Goal: Task Accomplishment & Management: Manage account settings

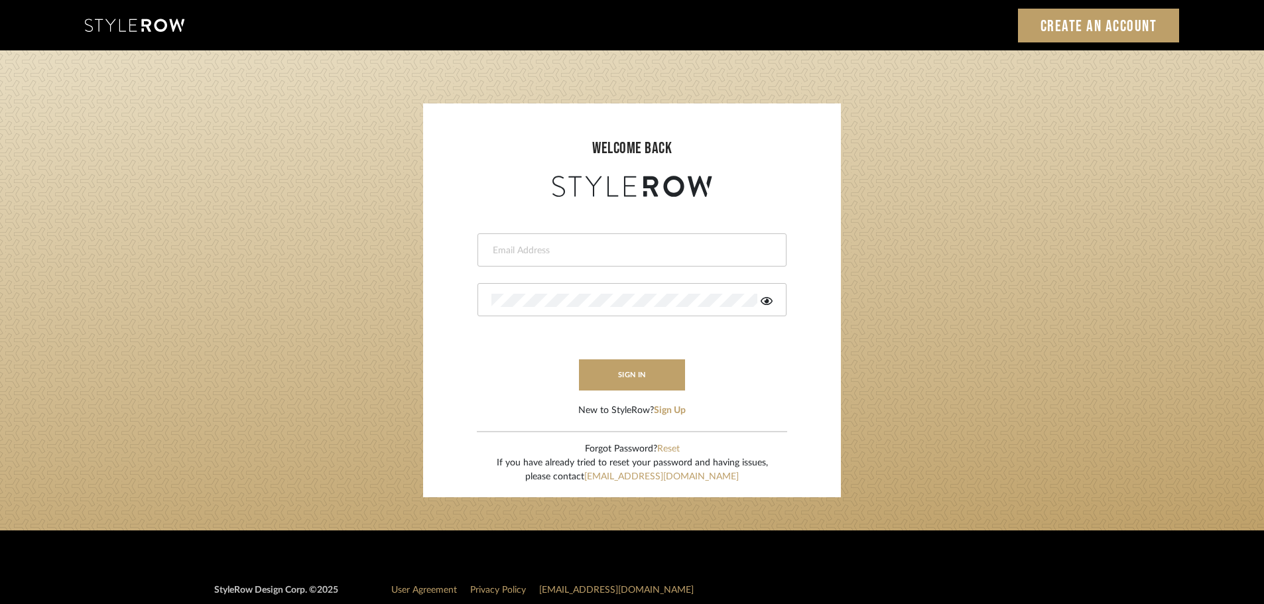
click at [568, 247] on input "email" at bounding box center [630, 250] width 278 height 13
type input "angelena@mooseinteriordesigns.com"
click at [629, 379] on button "sign in" at bounding box center [632, 374] width 106 height 31
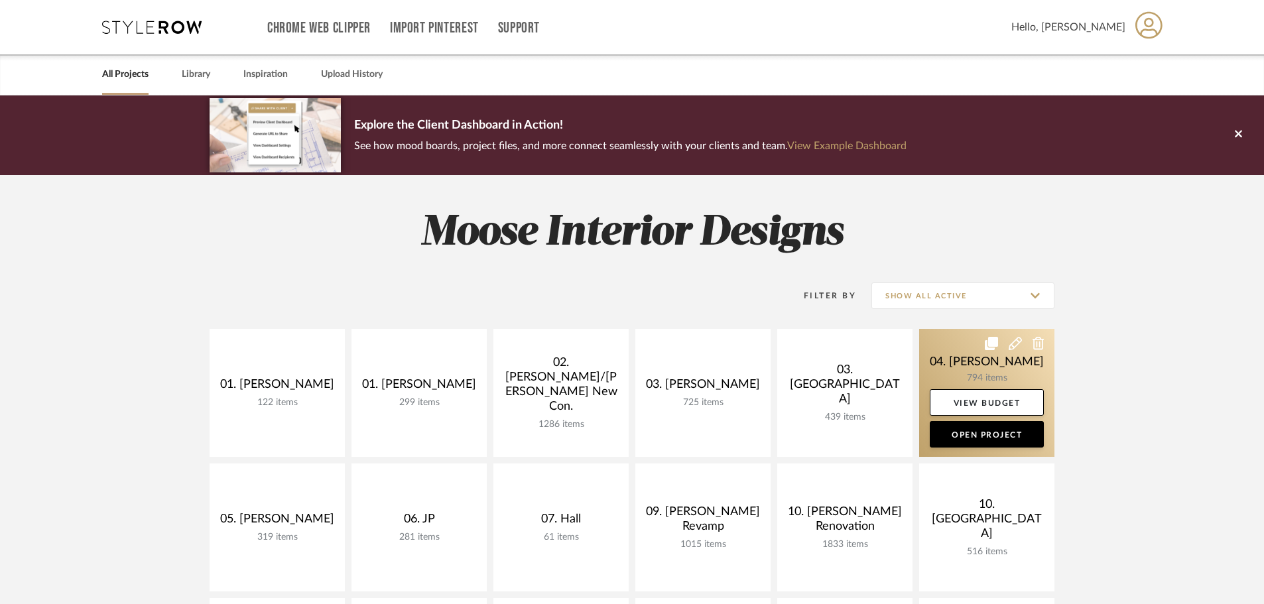
click at [999, 367] on link at bounding box center [986, 393] width 135 height 128
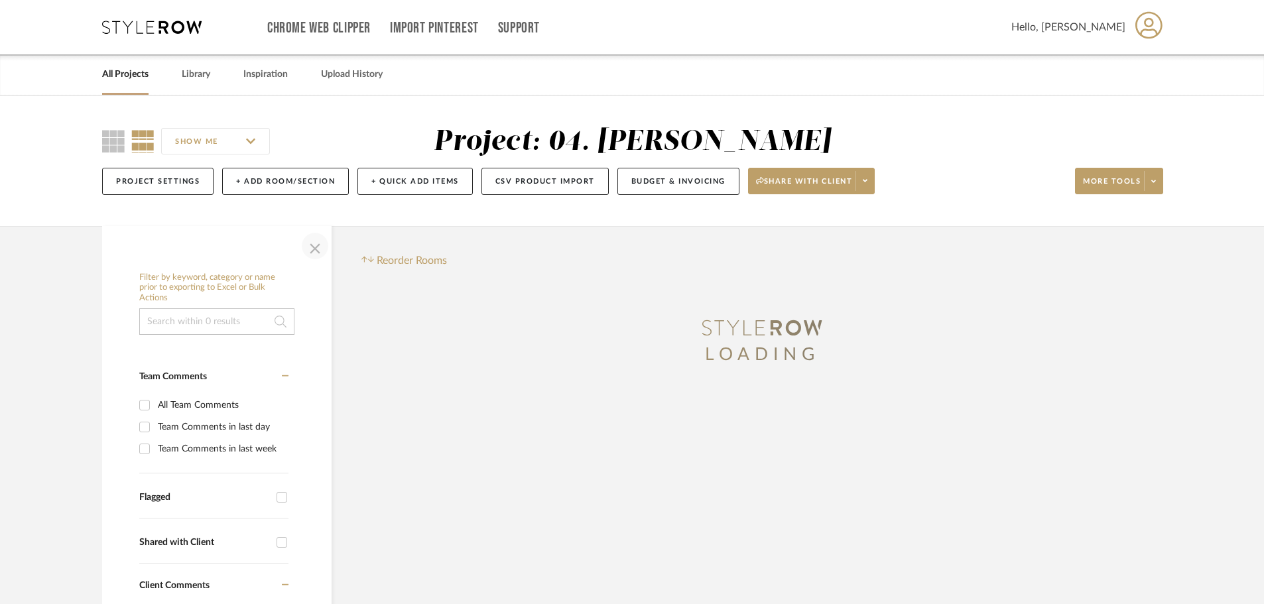
click at [307, 255] on span "button" at bounding box center [315, 246] width 32 height 32
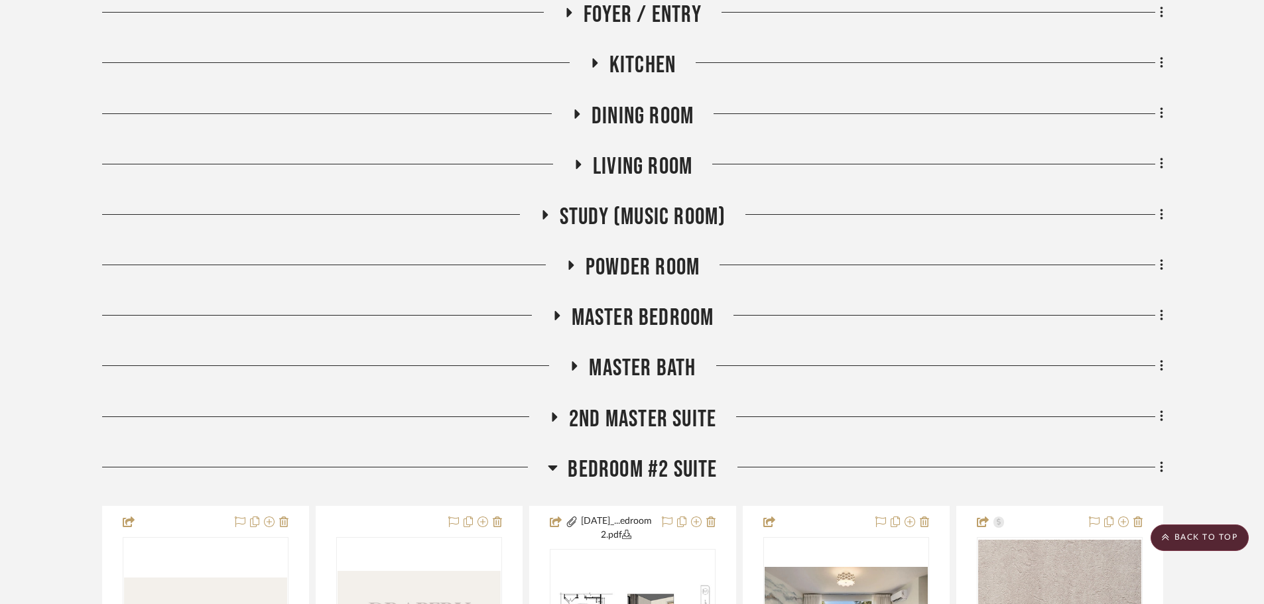
scroll to position [729, 0]
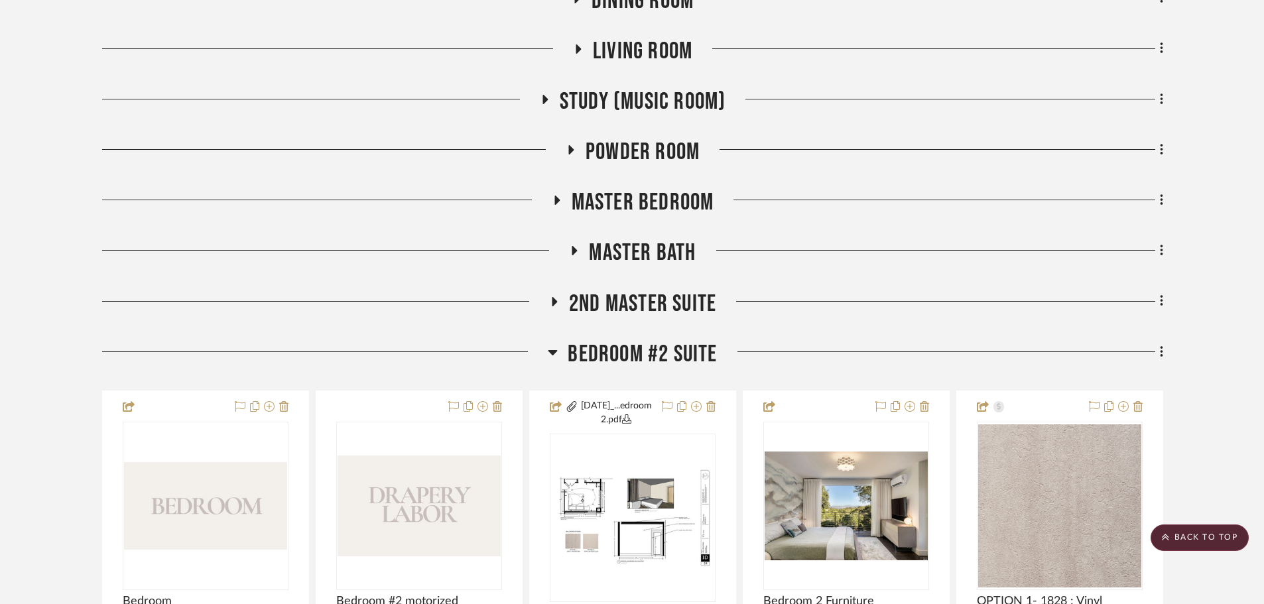
click at [639, 208] on span "Master Bedroom" at bounding box center [643, 202] width 143 height 29
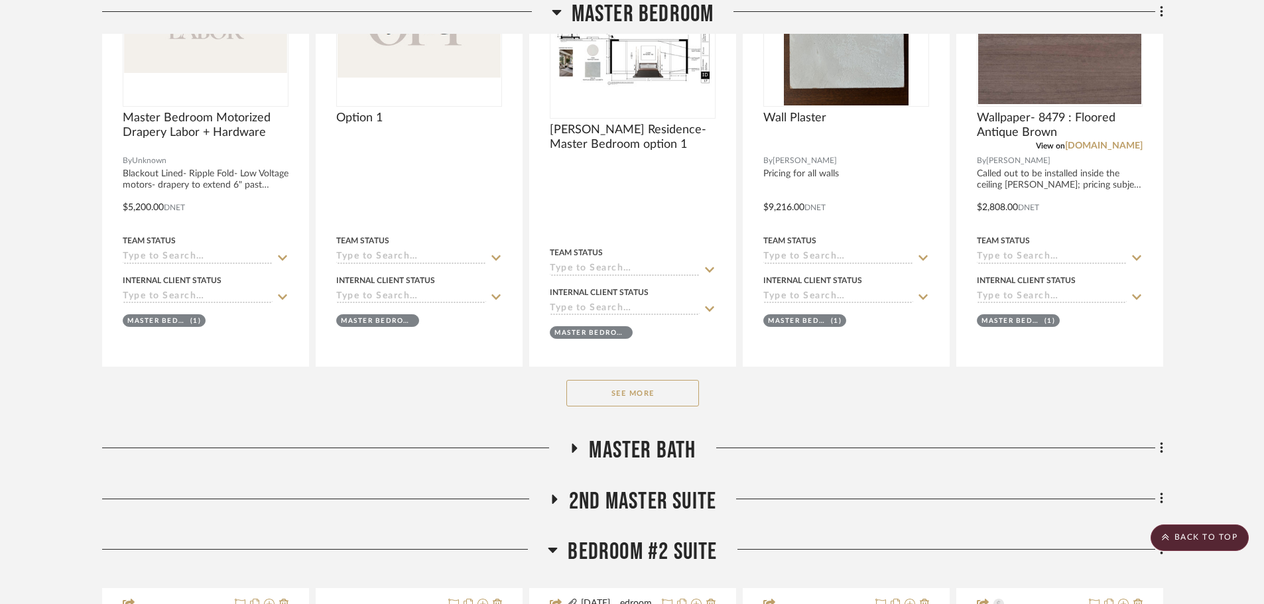
click at [656, 392] on button "See More" at bounding box center [632, 393] width 133 height 27
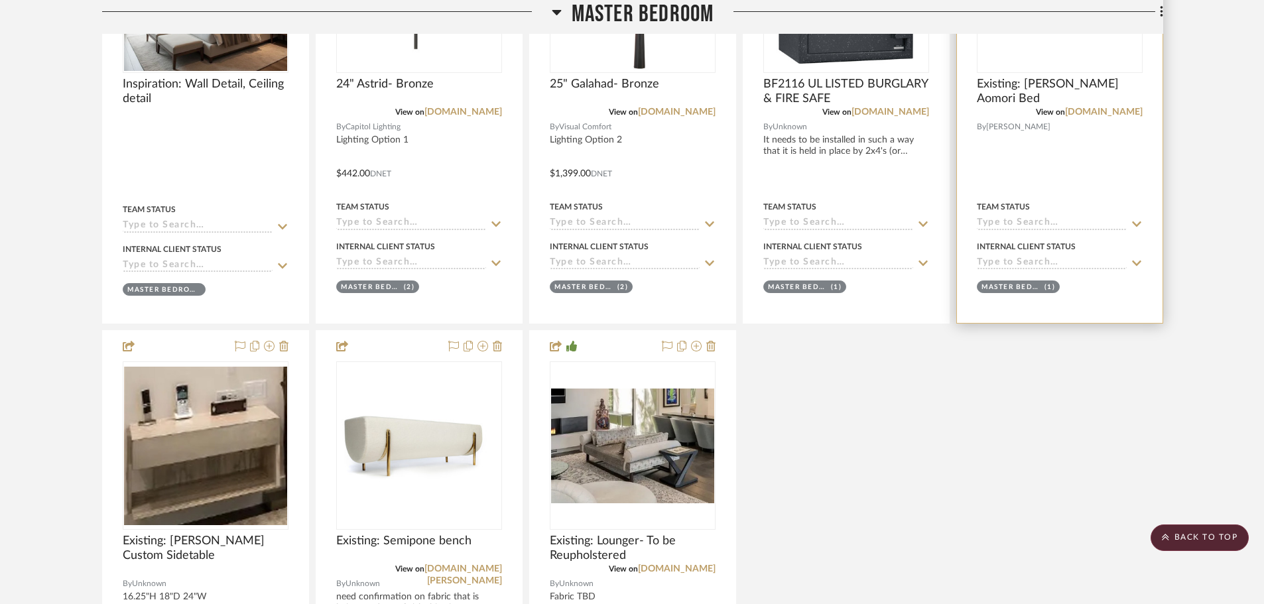
scroll to position [2188, 0]
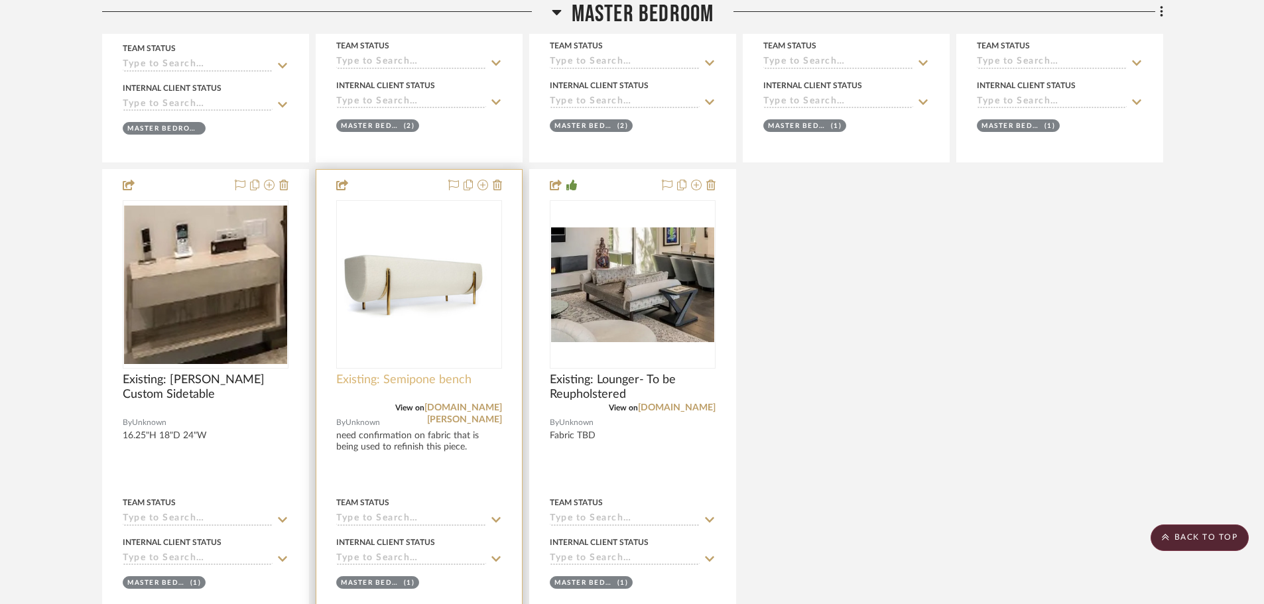
click at [414, 385] on span "Existing: Semipone bench" at bounding box center [403, 380] width 135 height 15
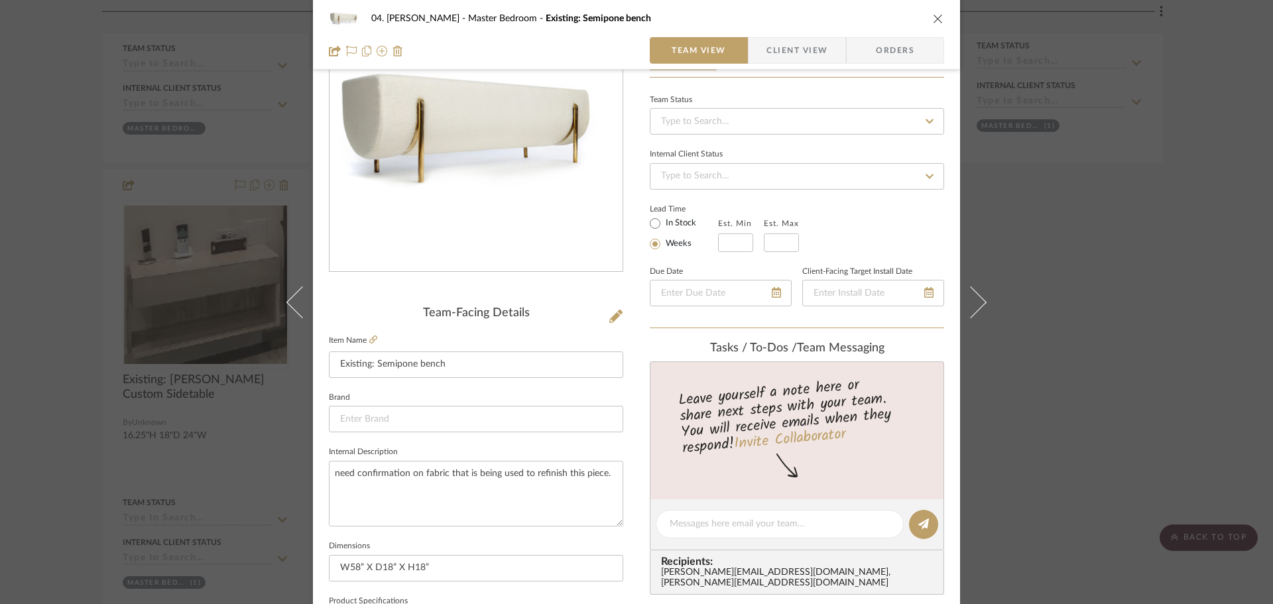
scroll to position [100, 0]
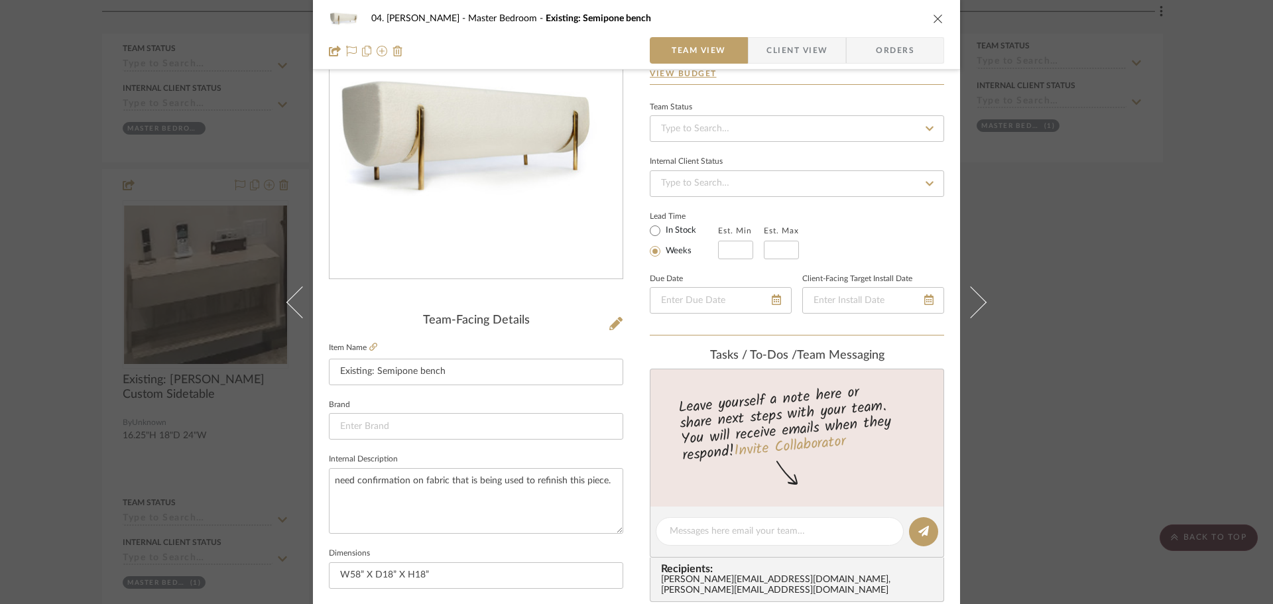
click at [1155, 346] on div "04. Linck Master Bedroom Existing: Semipone bench Team View Client View Orders …" at bounding box center [636, 302] width 1273 height 604
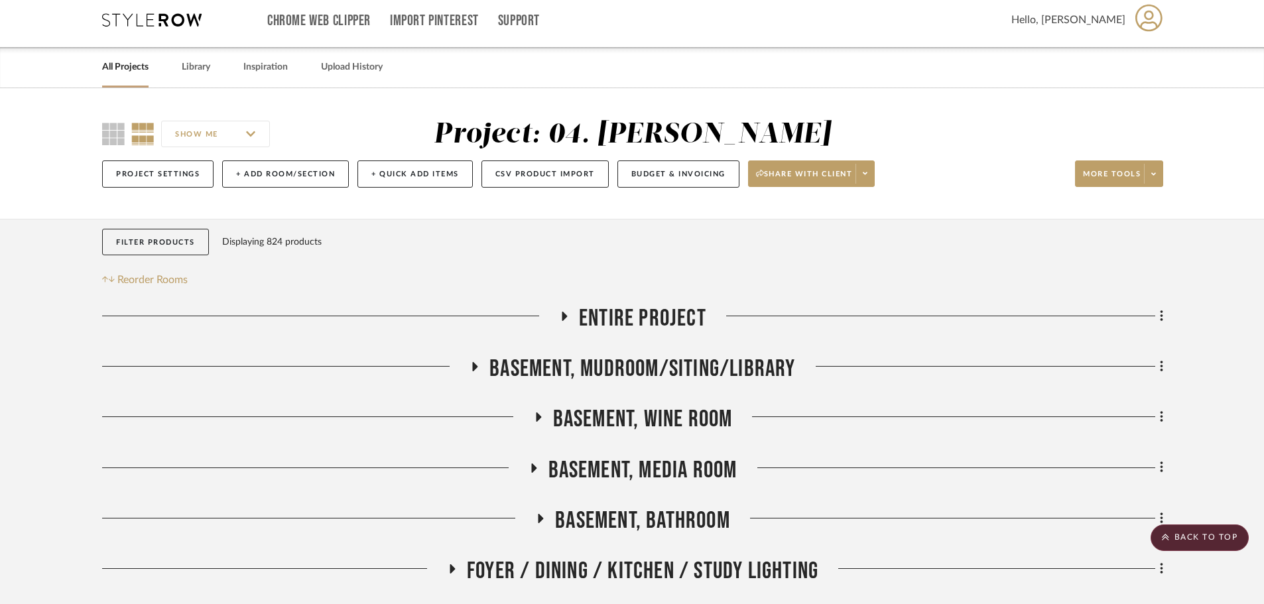
scroll to position [0, 0]
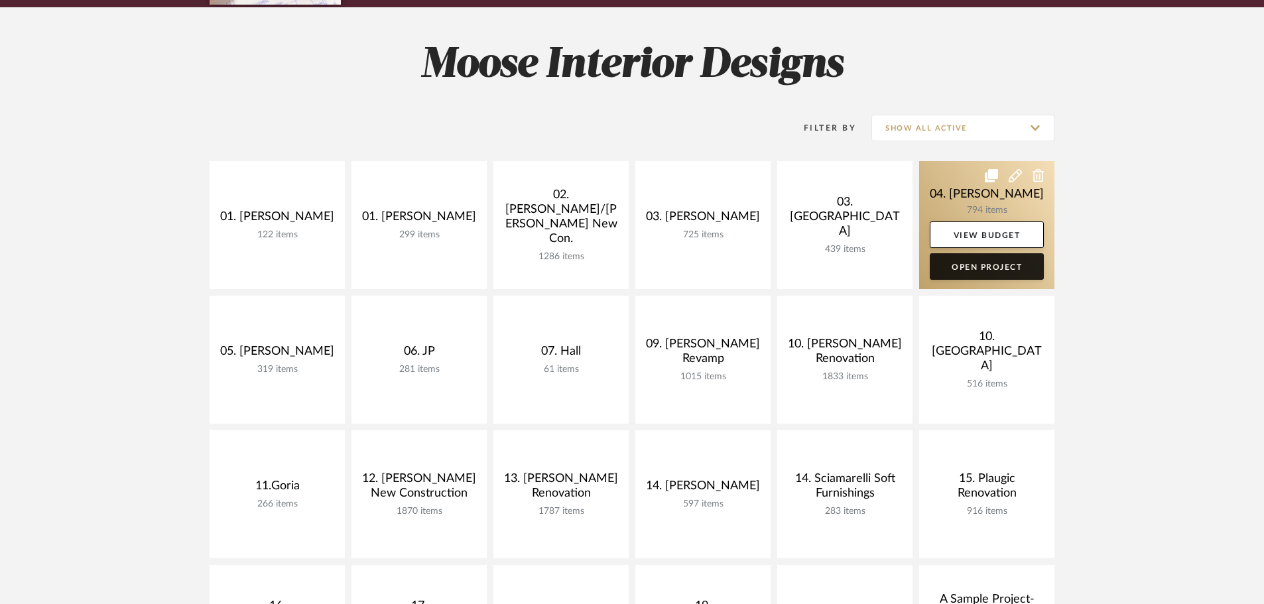
scroll to position [66, 0]
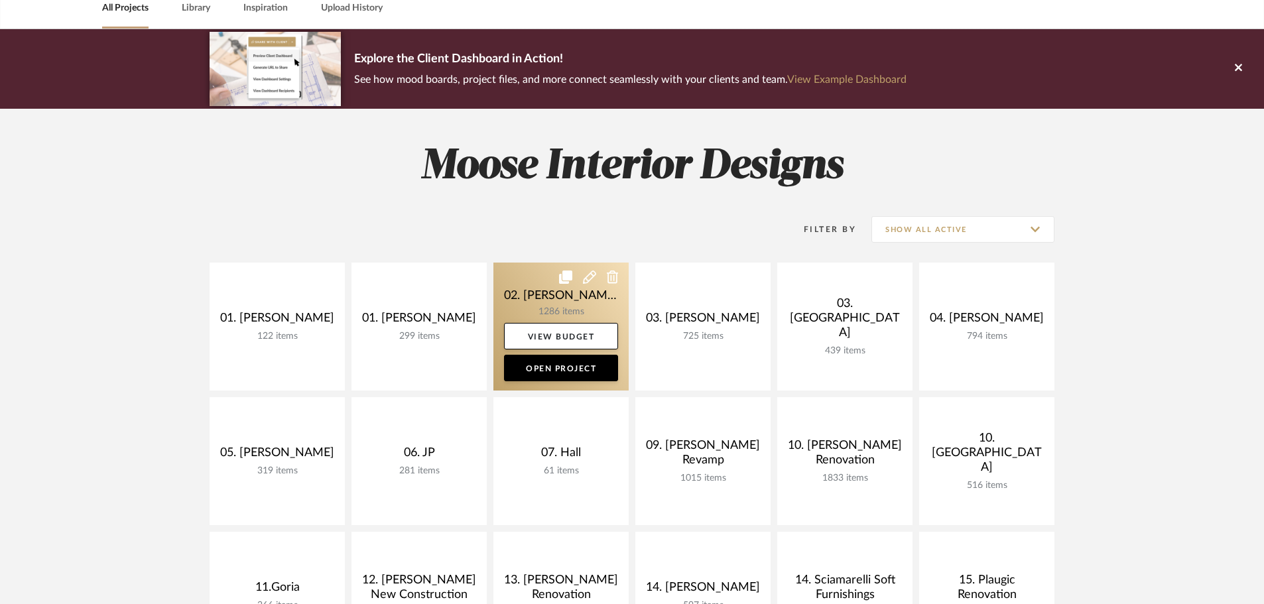
click at [568, 309] on link at bounding box center [560, 327] width 135 height 128
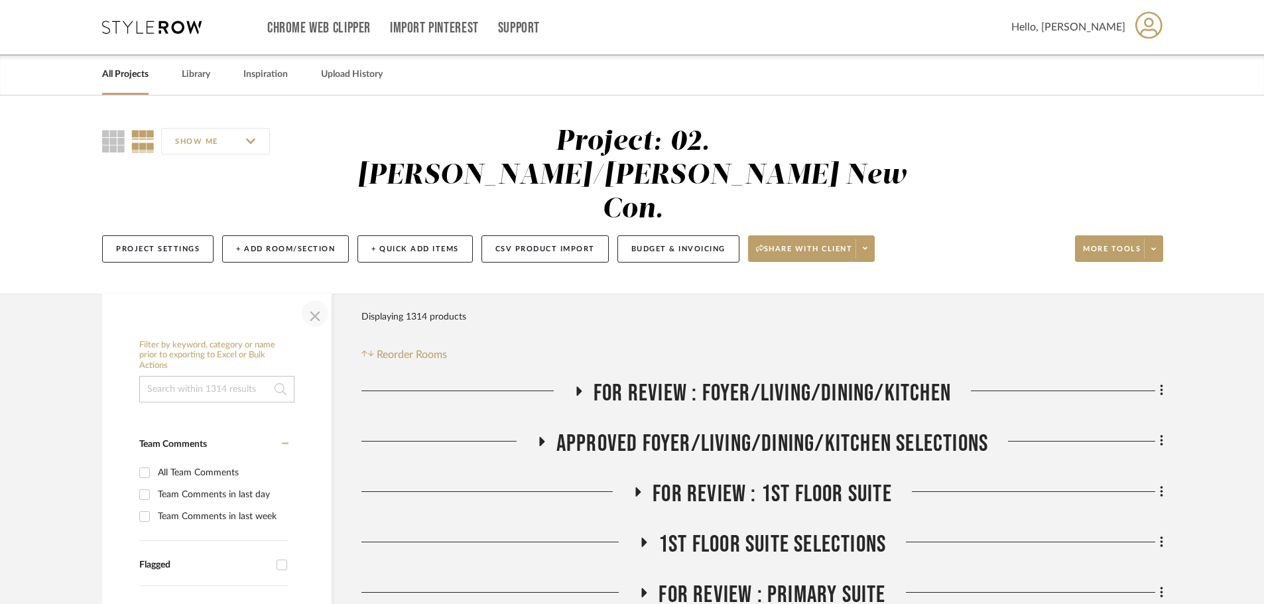
click at [320, 298] on span "button" at bounding box center [315, 314] width 32 height 32
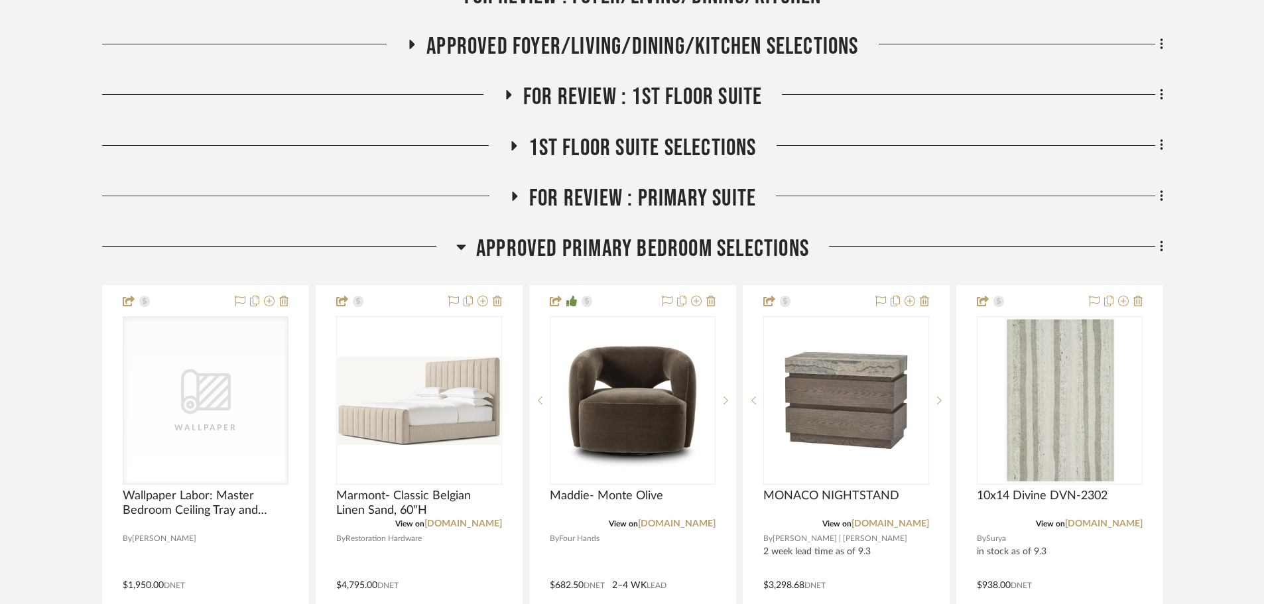
scroll to position [398, 0]
click at [755, 234] on span "Approved Primary Bedroom Selections" at bounding box center [642, 248] width 333 height 29
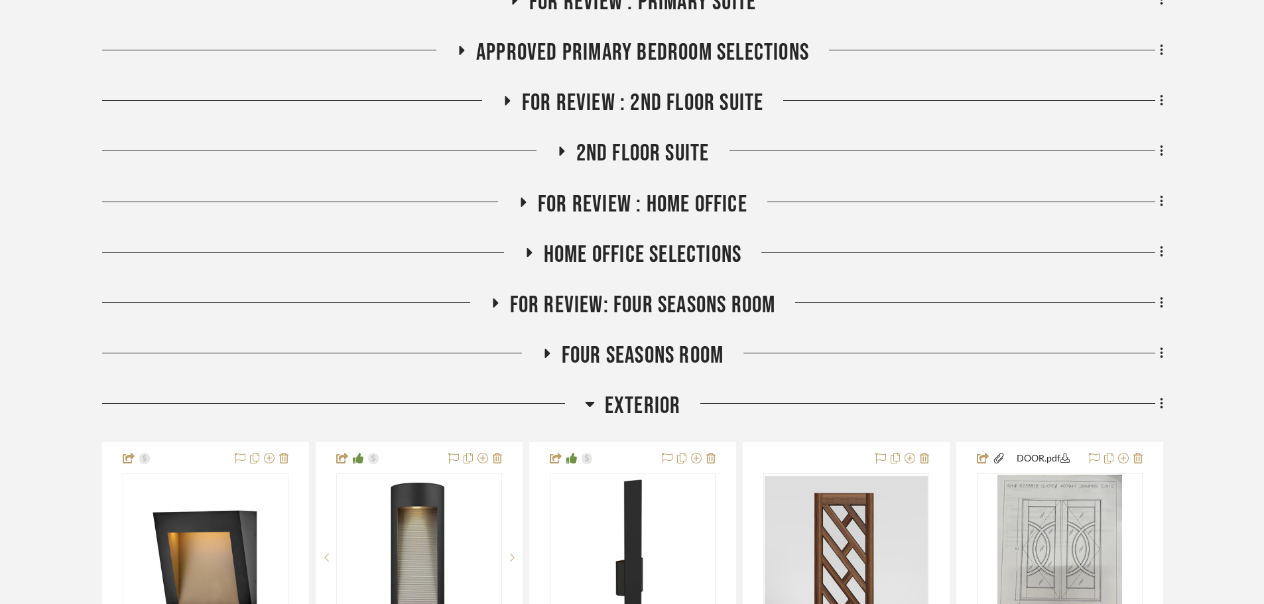
scroll to position [597, 0]
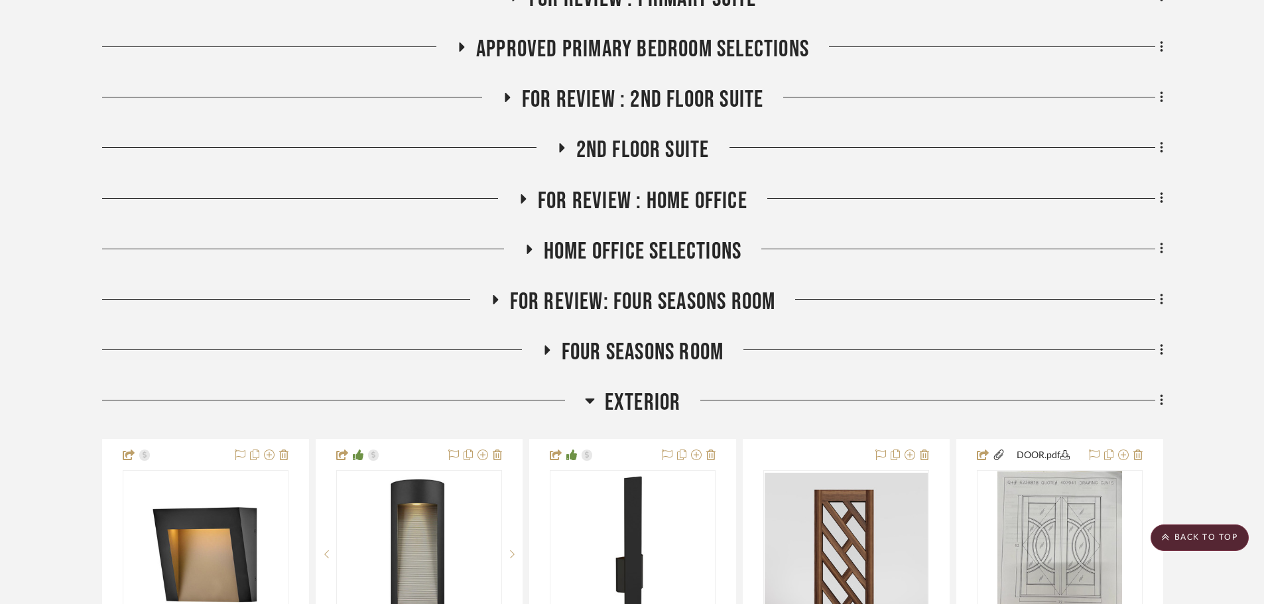
click at [649, 389] on span "Exterior" at bounding box center [643, 403] width 76 height 29
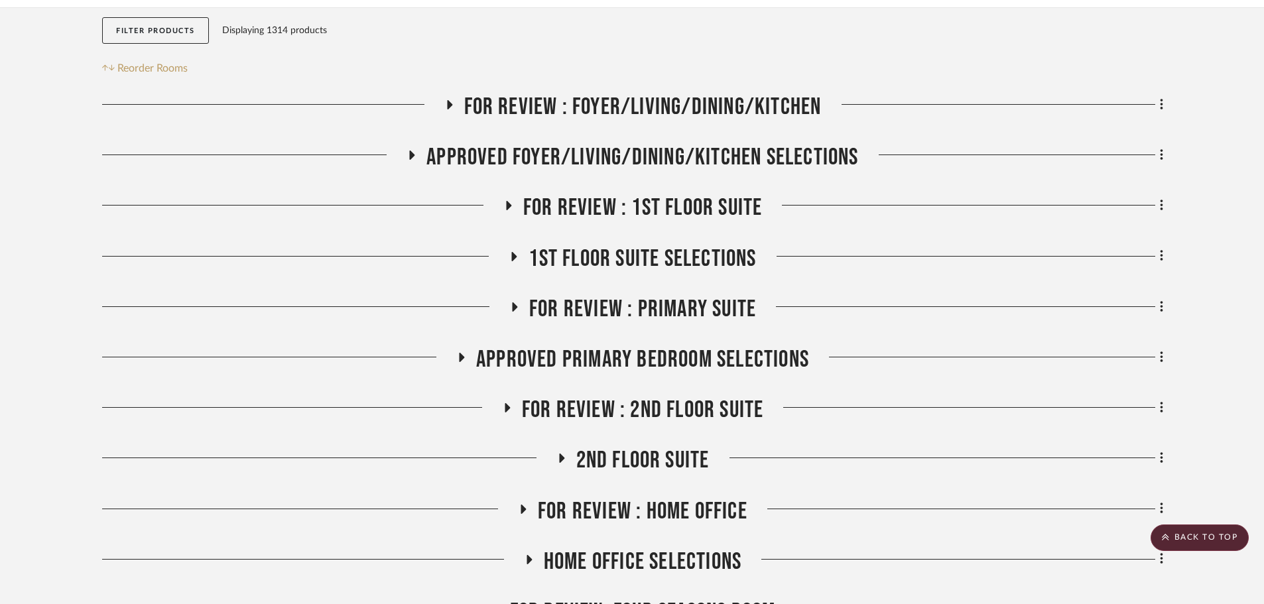
scroll to position [271, 0]
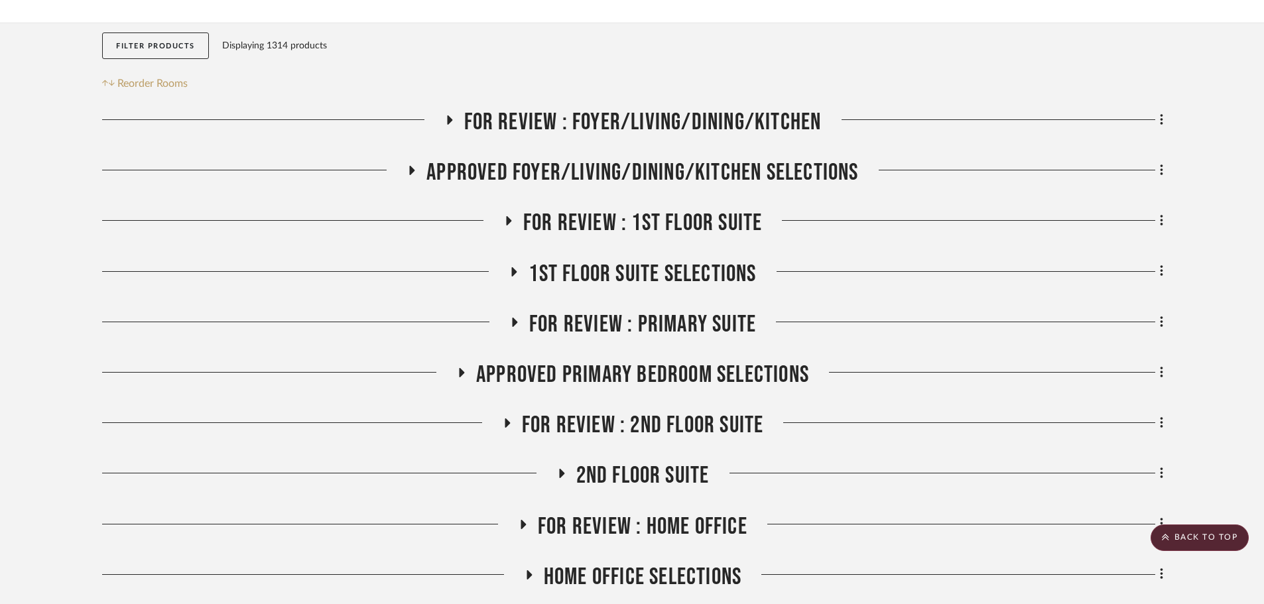
click at [694, 361] on span "Approved Primary Bedroom Selections" at bounding box center [642, 375] width 333 height 29
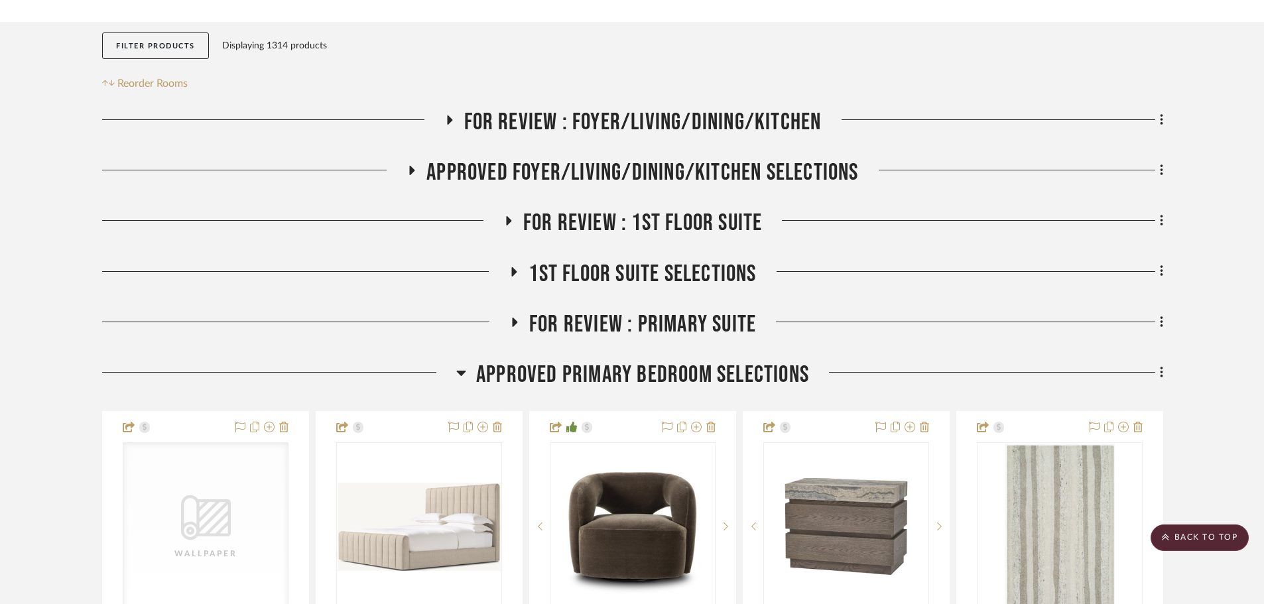
click at [690, 361] on span "Approved Primary Bedroom Selections" at bounding box center [642, 375] width 333 height 29
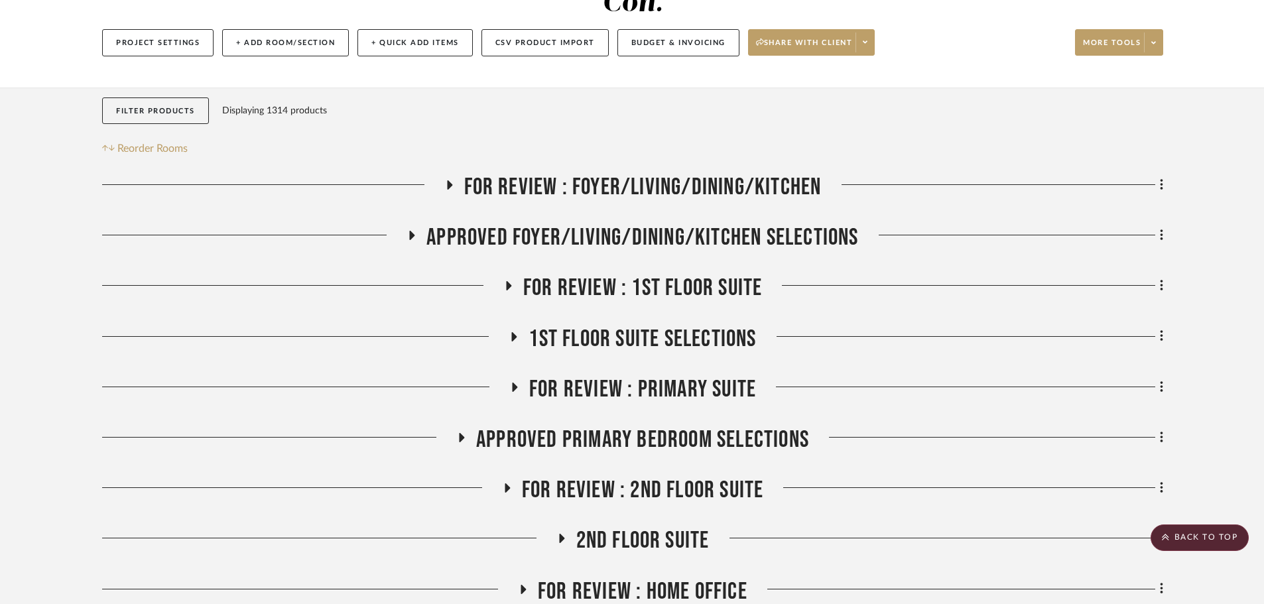
scroll to position [205, 0]
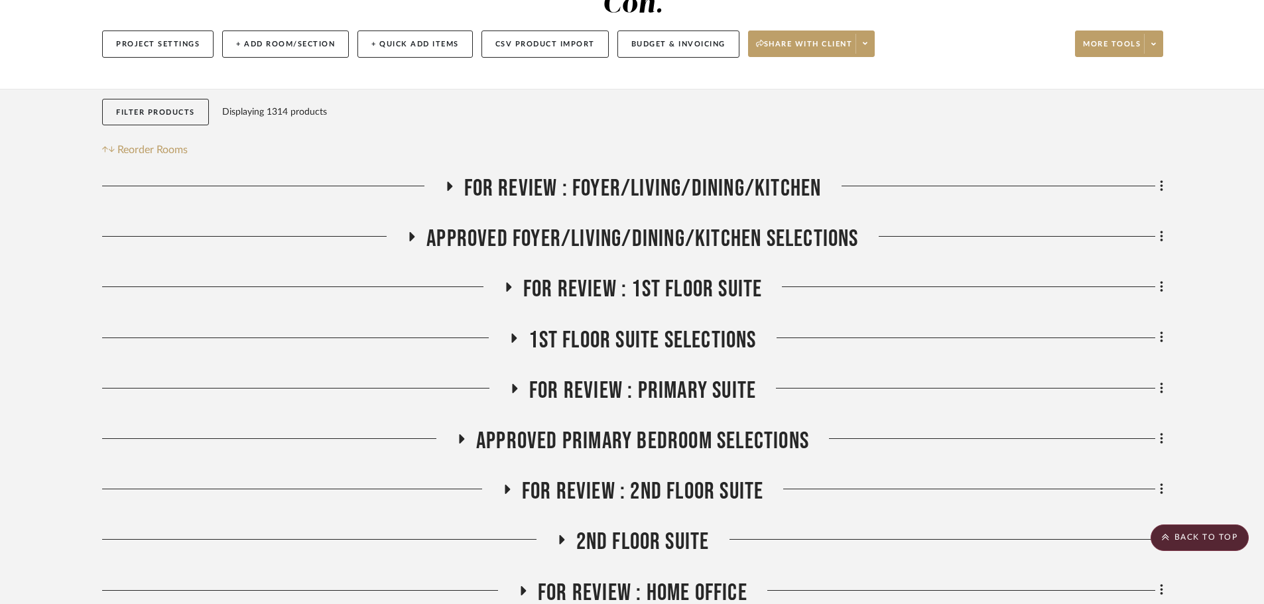
click at [649, 225] on span "APPROVED FOYER/LIVING/DINING/KITCHEN SELECTIONS" at bounding box center [642, 239] width 432 height 29
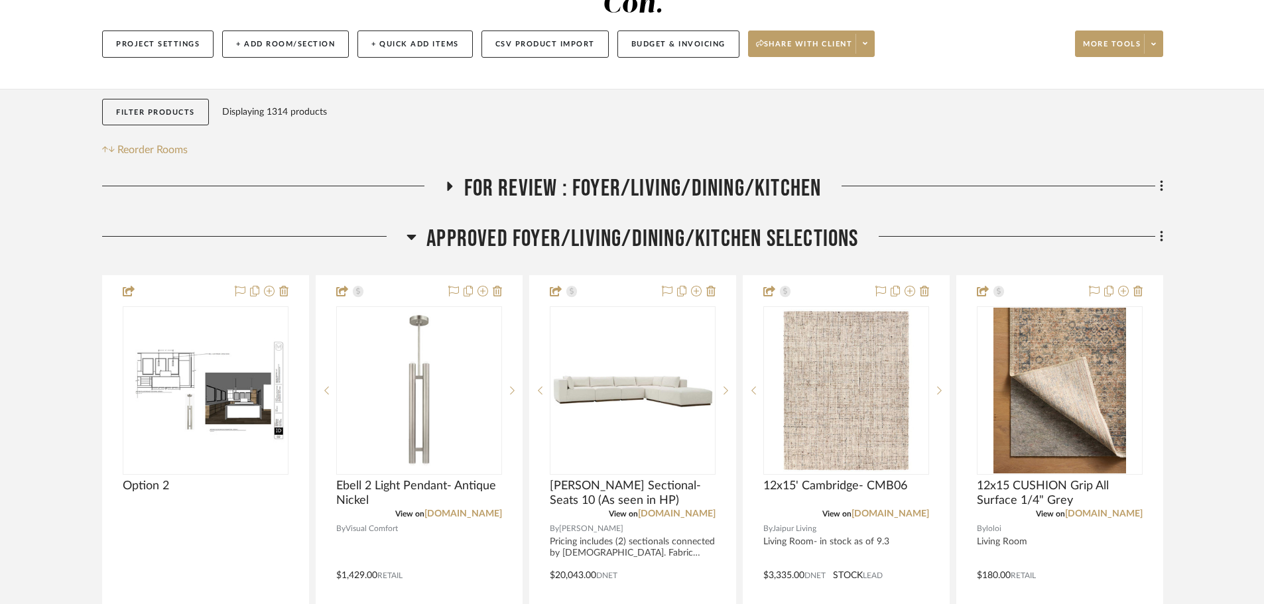
scroll to position [271, 0]
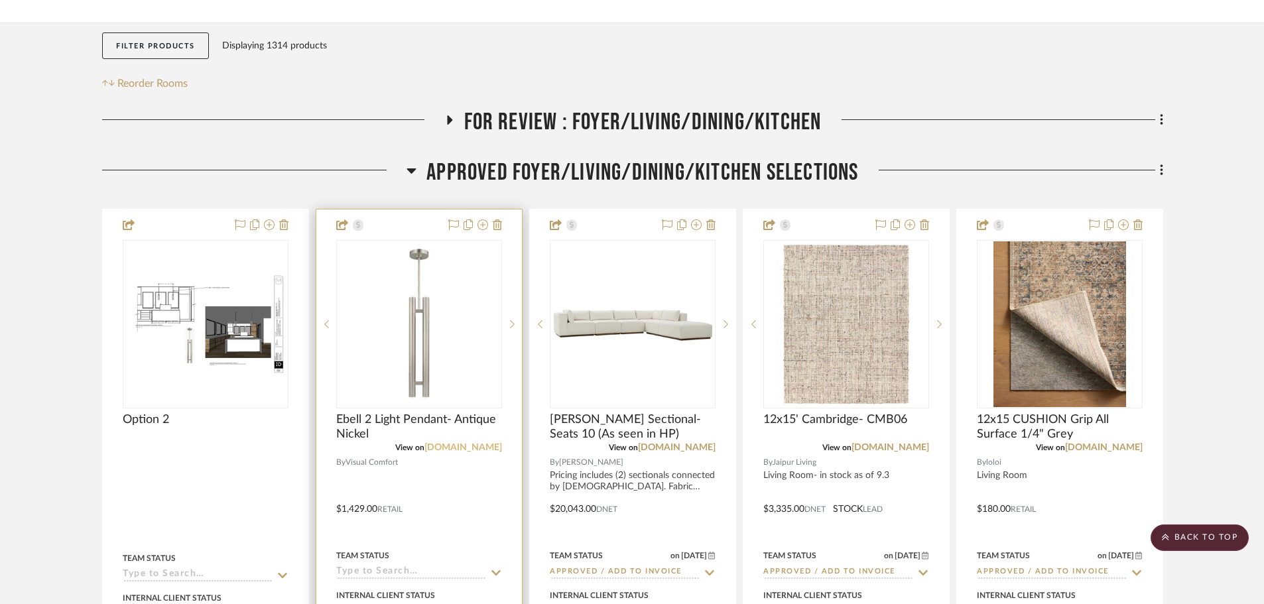
click at [450, 443] on link "[DOMAIN_NAME]" at bounding box center [463, 447] width 78 height 9
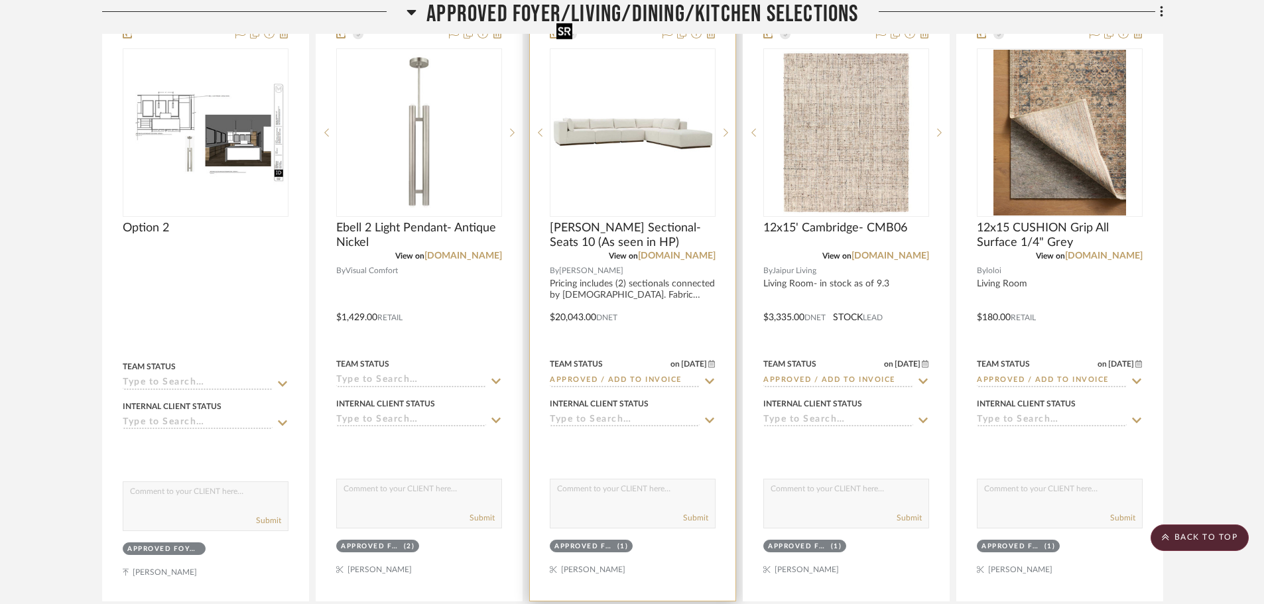
scroll to position [603, 0]
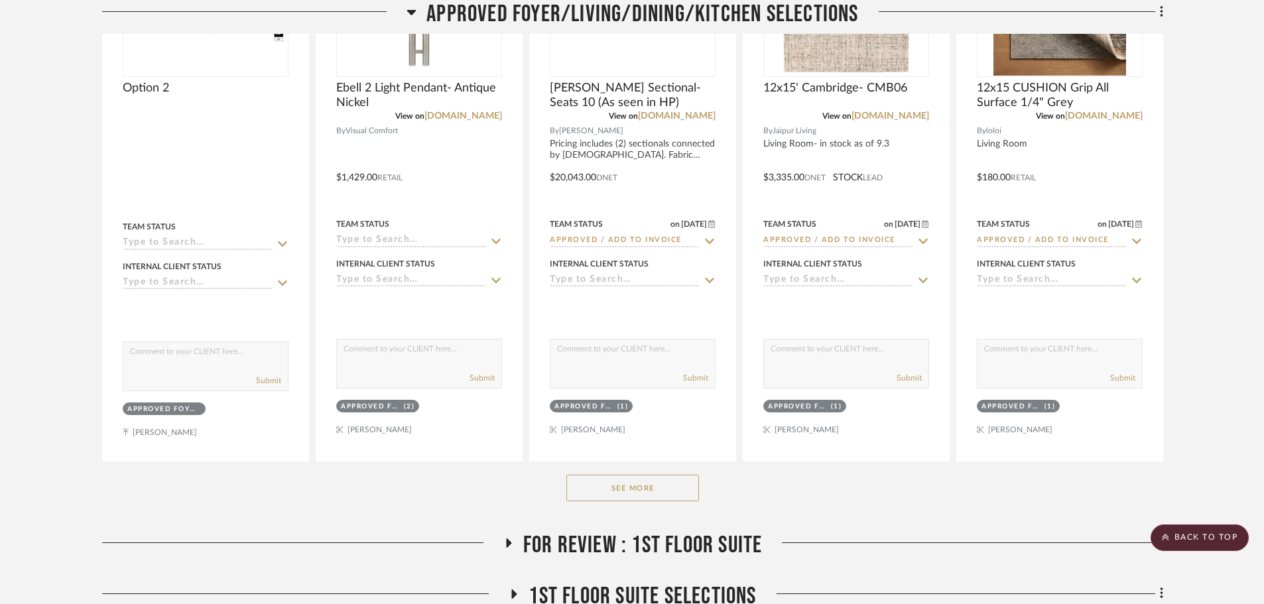
click at [619, 462] on div "See More" at bounding box center [632, 488] width 1061 height 53
drag, startPoint x: 617, startPoint y: 452, endPoint x: 626, endPoint y: 447, distance: 10.7
click at [617, 475] on button "See More" at bounding box center [632, 488] width 133 height 27
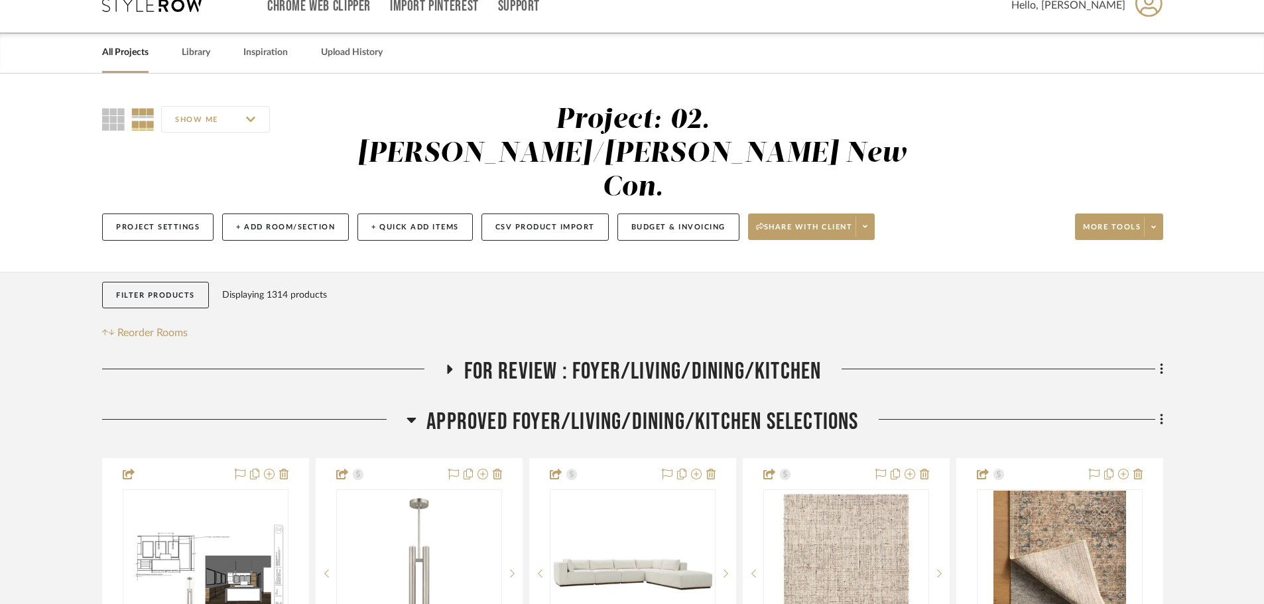
scroll to position [66, 0]
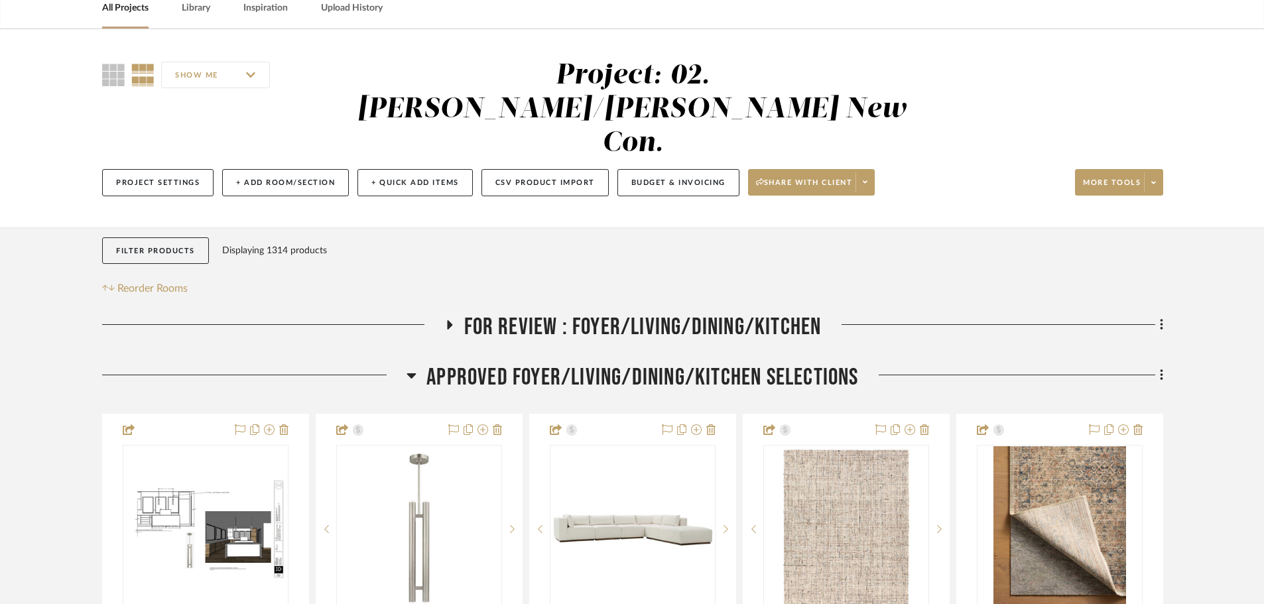
click at [518, 363] on span "APPROVED FOYER/LIVING/DINING/KITCHEN SELECTIONS" at bounding box center [642, 377] width 432 height 29
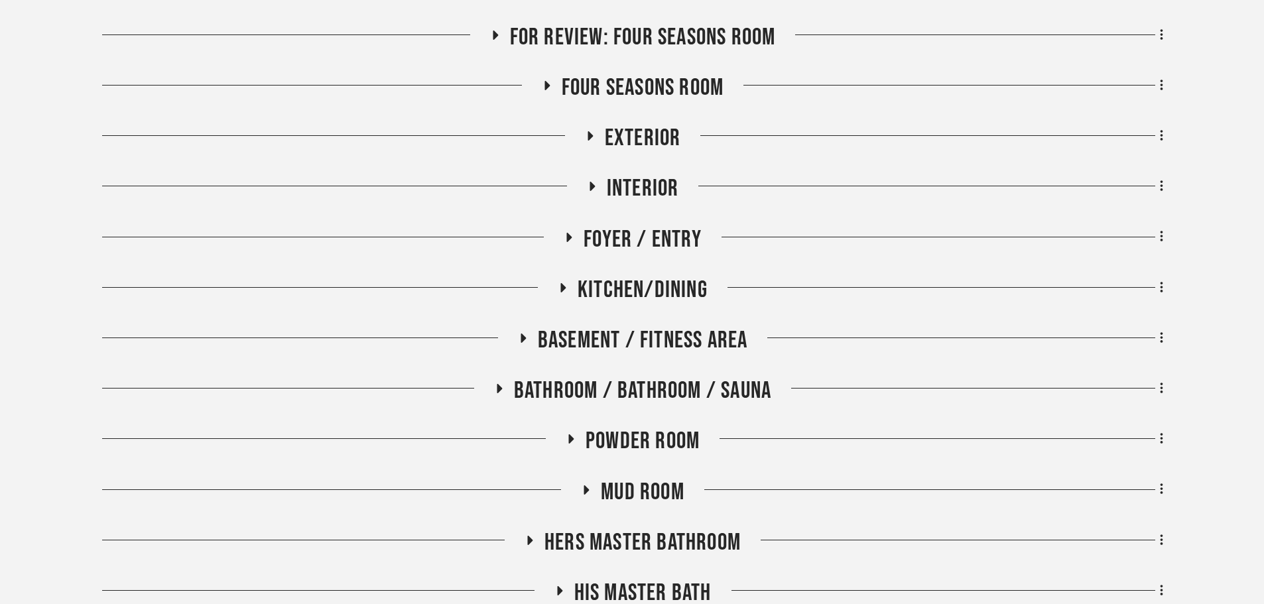
scroll to position [862, 0]
click at [604, 275] on span "Kitchen/Dining" at bounding box center [643, 289] width 130 height 29
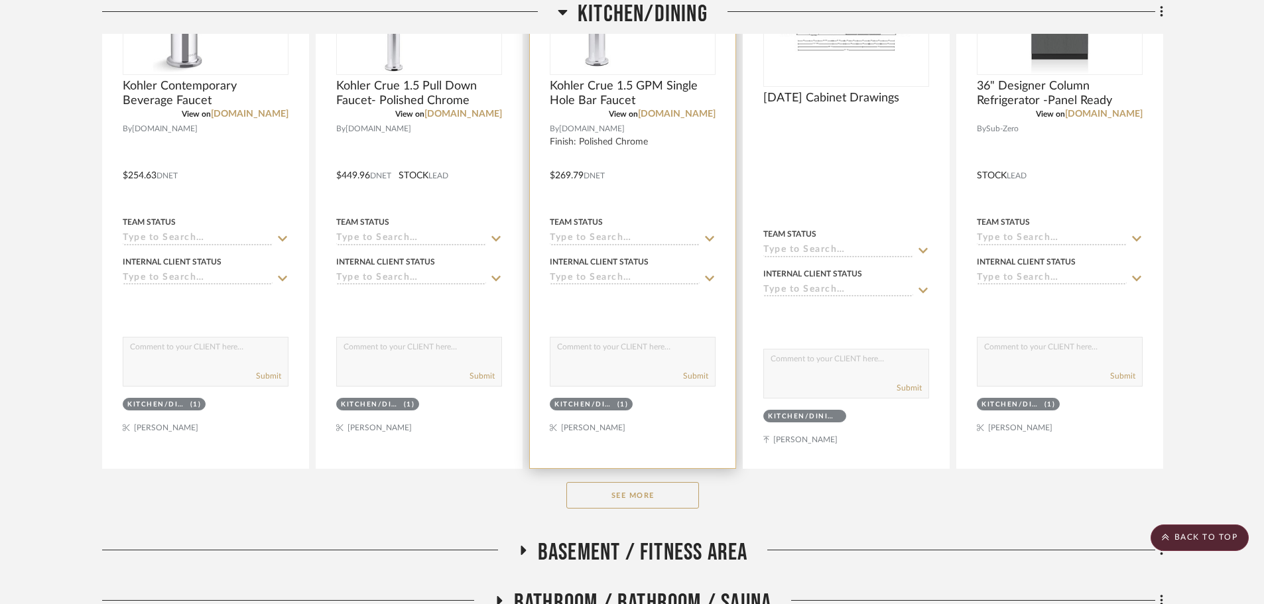
scroll to position [1326, 0]
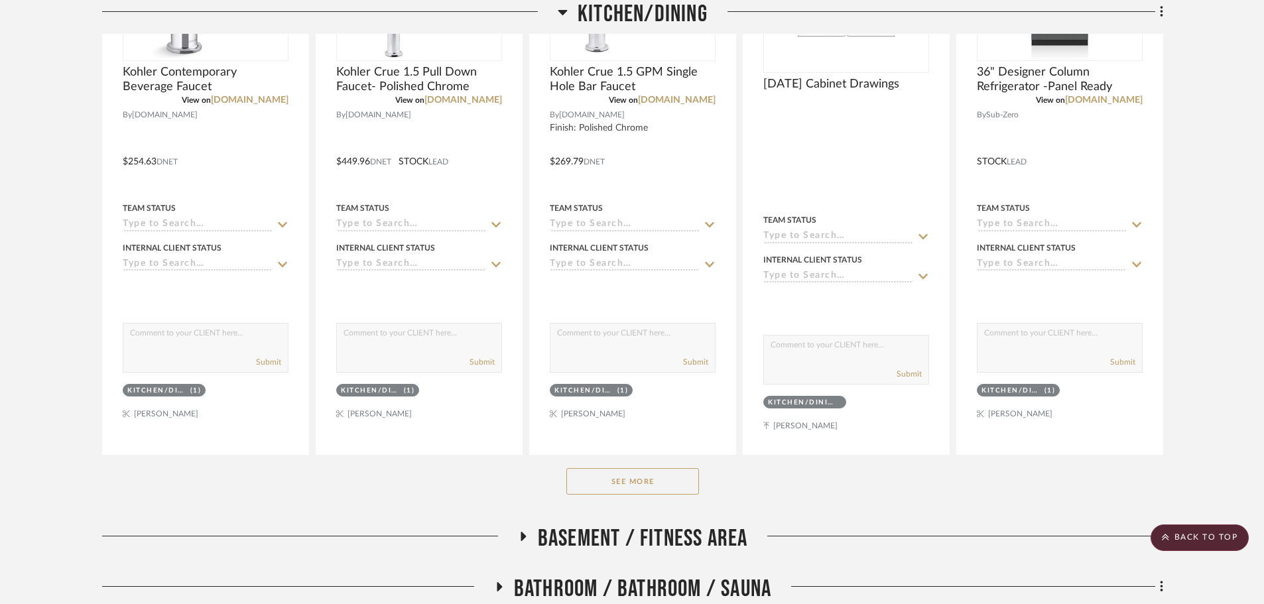
click at [618, 455] on div "See More" at bounding box center [632, 481] width 1061 height 53
click at [631, 468] on button "See More" at bounding box center [632, 481] width 133 height 27
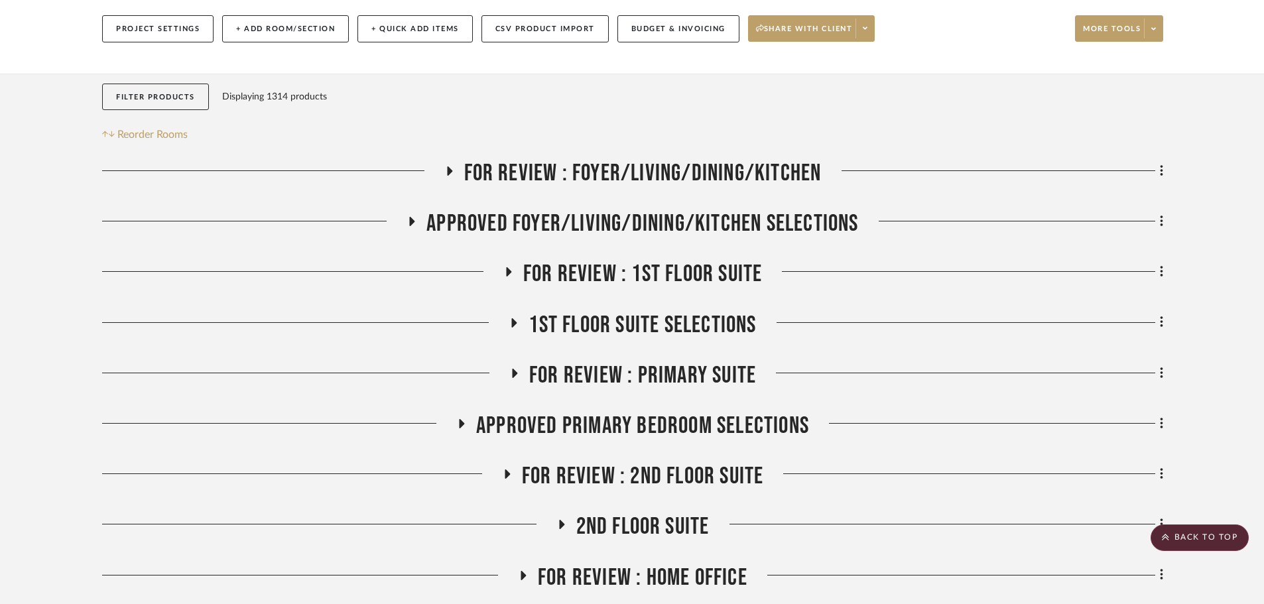
scroll to position [0, 0]
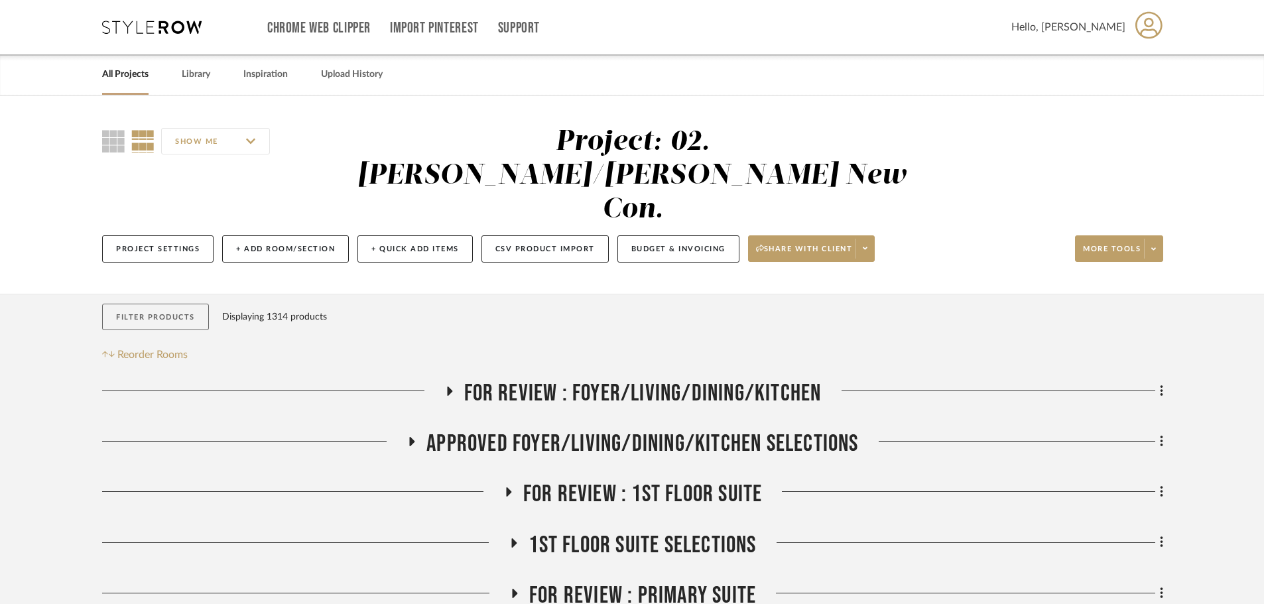
click at [160, 304] on button "Filter Products" at bounding box center [155, 317] width 107 height 27
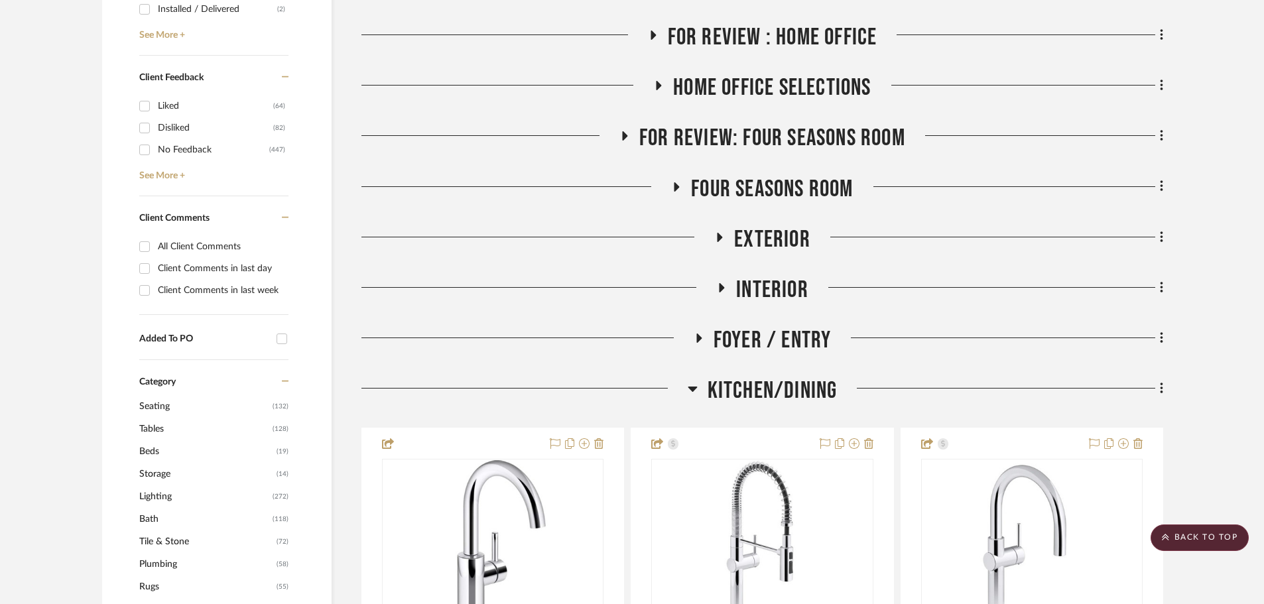
scroll to position [862, 0]
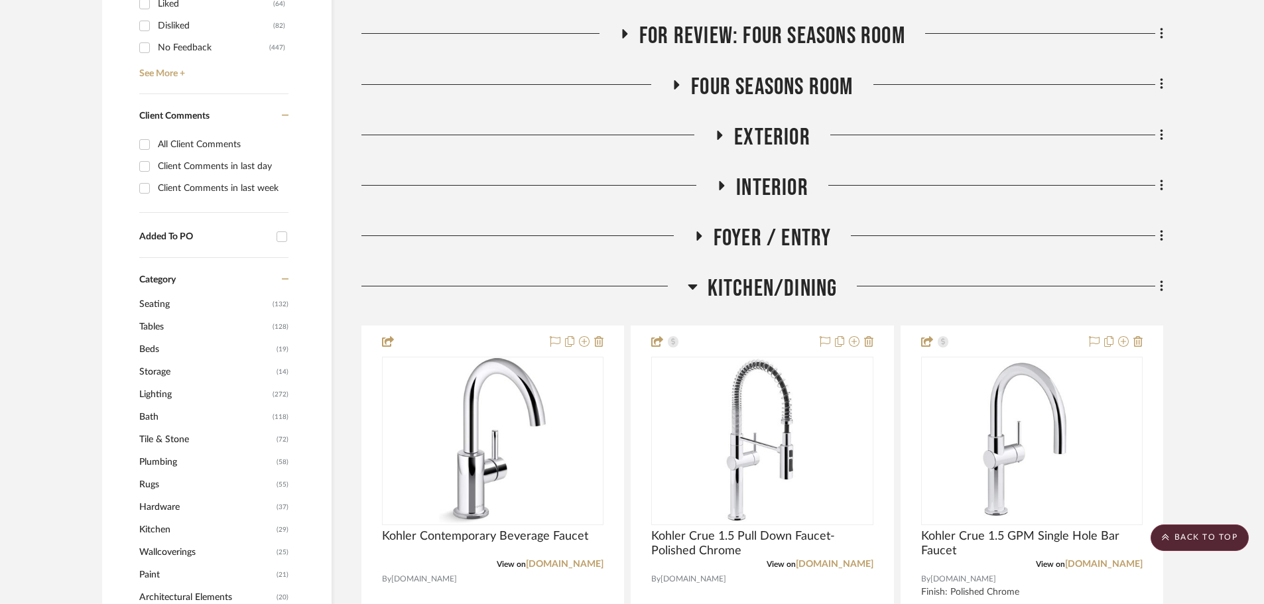
click at [157, 383] on span "Lighting" at bounding box center [204, 394] width 130 height 23
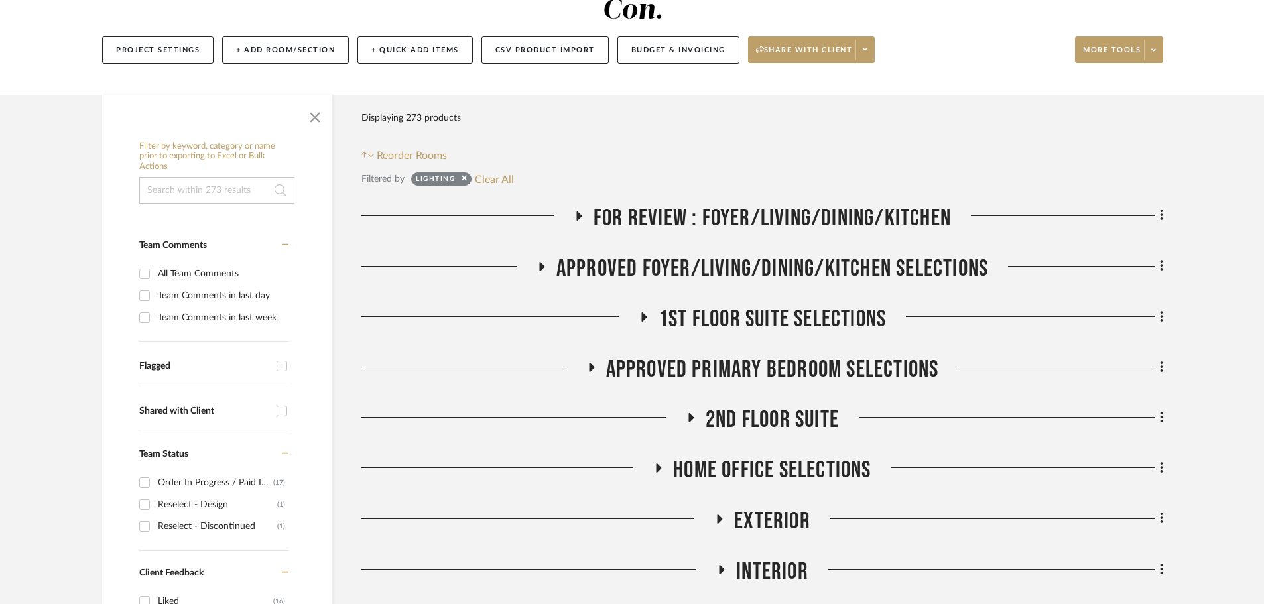
scroll to position [265, 0]
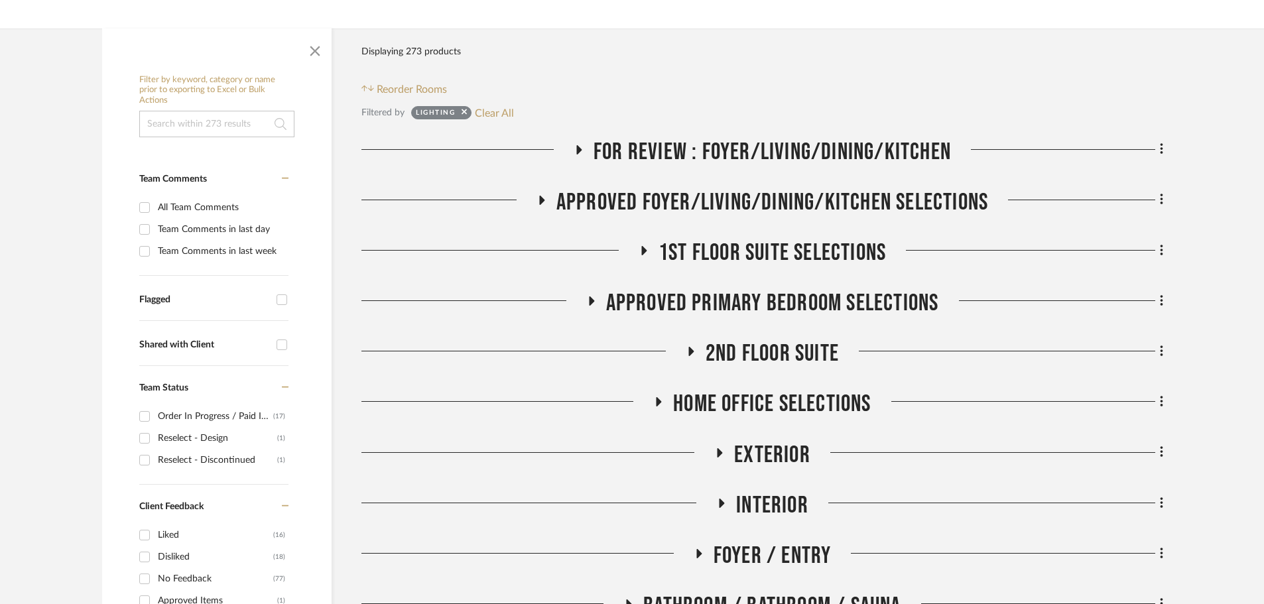
click at [745, 138] on span "FOR REVIEW : Foyer/Living/Dining/Kitchen" at bounding box center [771, 152] width 357 height 29
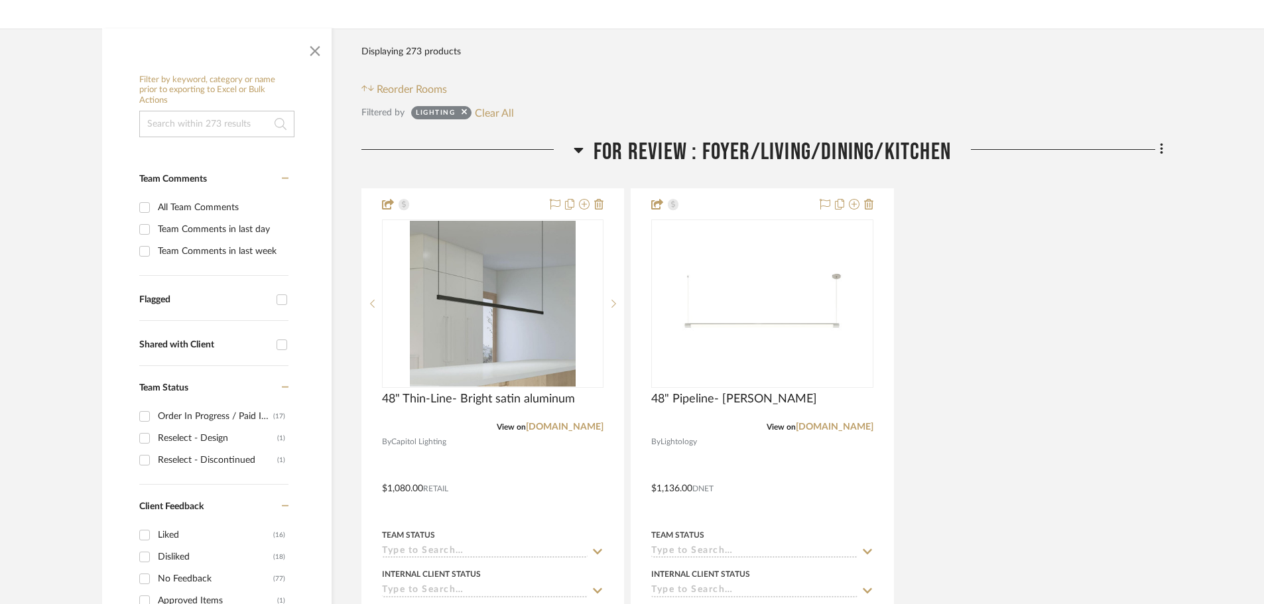
click at [733, 138] on span "FOR REVIEW : Foyer/Living/Dining/Kitchen" at bounding box center [771, 152] width 357 height 29
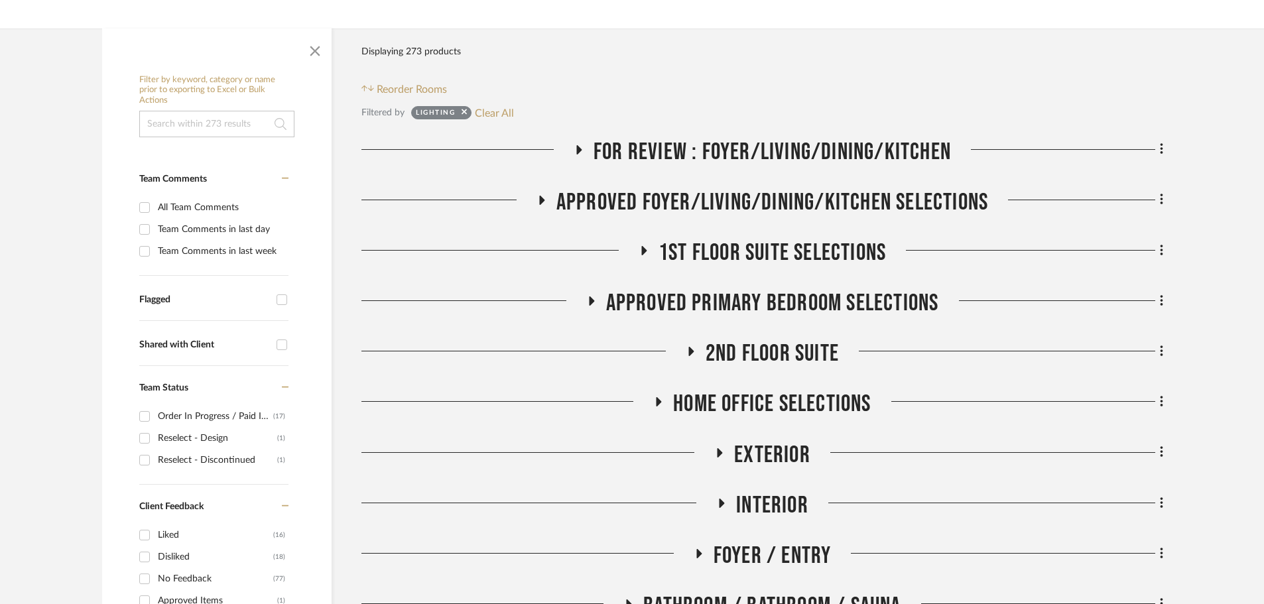
click at [732, 188] on span "APPROVED FOYER/LIVING/DINING/KITCHEN SELECTIONS" at bounding box center [772, 202] width 432 height 29
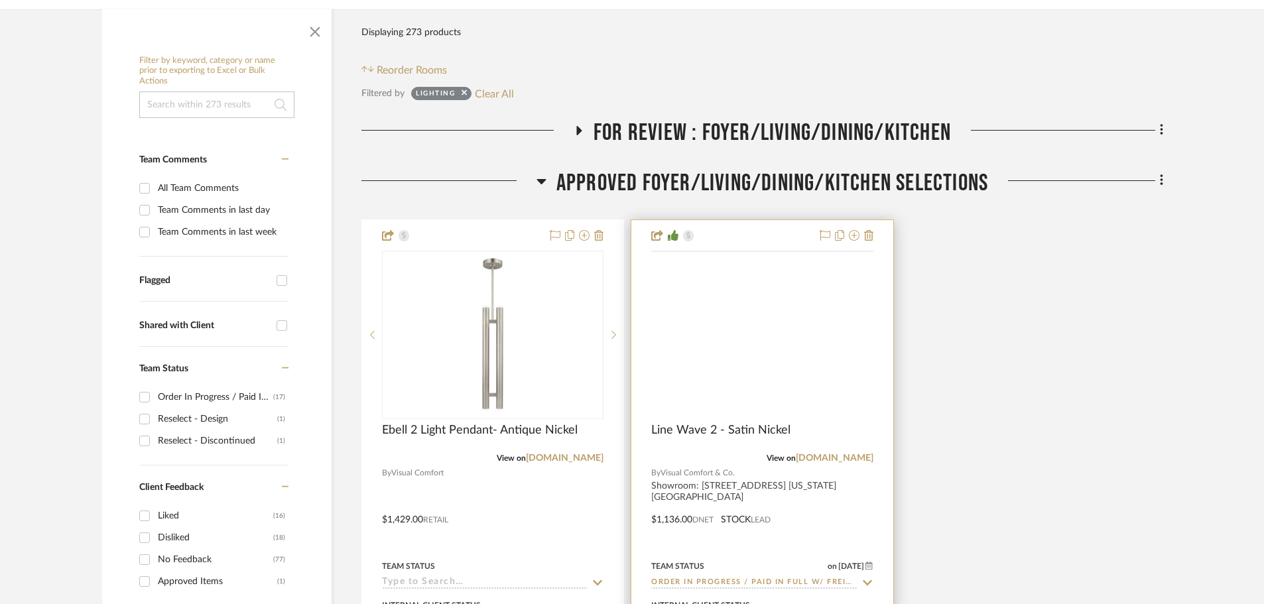
scroll to position [332, 0]
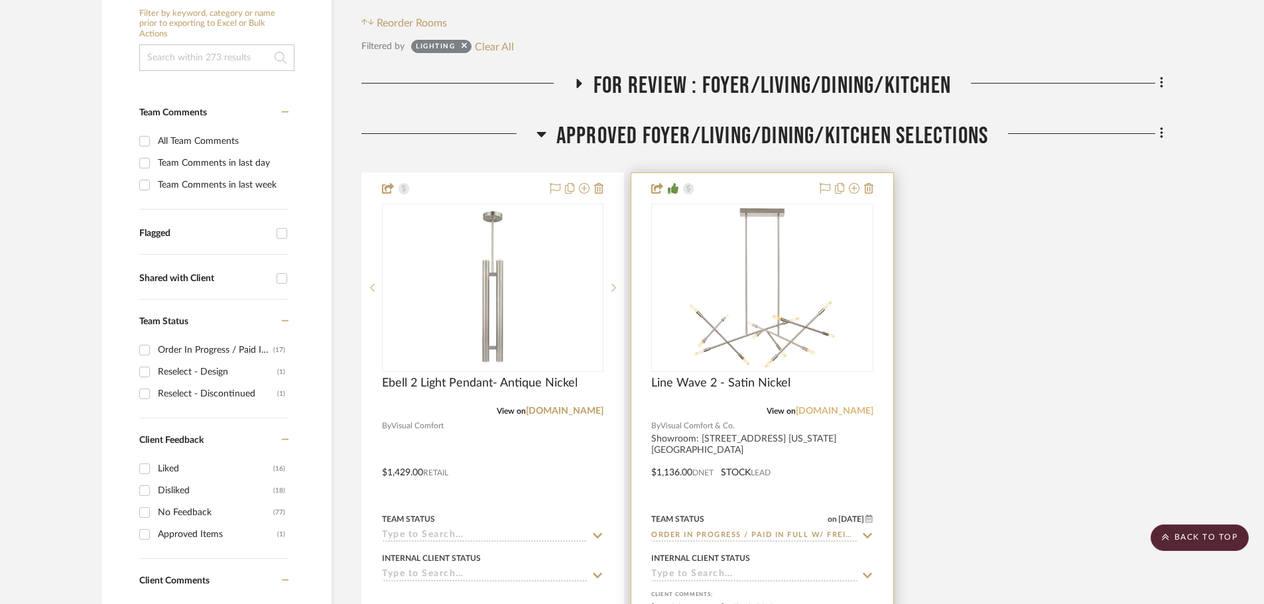
click at [804, 406] on link "visualcomfort.com" at bounding box center [835, 410] width 78 height 9
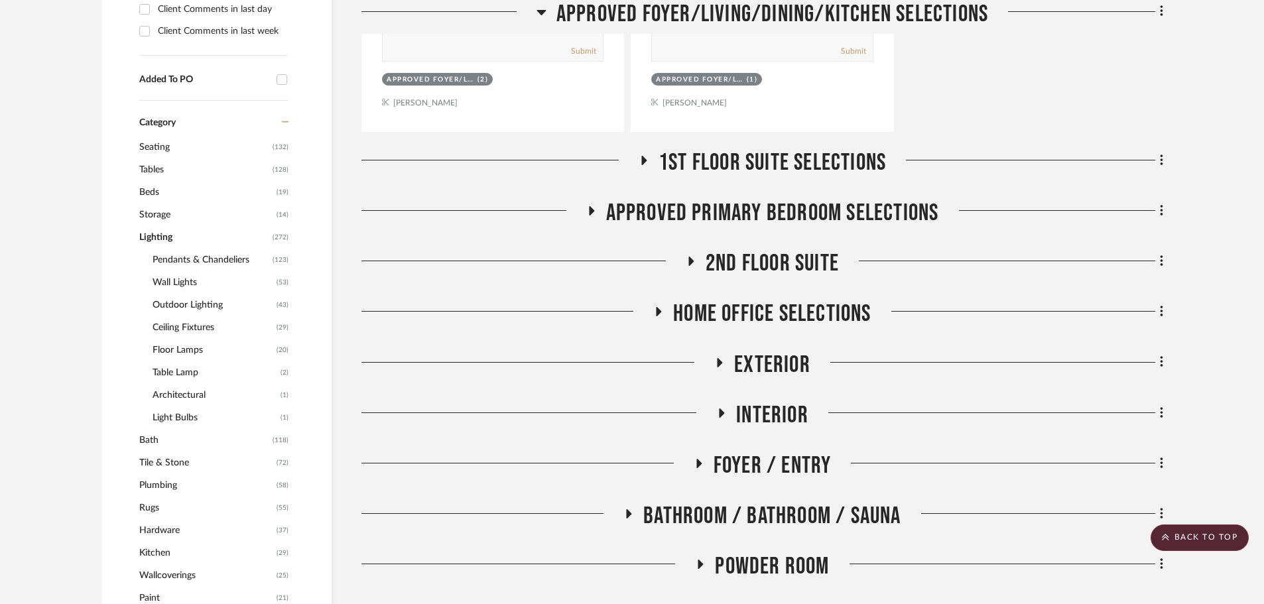
scroll to position [995, 0]
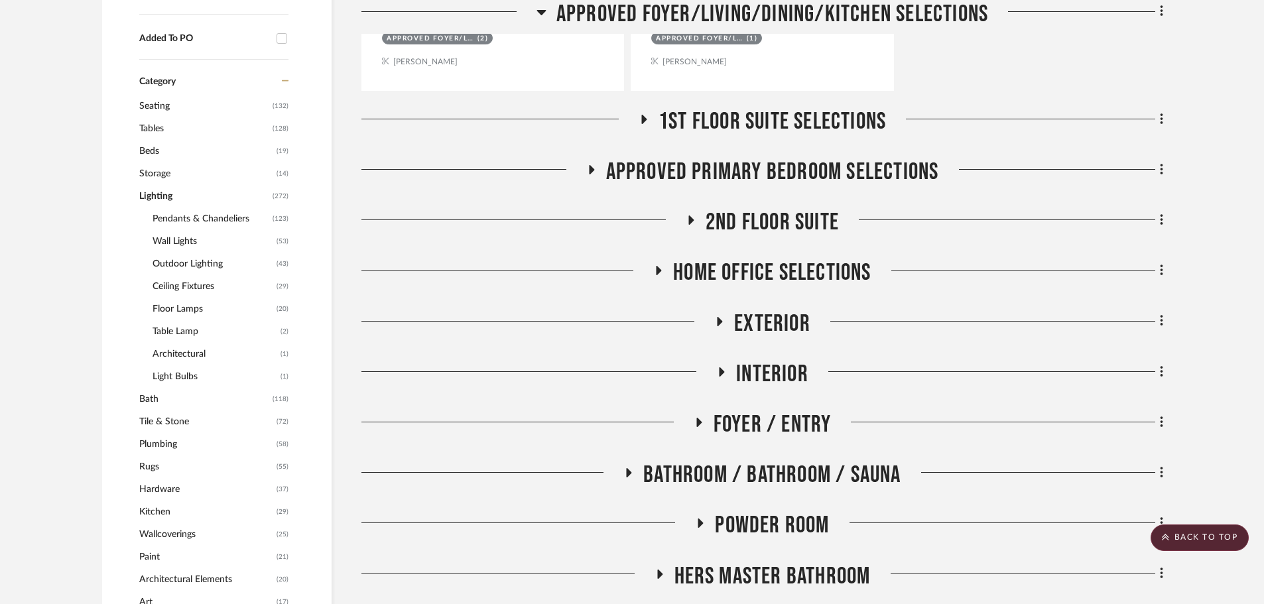
click at [725, 107] on span "1st Floor Suite Selections" at bounding box center [771, 121] width 227 height 29
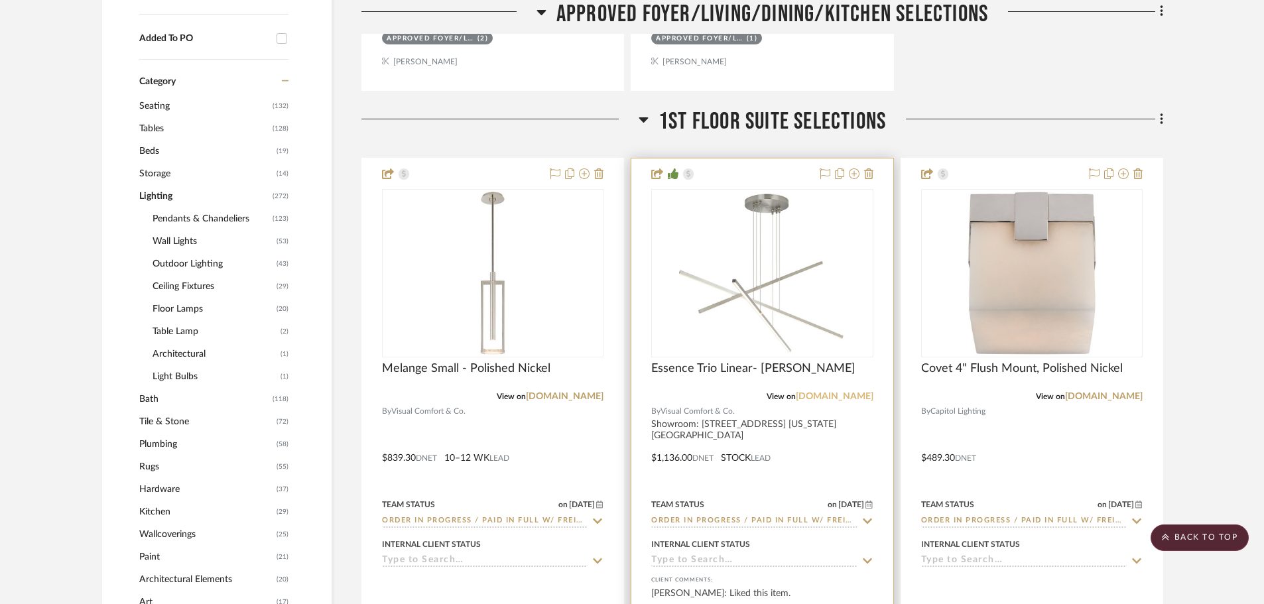
click at [832, 392] on link "visualcomfort.com" at bounding box center [835, 396] width 78 height 9
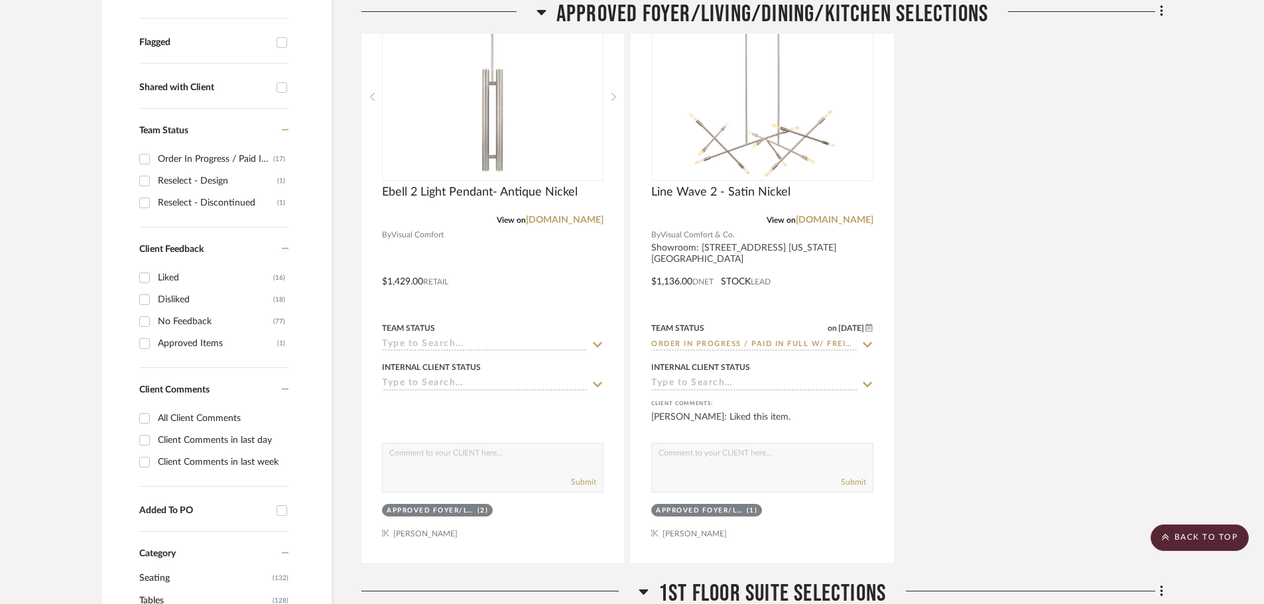
scroll to position [464, 0]
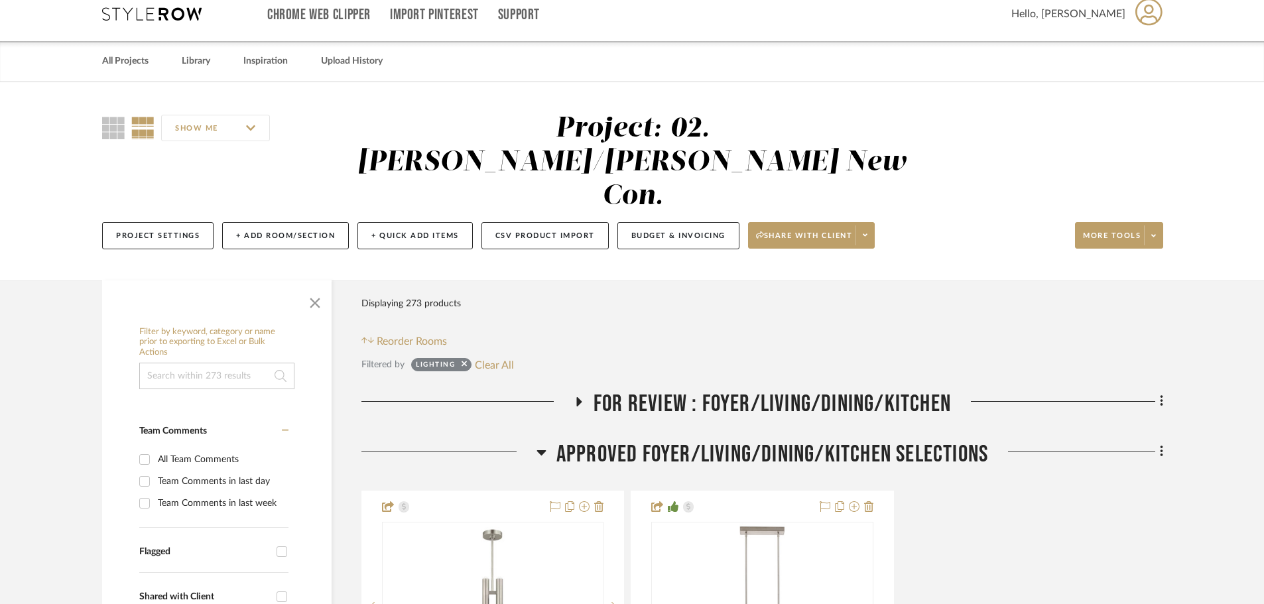
scroll to position [0, 0]
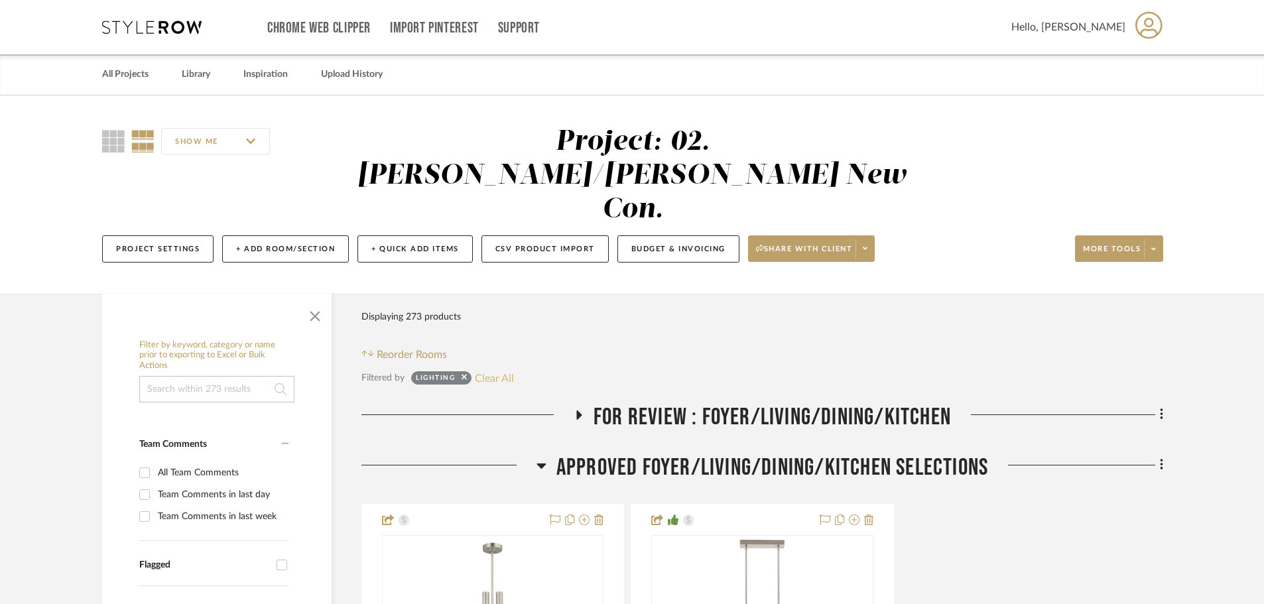
click at [484, 369] on button "Clear All" at bounding box center [494, 377] width 39 height 17
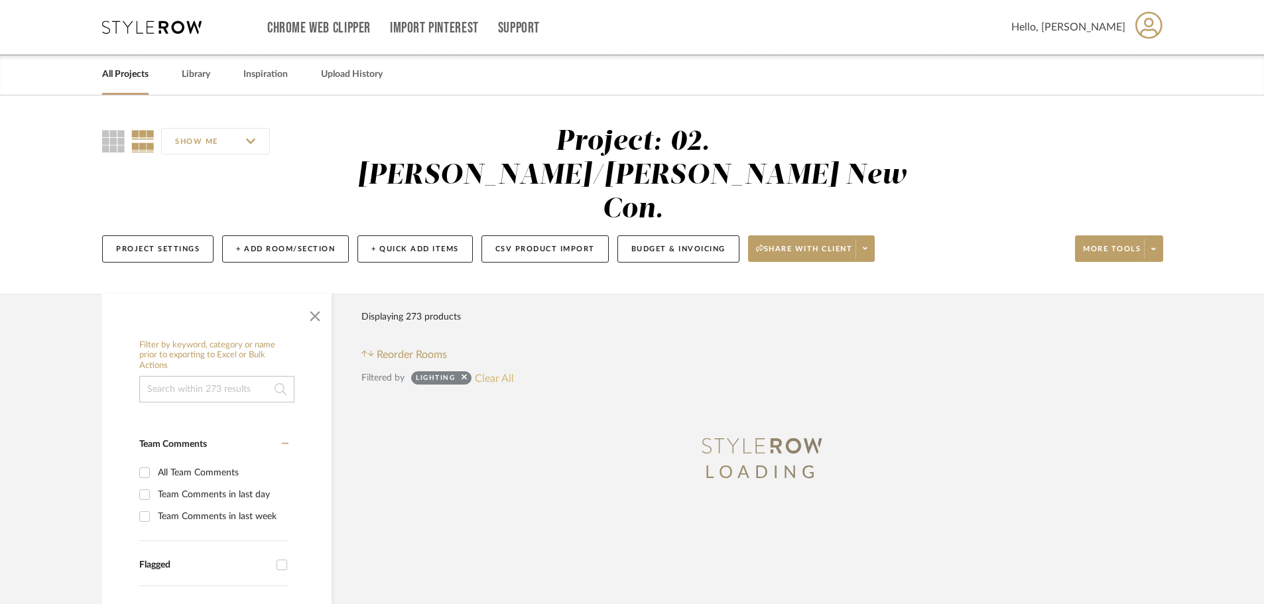
click at [497, 369] on button "Clear All" at bounding box center [494, 377] width 39 height 17
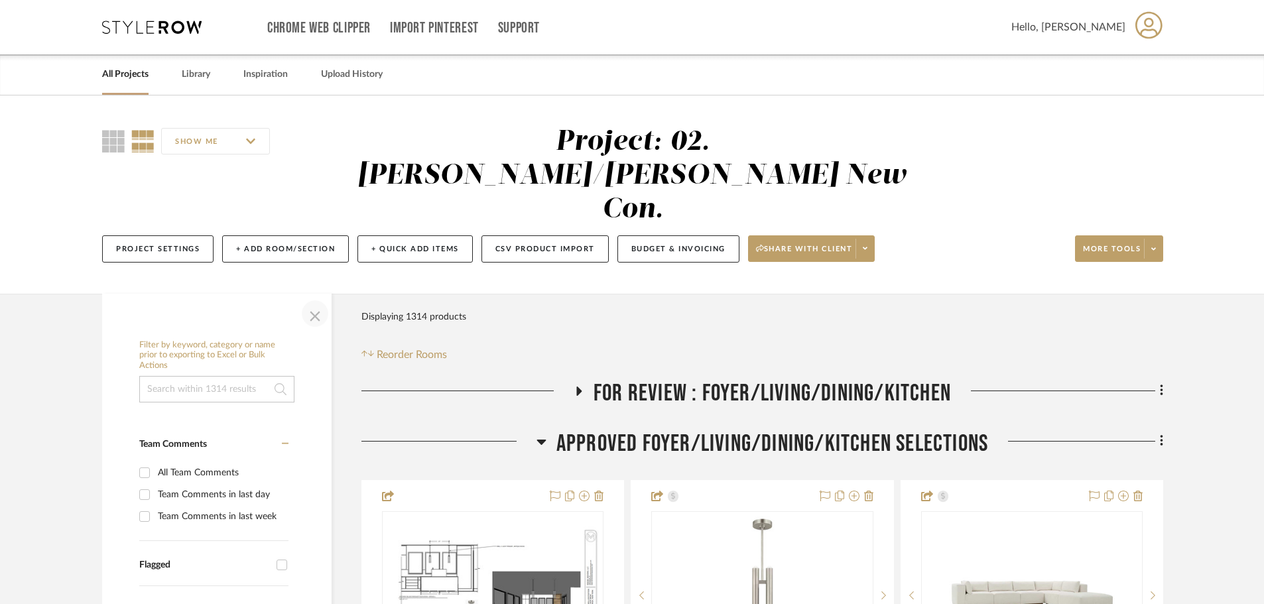
click at [316, 298] on span "button" at bounding box center [315, 314] width 32 height 32
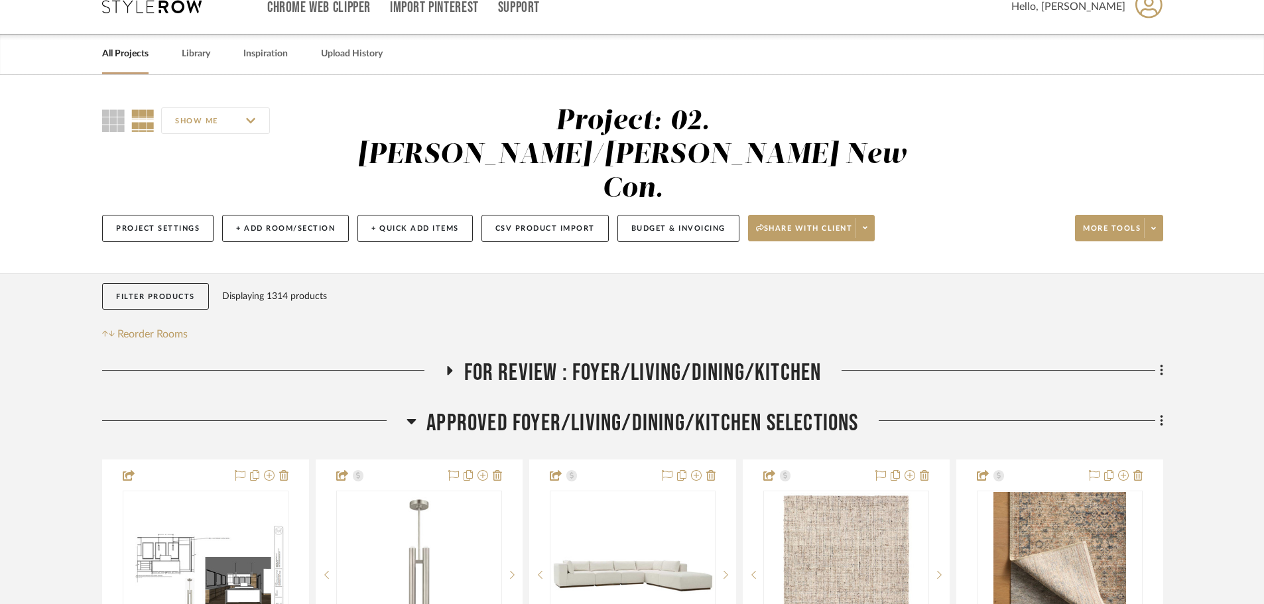
scroll to position [133, 0]
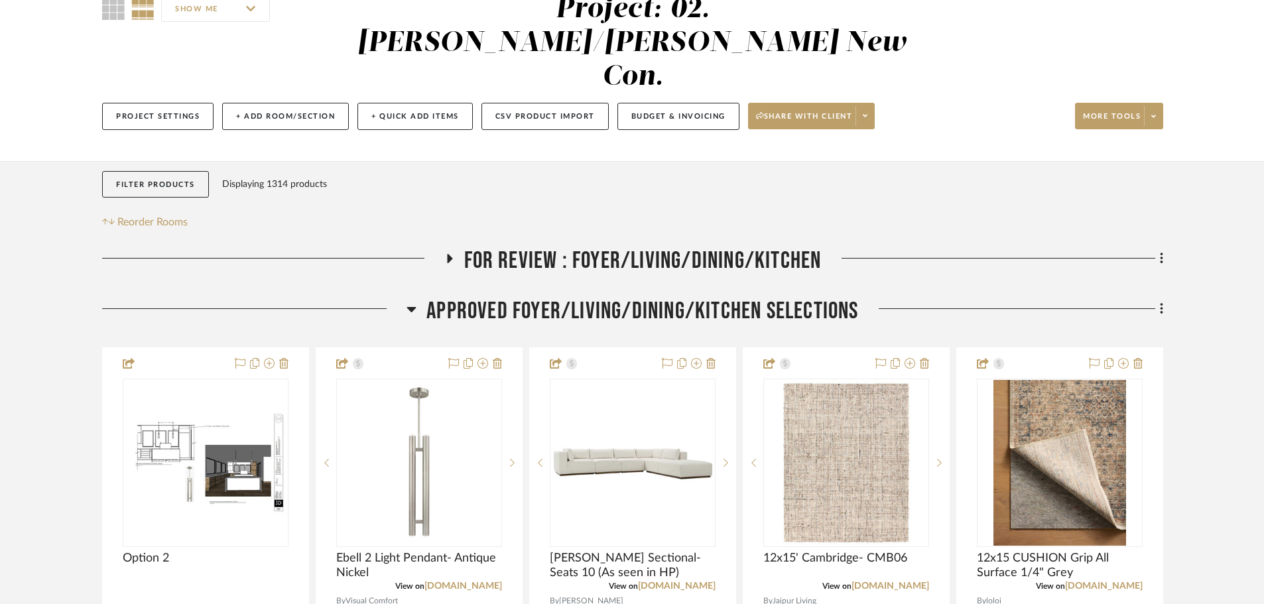
click at [479, 297] on span "APPROVED FOYER/LIVING/DINING/KITCHEN SELECTIONS" at bounding box center [642, 311] width 432 height 29
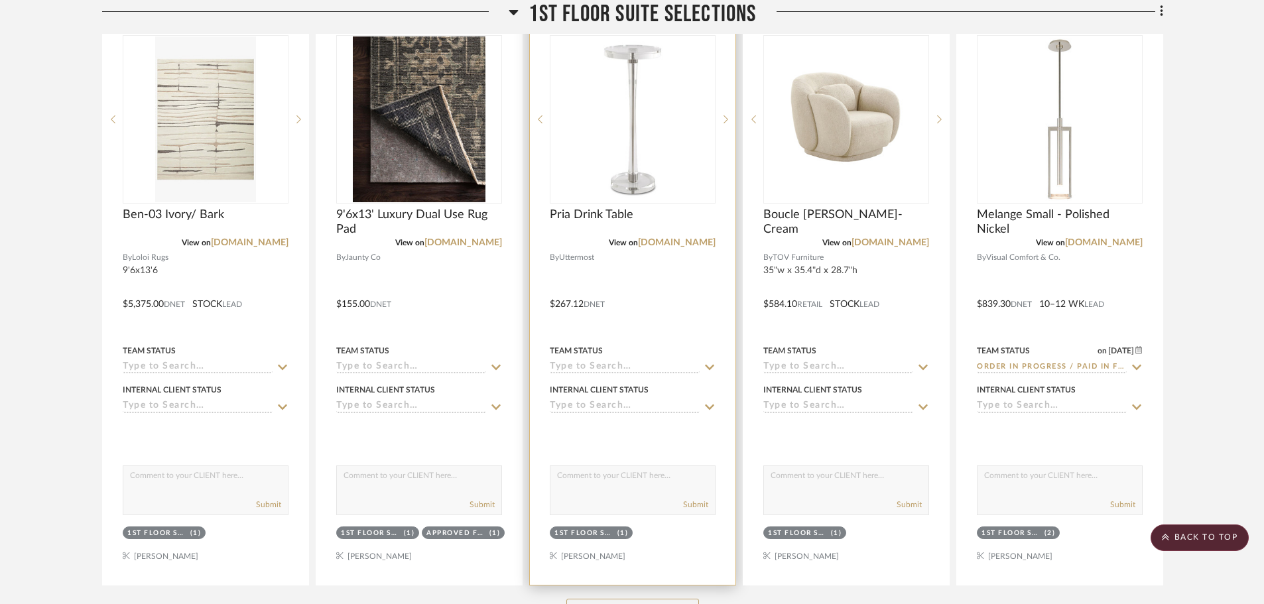
scroll to position [663, 0]
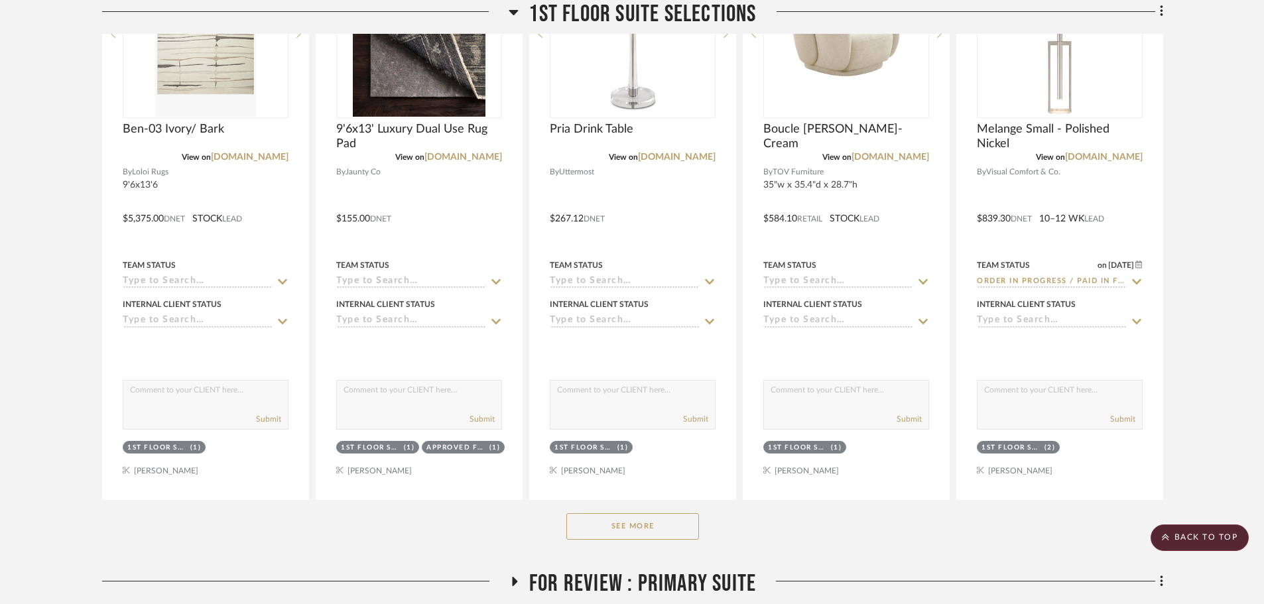
click at [625, 513] on button "See More" at bounding box center [632, 526] width 133 height 27
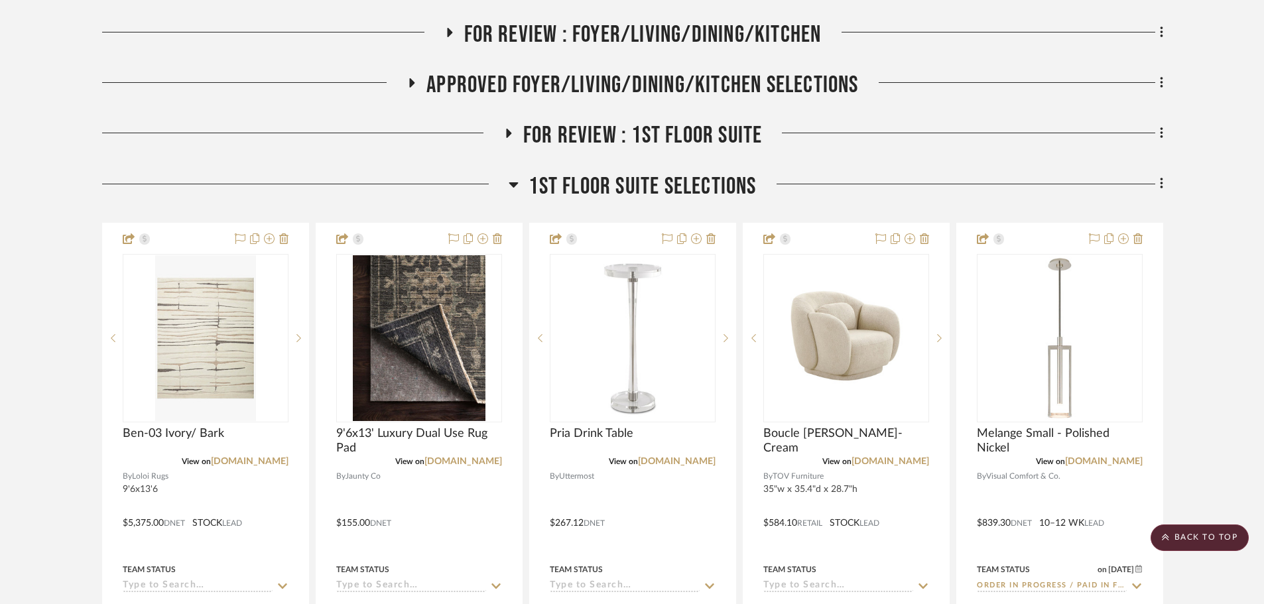
scroll to position [265, 0]
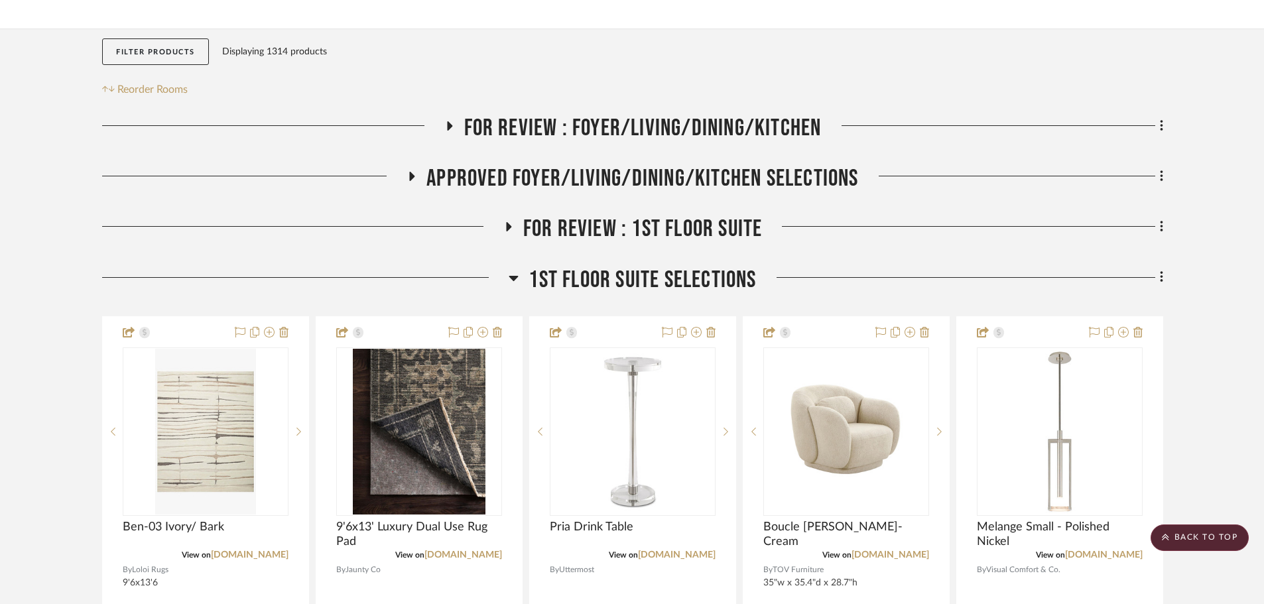
click at [685, 266] on span "1st Floor Suite Selections" at bounding box center [641, 280] width 227 height 29
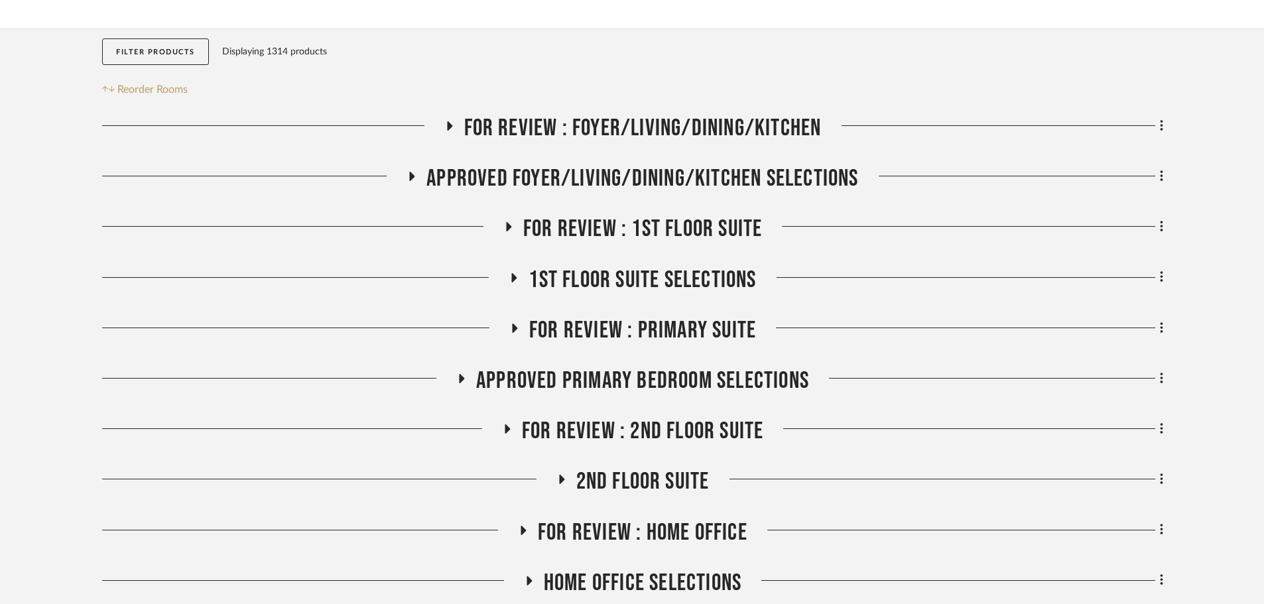
click at [593, 467] on span "2nd Floor Suite" at bounding box center [642, 481] width 133 height 29
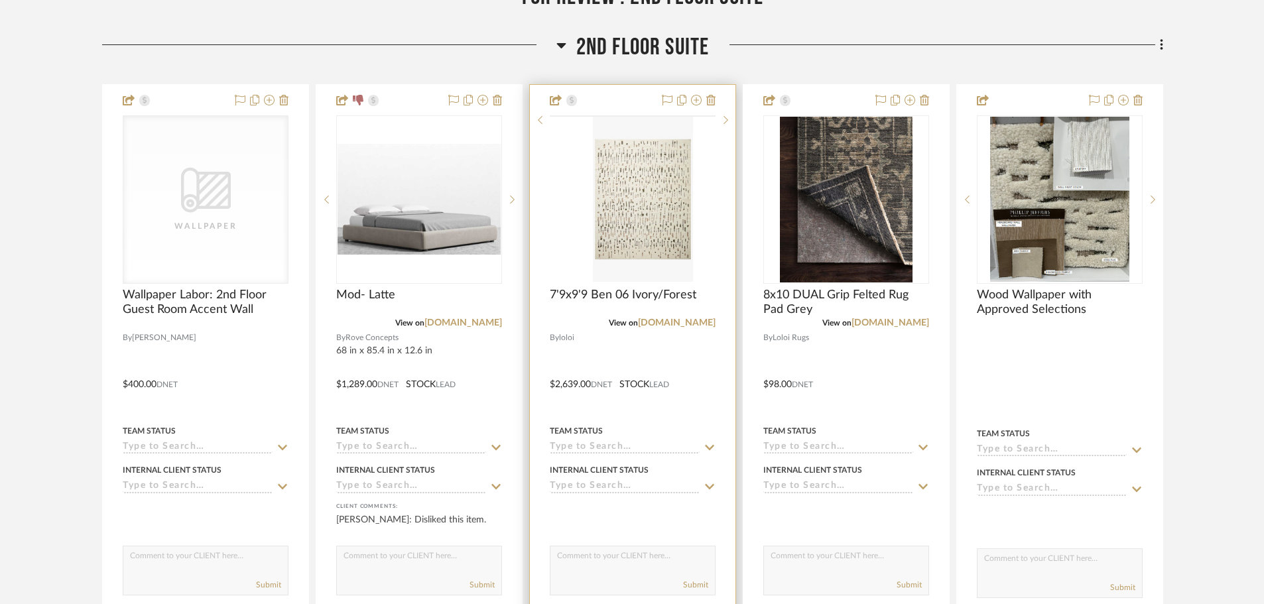
scroll to position [862, 0]
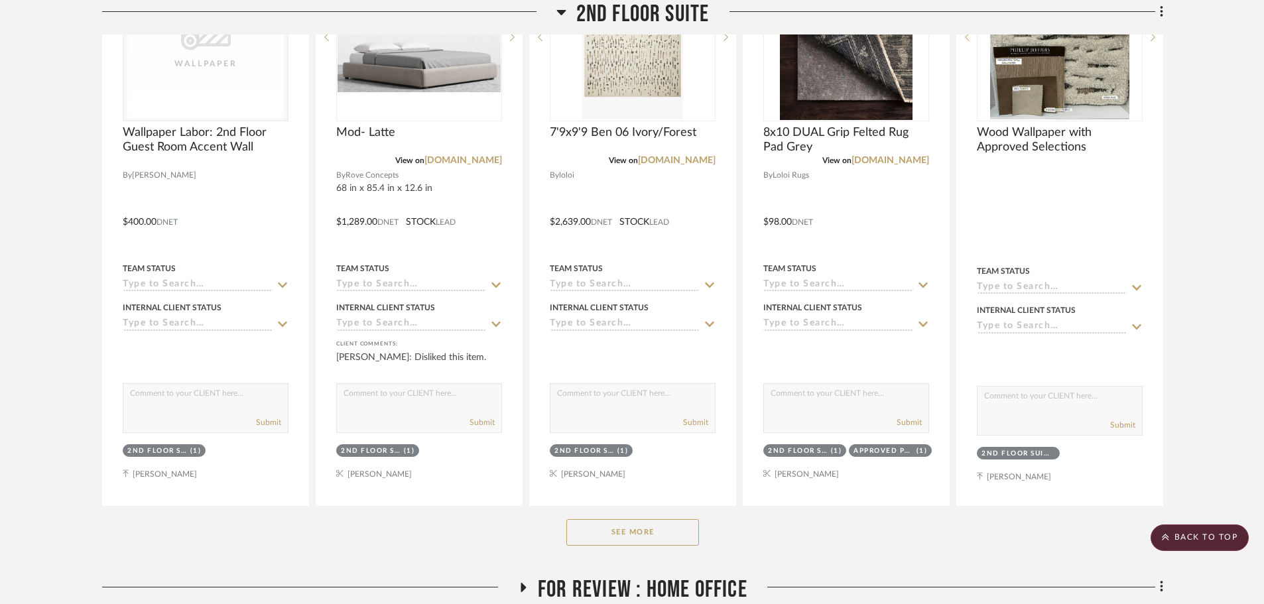
click at [650, 519] on button "See More" at bounding box center [632, 532] width 133 height 27
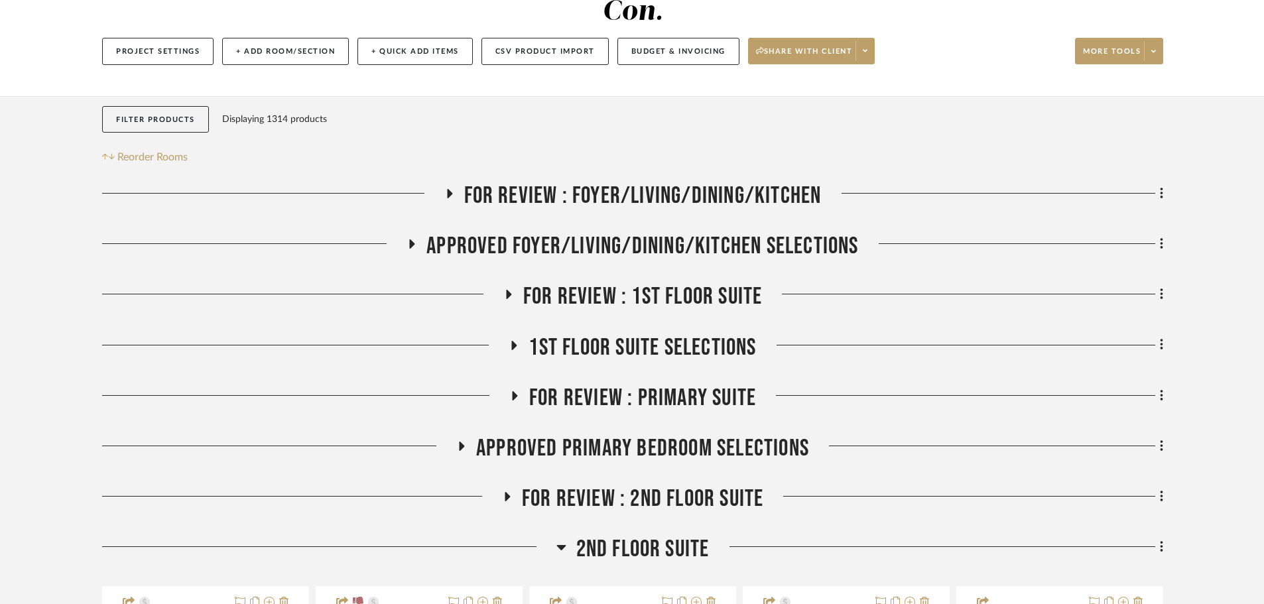
scroll to position [398, 0]
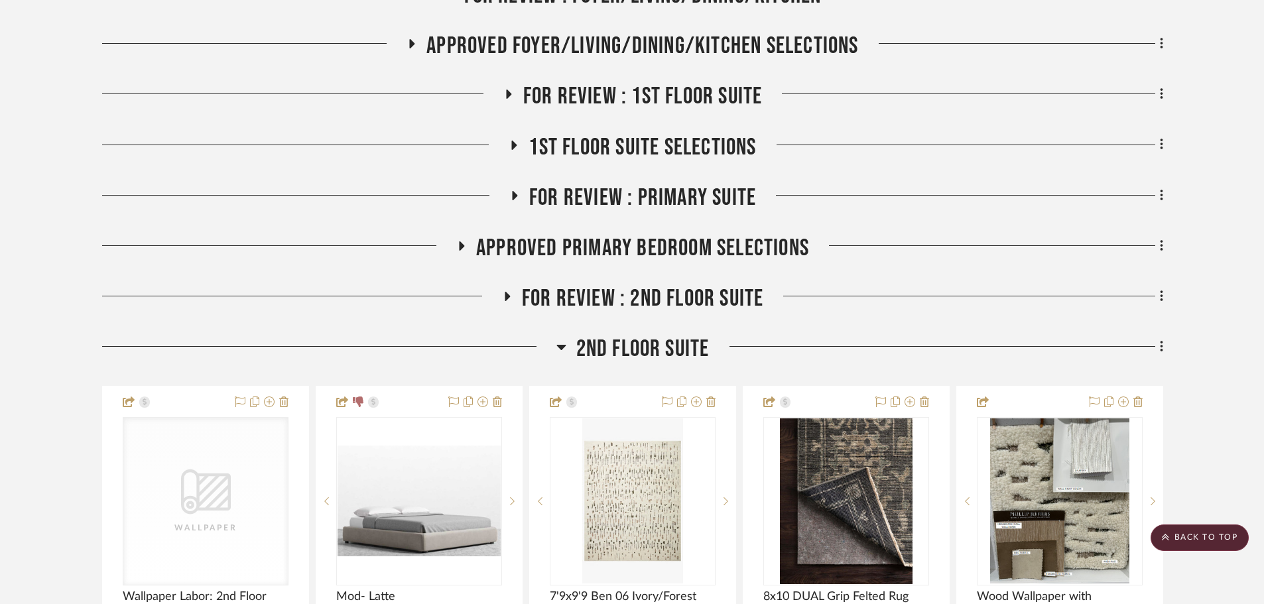
click at [627, 133] on span "1st Floor Suite Selections" at bounding box center [641, 147] width 227 height 29
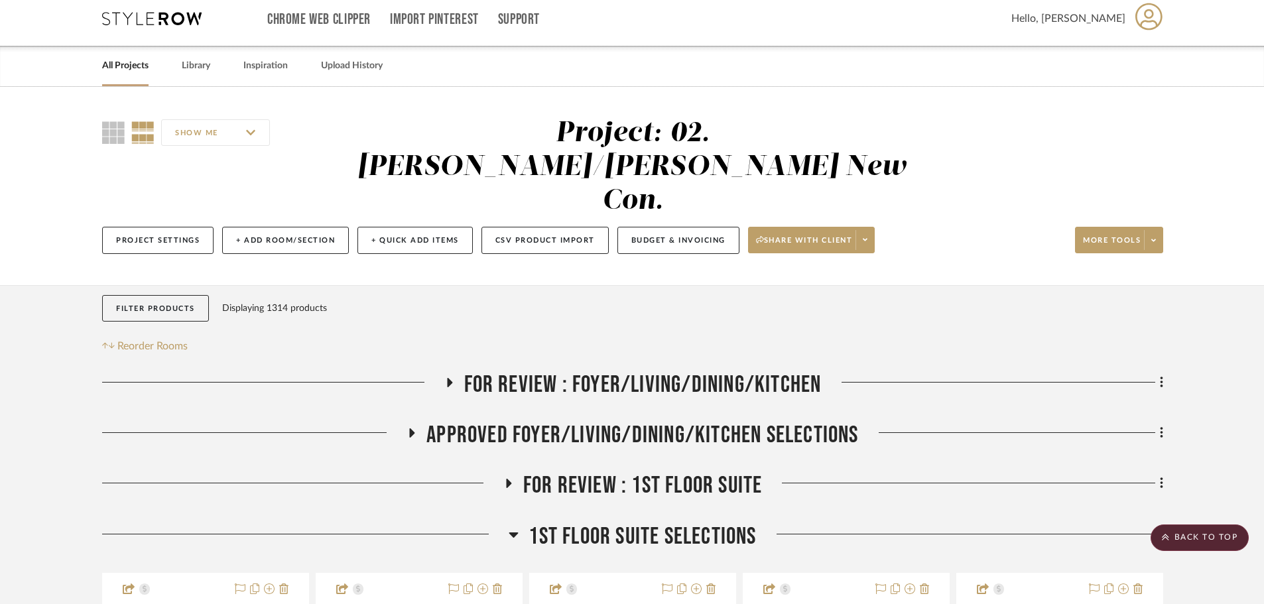
scroll to position [0, 0]
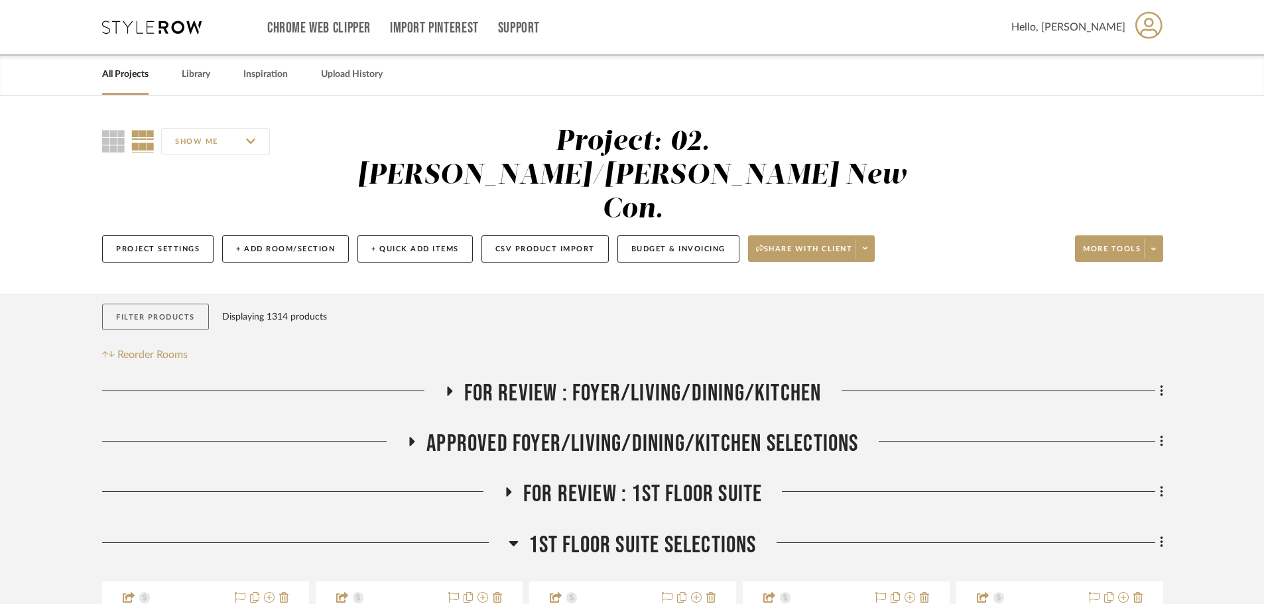
click at [116, 304] on button "Filter Products" at bounding box center [155, 317] width 107 height 27
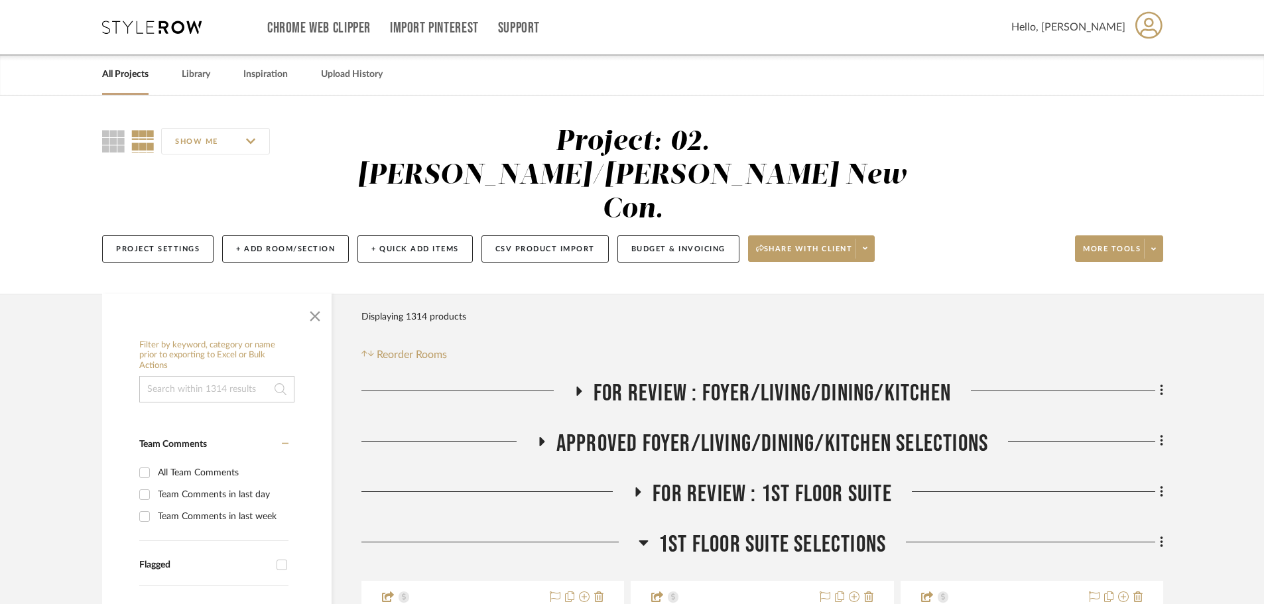
click at [226, 340] on div "Filter by keyword, category or name prior to exporting to Excel or Bulk Actions" at bounding box center [216, 371] width 155 height 63
click at [225, 376] on input at bounding box center [216, 389] width 155 height 27
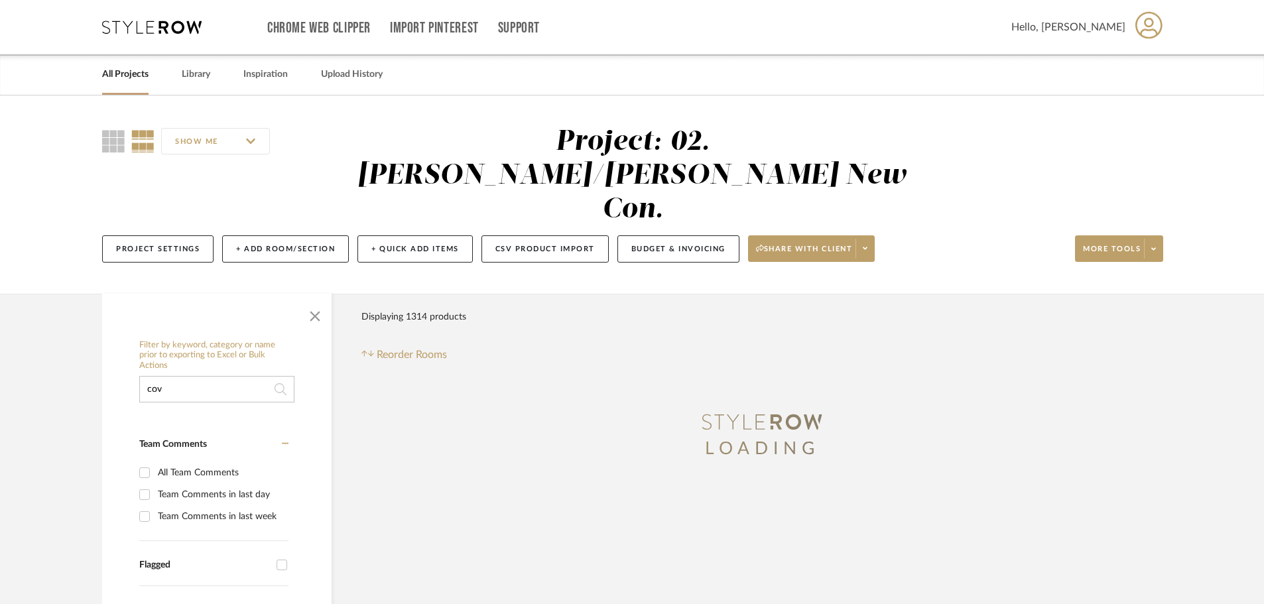
type input "cove"
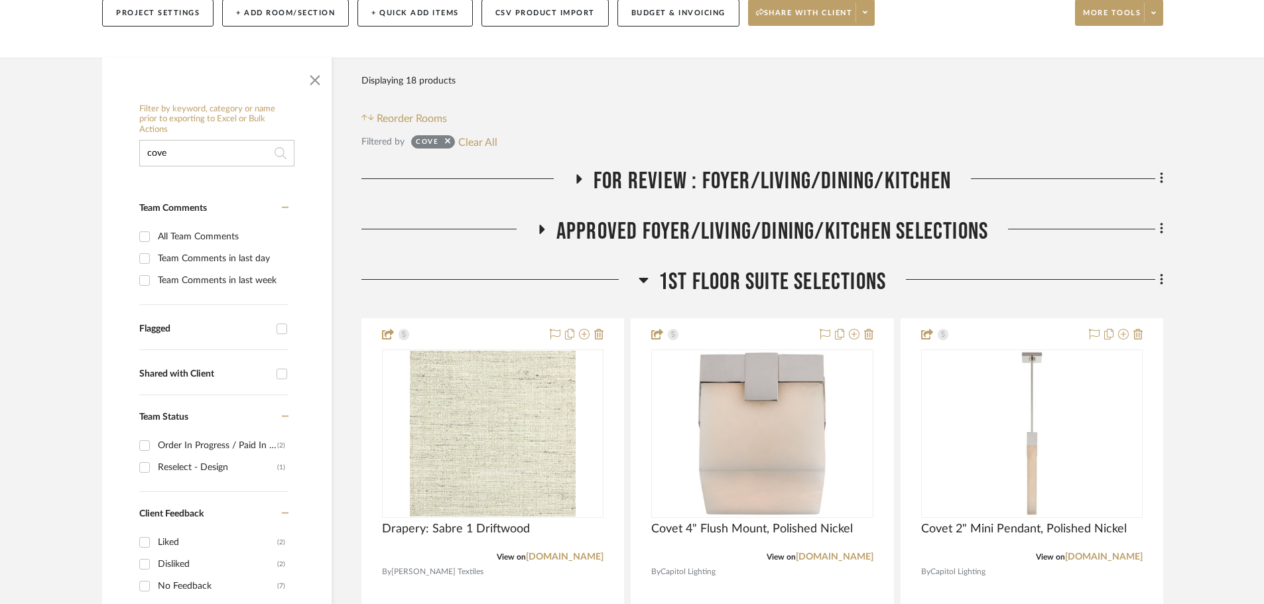
scroll to position [265, 0]
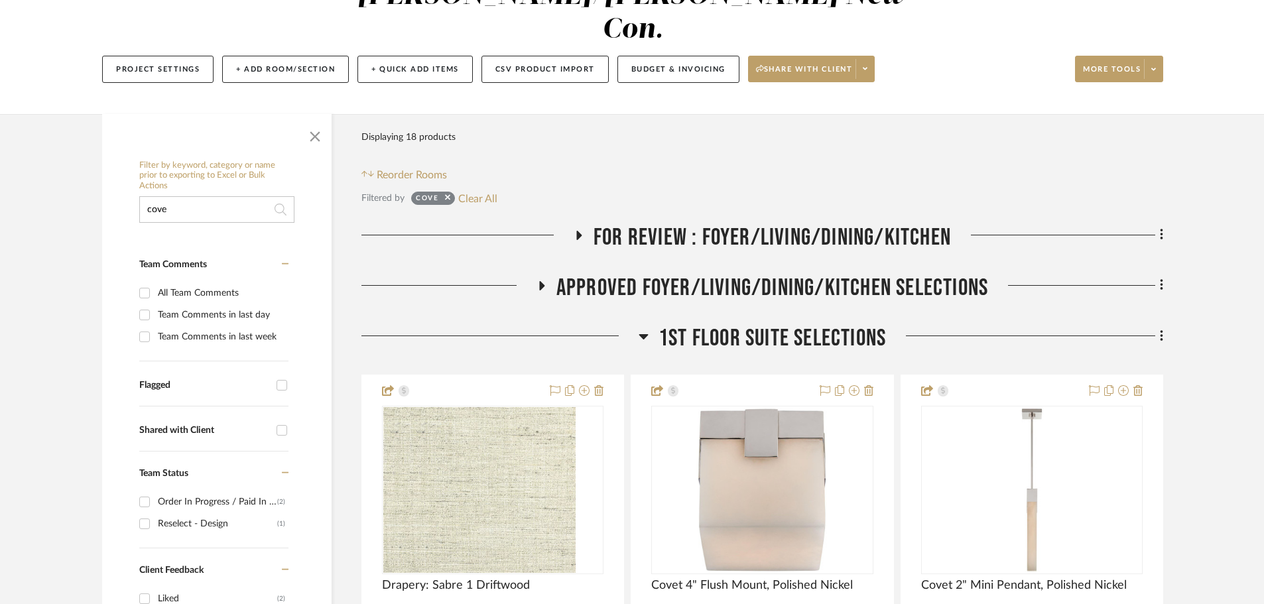
scroll to position [133, 0]
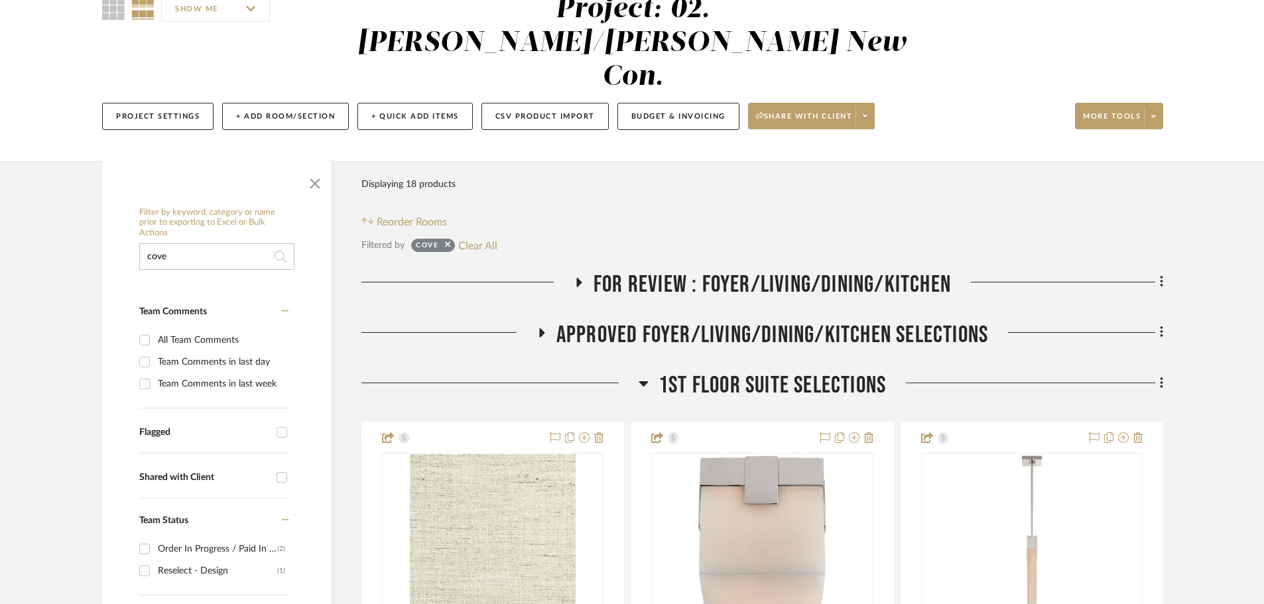
drag, startPoint x: 184, startPoint y: 223, endPoint x: 131, endPoint y: 225, distance: 52.5
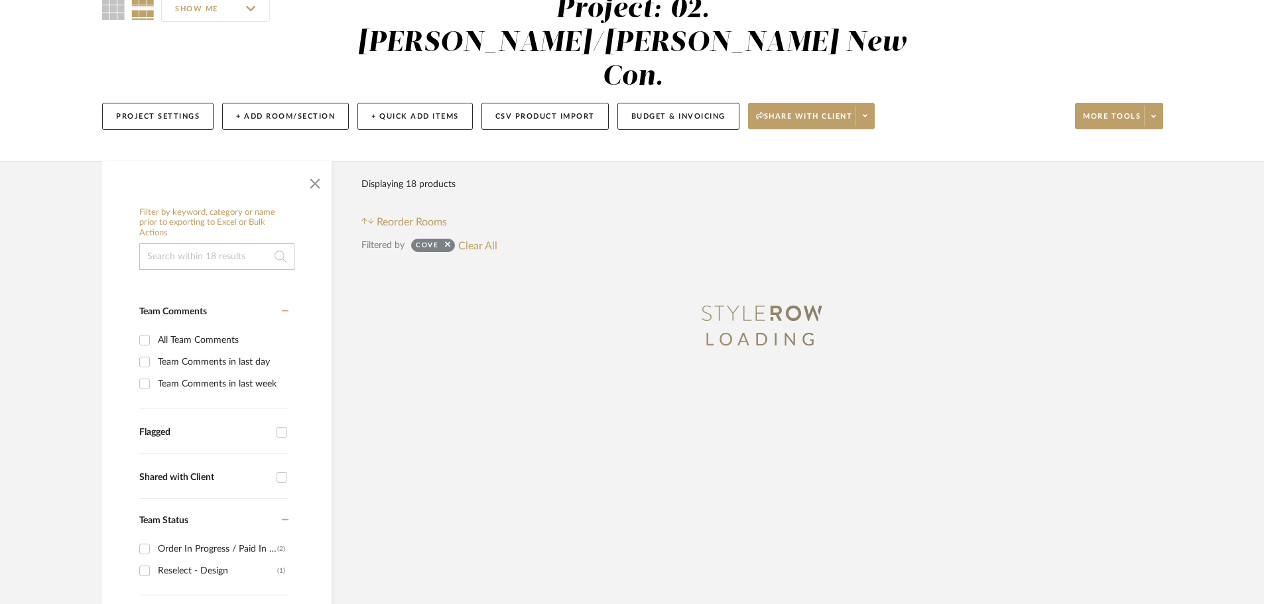
click at [310, 165] on span "button" at bounding box center [315, 181] width 32 height 32
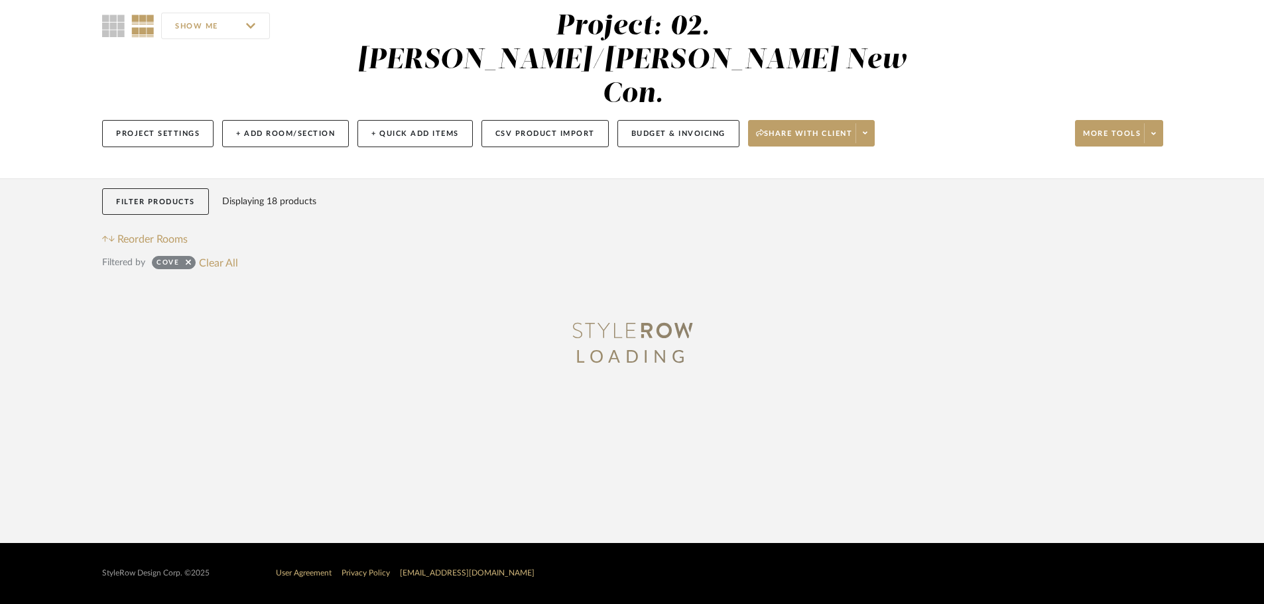
scroll to position [82, 0]
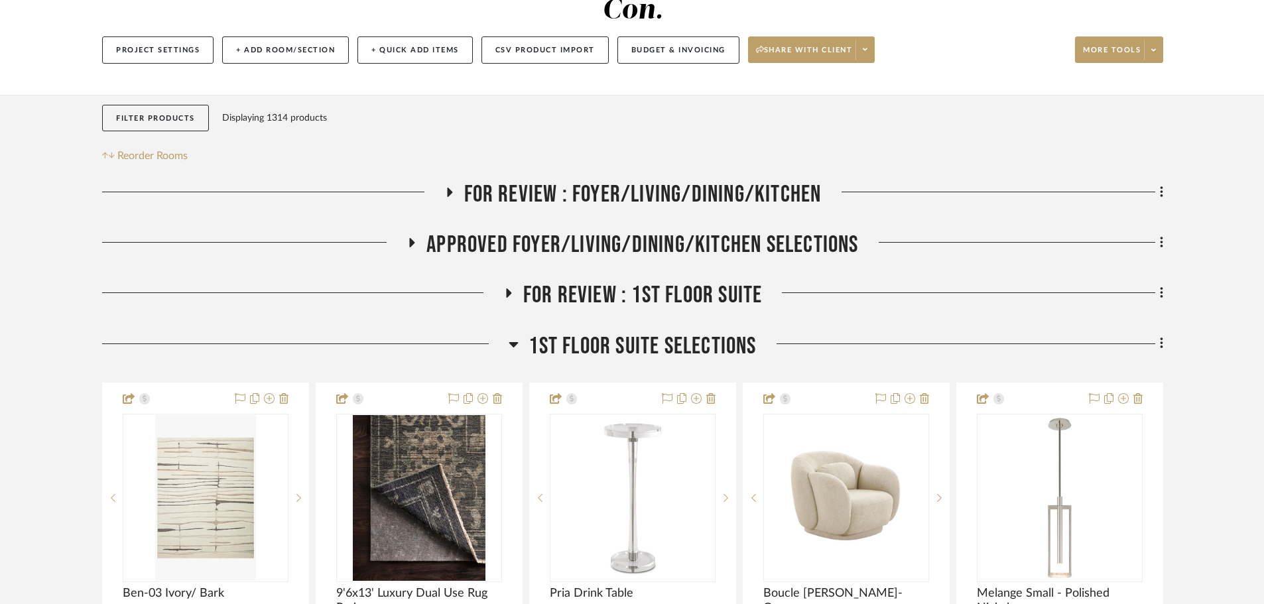
click at [594, 332] on span "1st Floor Suite Selections" at bounding box center [641, 346] width 227 height 29
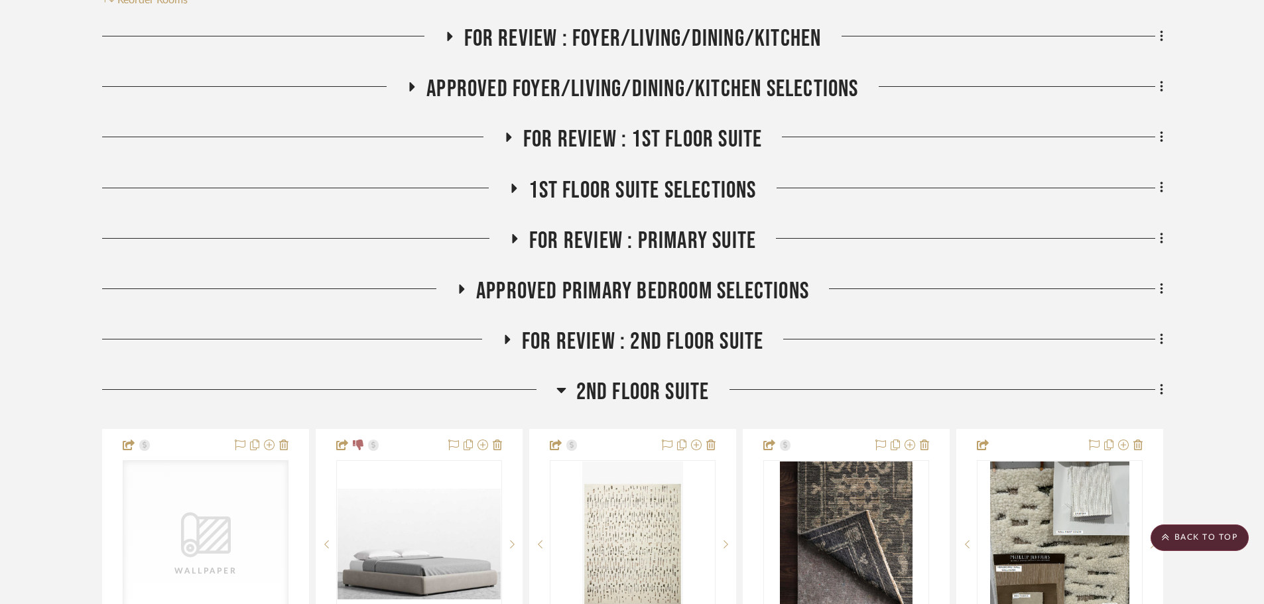
scroll to position [332, 0]
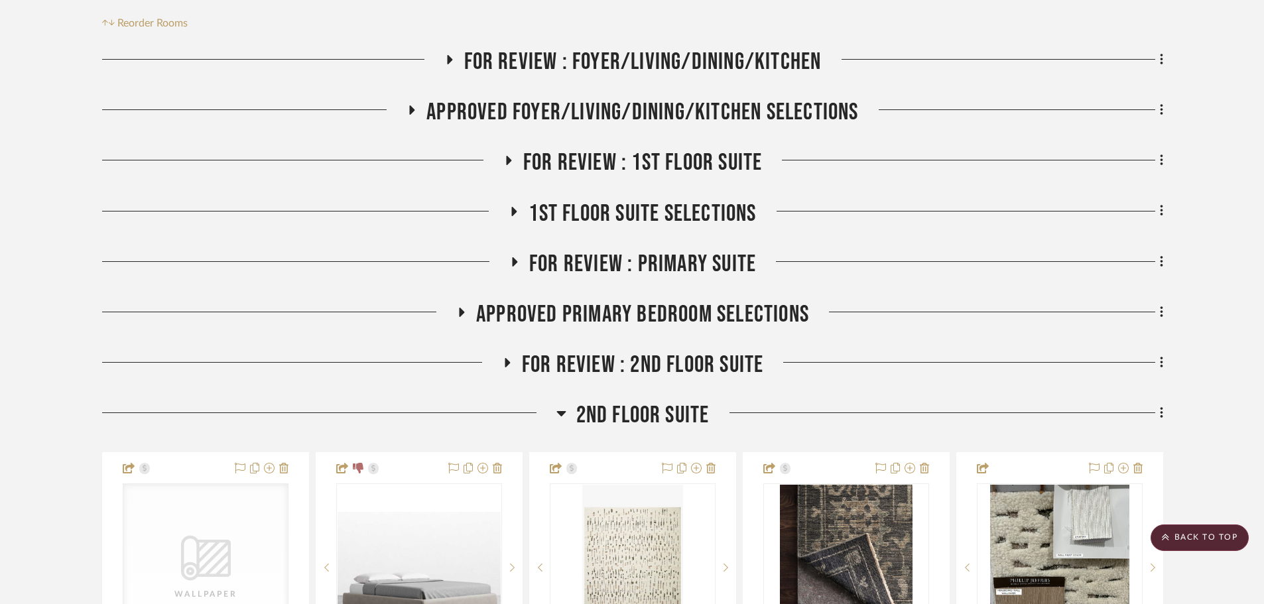
click at [615, 200] on span "1st Floor Suite Selections" at bounding box center [641, 214] width 227 height 29
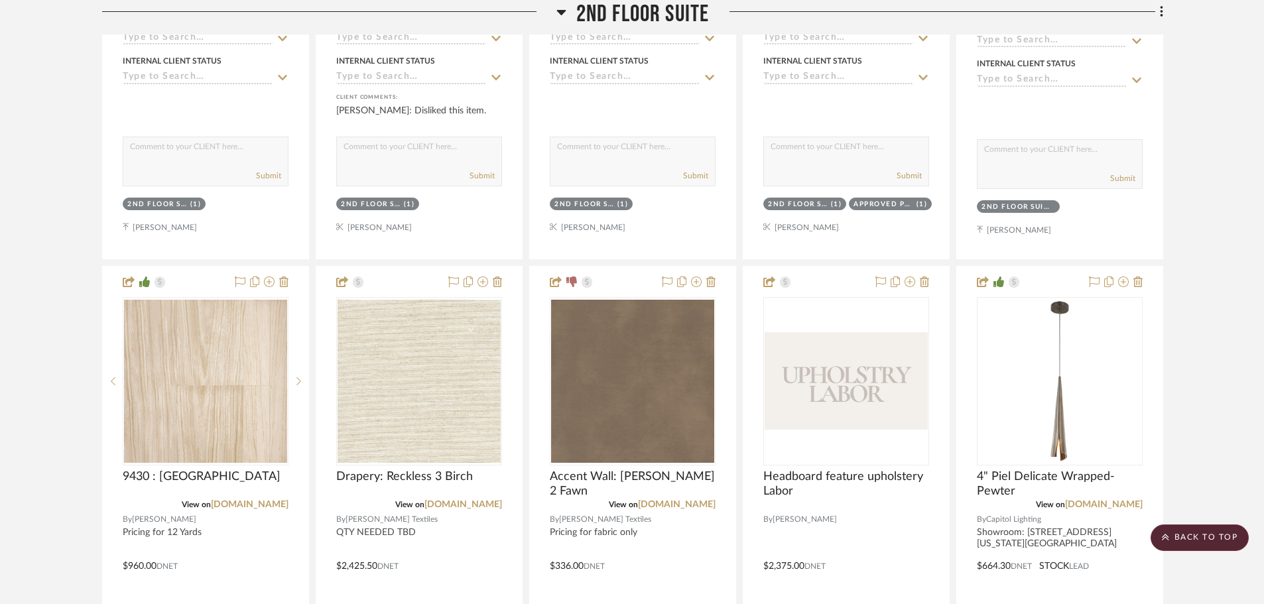
scroll to position [4111, 0]
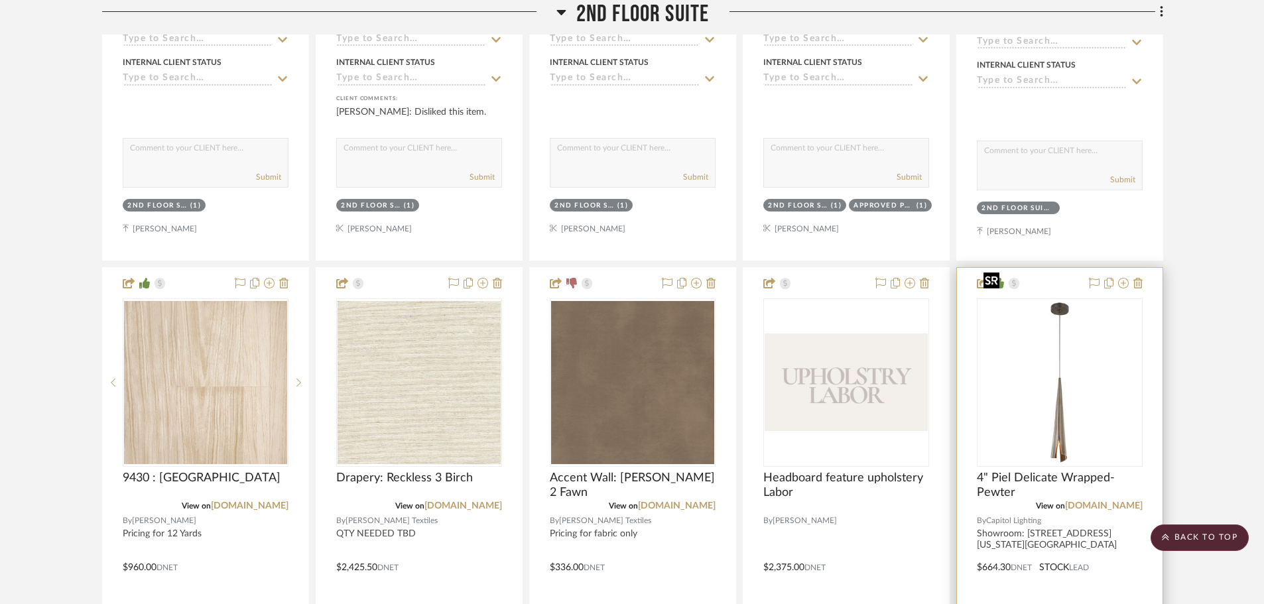
click at [1066, 406] on img "0" at bounding box center [1059, 382] width 163 height 163
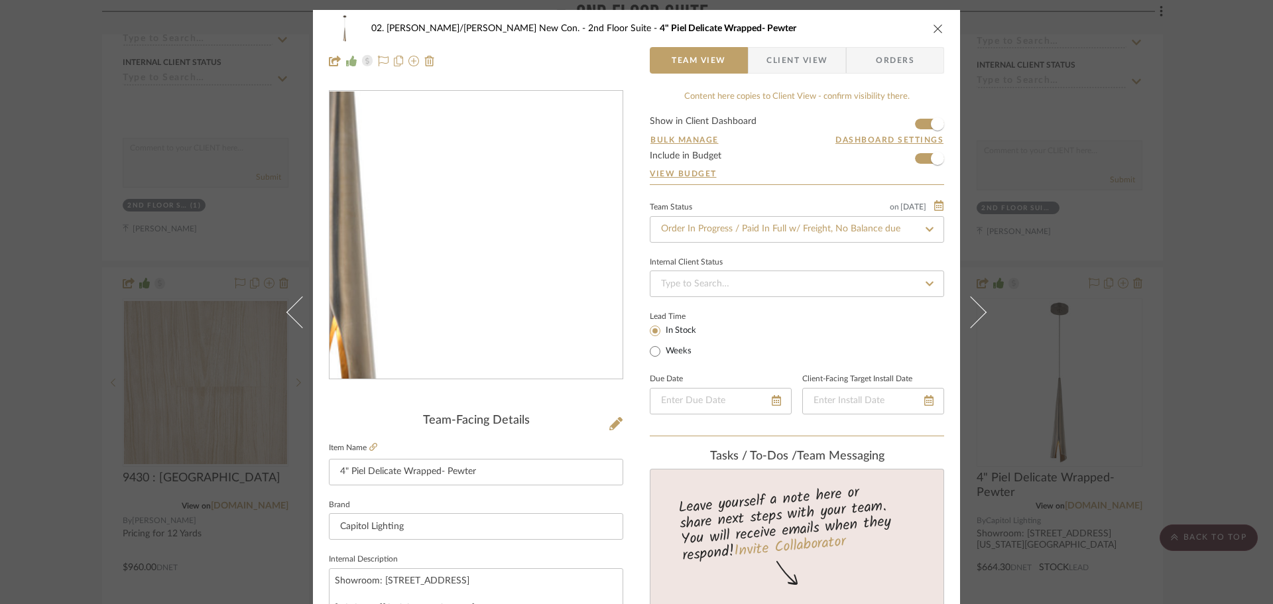
click at [517, 310] on img "0" at bounding box center [476, 236] width 288 height 288
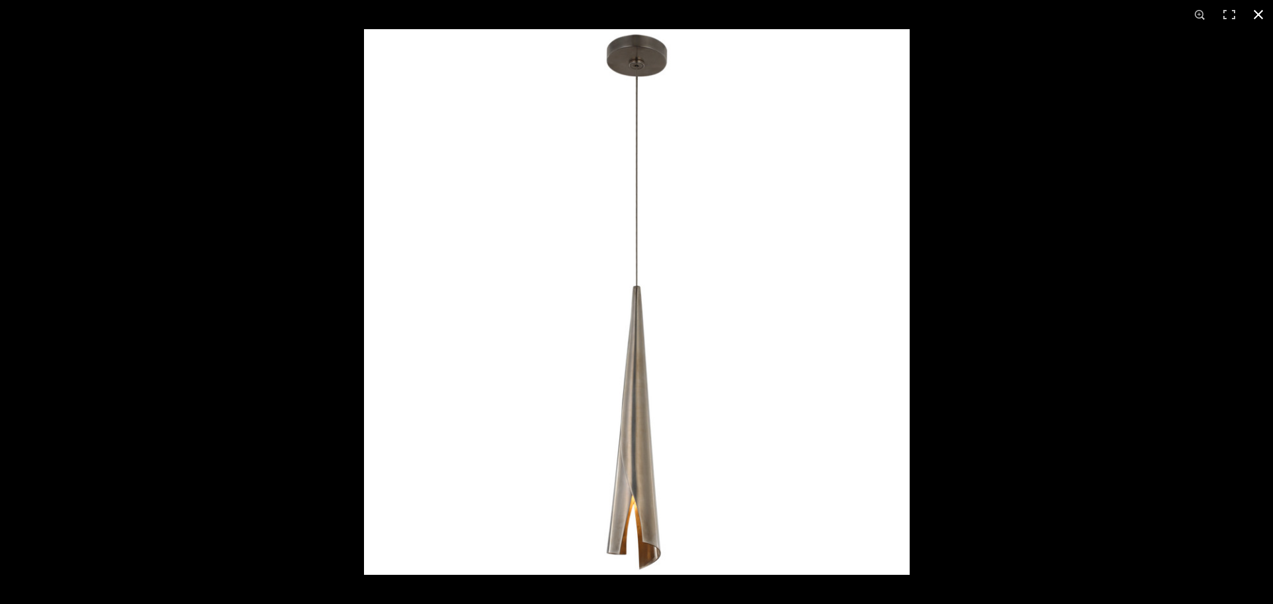
click at [946, 278] on div at bounding box center [1000, 331] width 1273 height 604
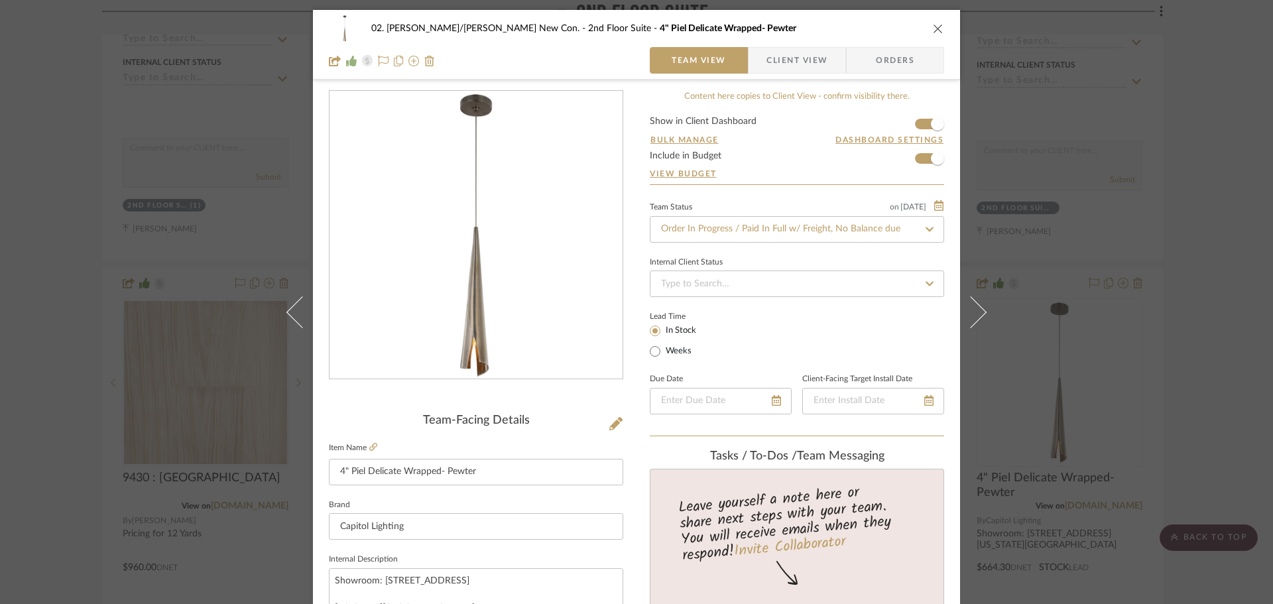
scroll to position [528, 0]
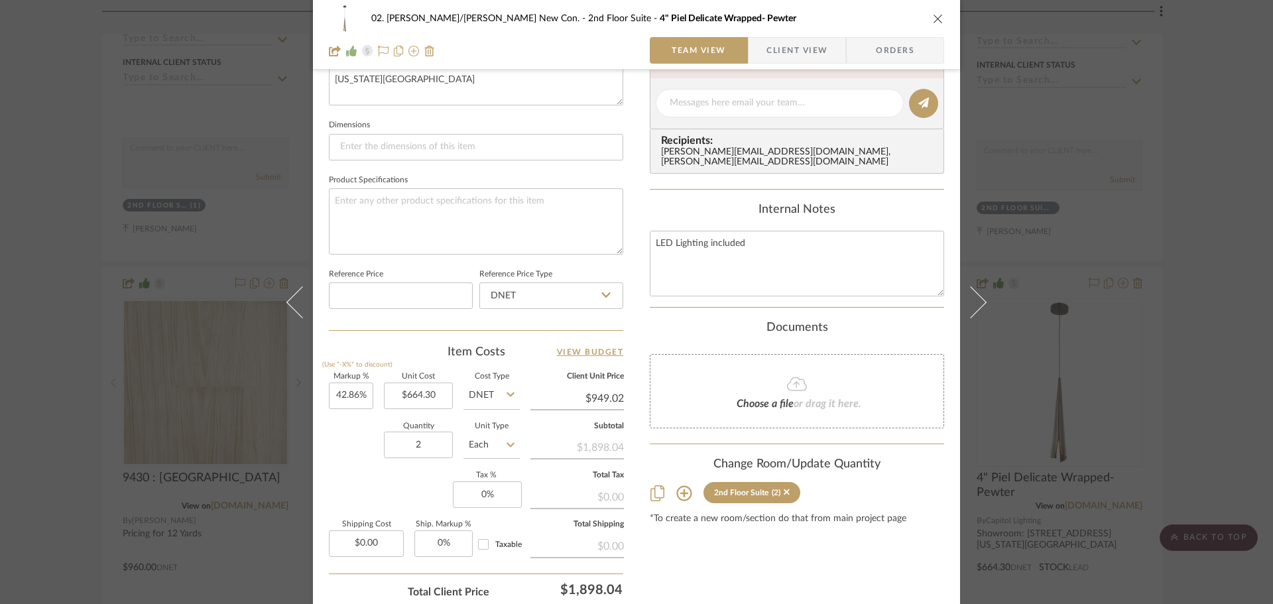
click at [1221, 448] on div "02. Mazzarelli/Rothstein New Con. 2nd Floor Suite 4" Piel Delicate Wrapped- Pew…" at bounding box center [636, 302] width 1273 height 604
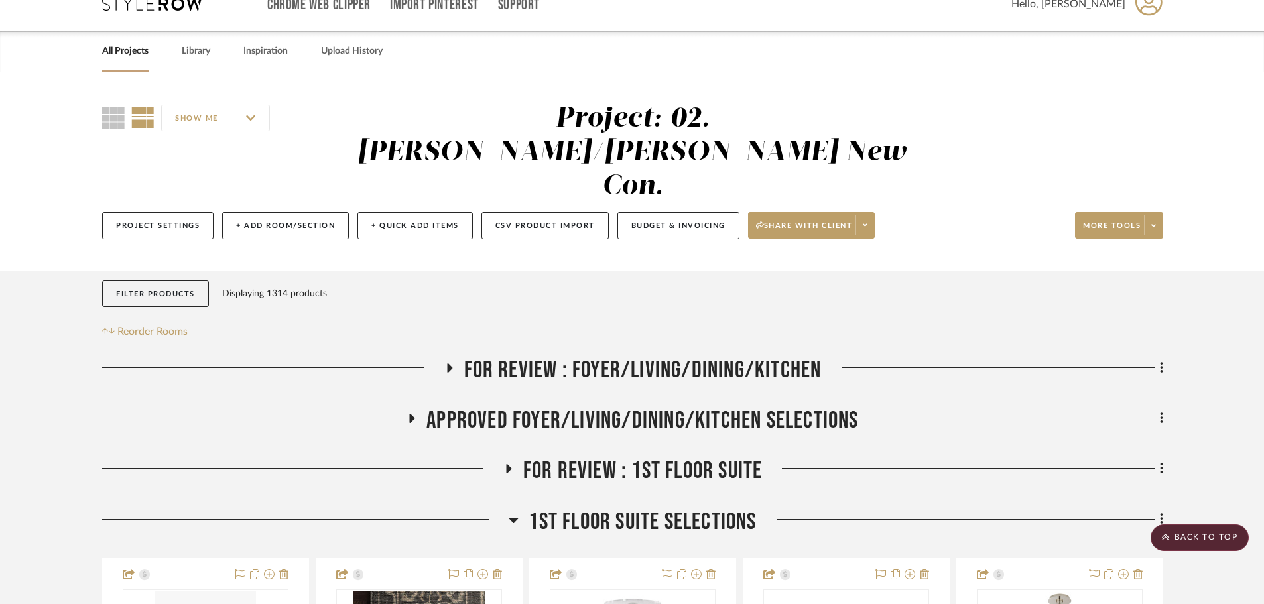
scroll to position [0, 0]
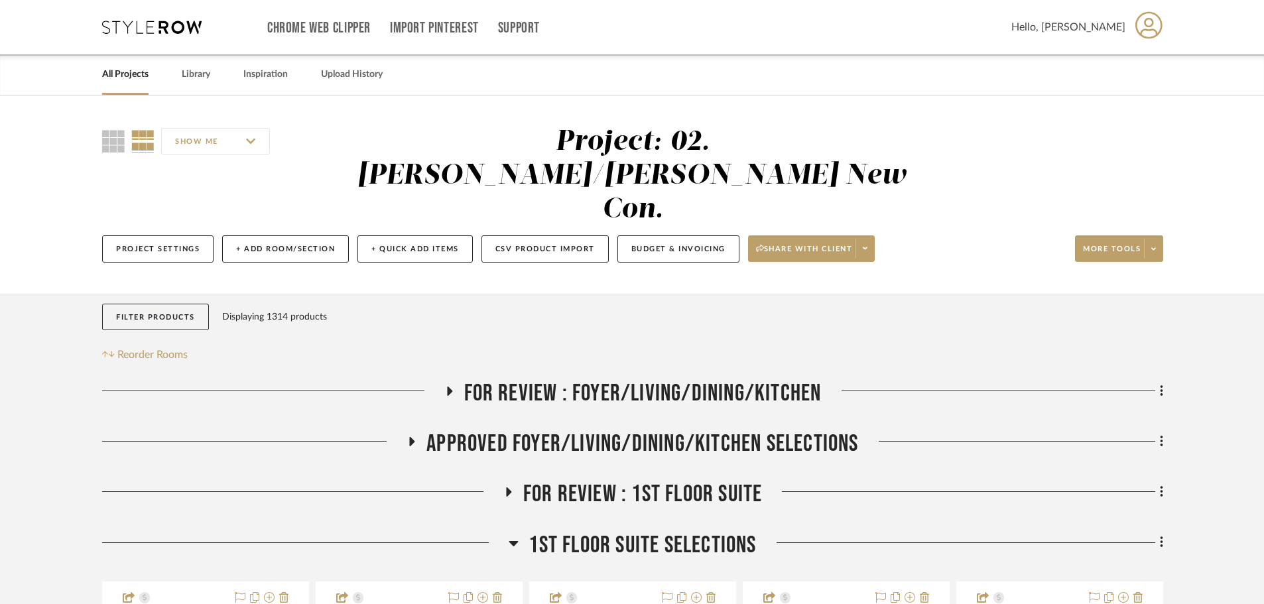
drag, startPoint x: 580, startPoint y: 499, endPoint x: 560, endPoint y: 499, distance: 19.9
click at [580, 531] on span "1st Floor Suite Selections" at bounding box center [641, 545] width 227 height 29
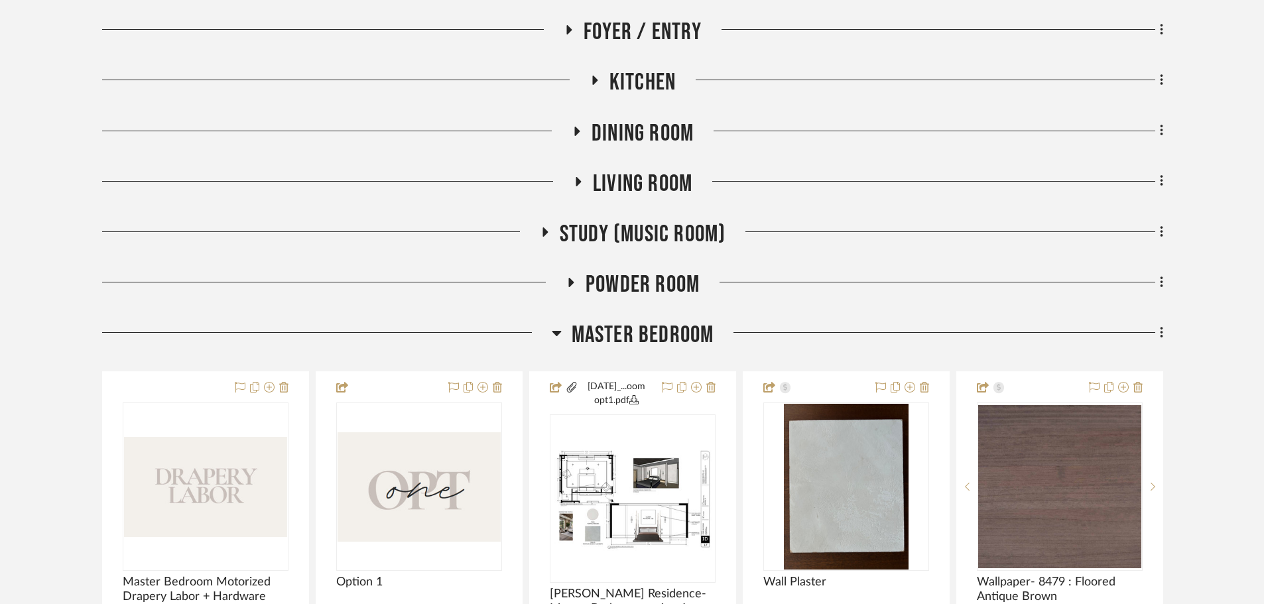
click at [609, 331] on span "Master Bedroom" at bounding box center [643, 335] width 143 height 29
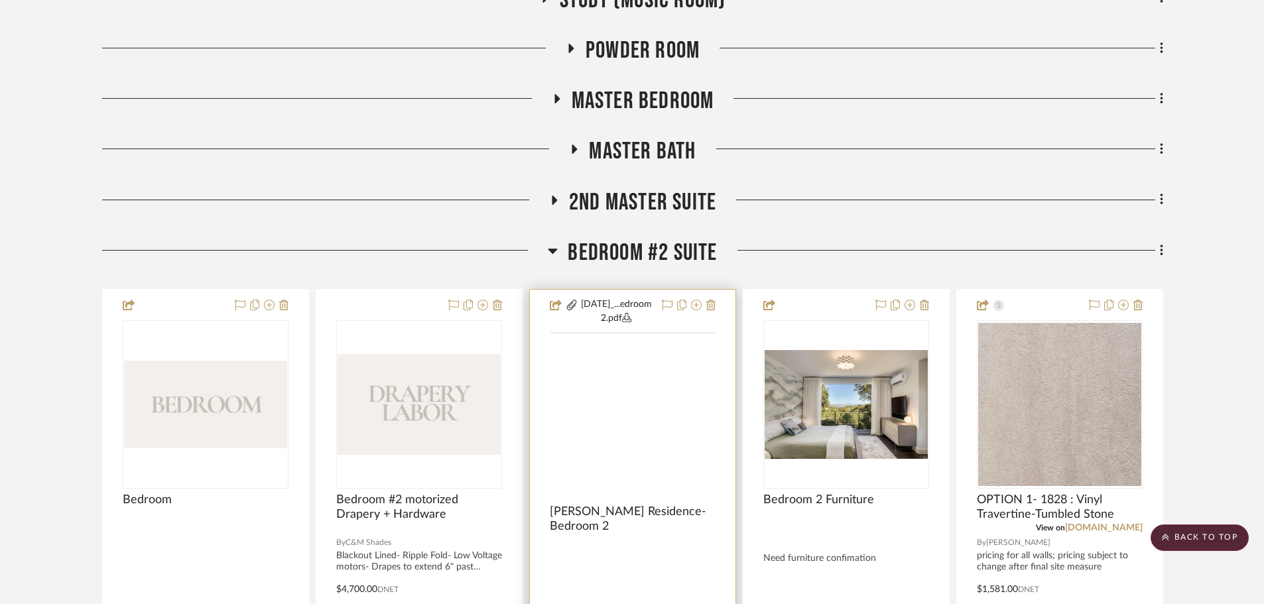
scroll to position [862, 0]
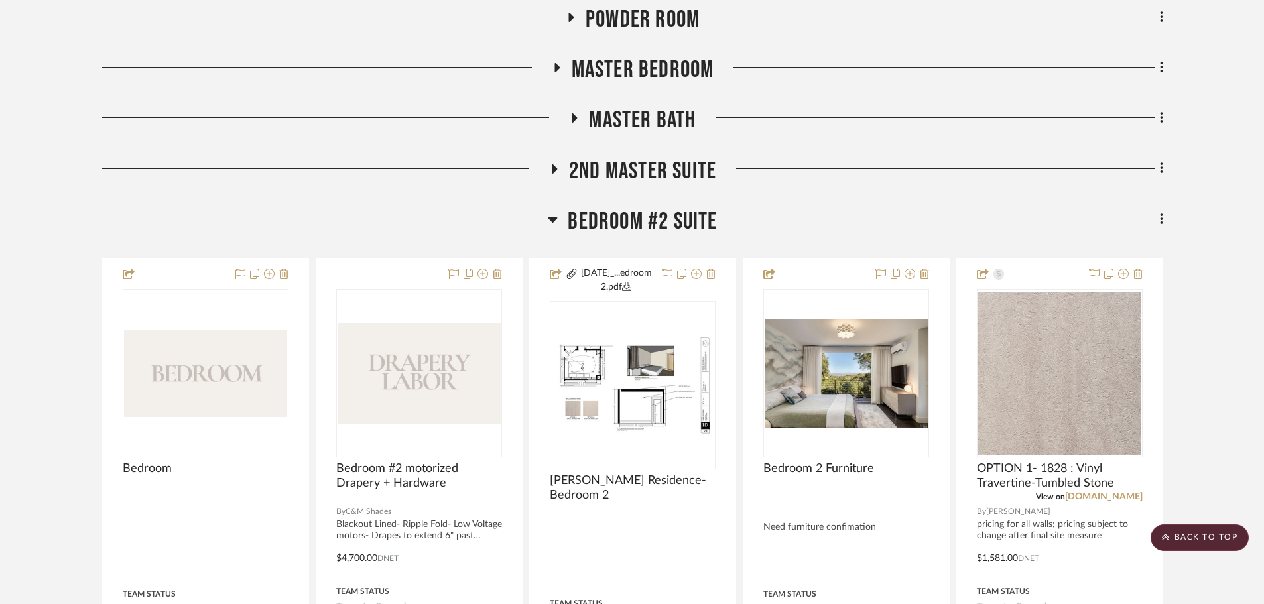
click at [620, 231] on span "Bedroom #2 Suite" at bounding box center [642, 222] width 149 height 29
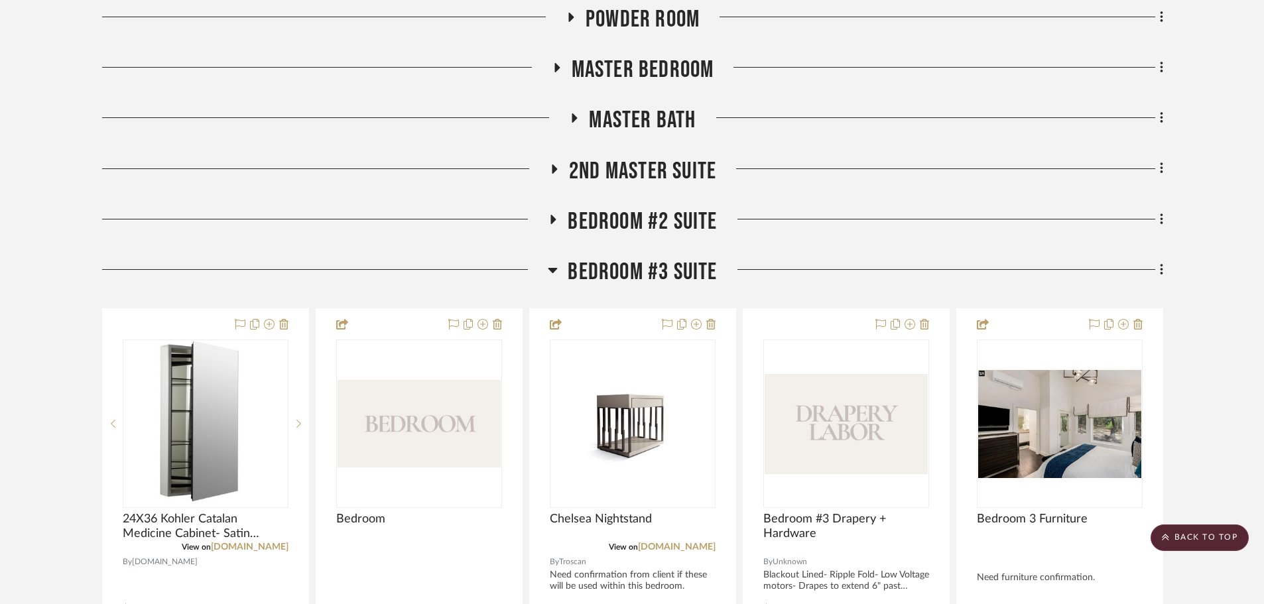
click at [616, 274] on span "Bedroom #3 Suite" at bounding box center [642, 272] width 149 height 29
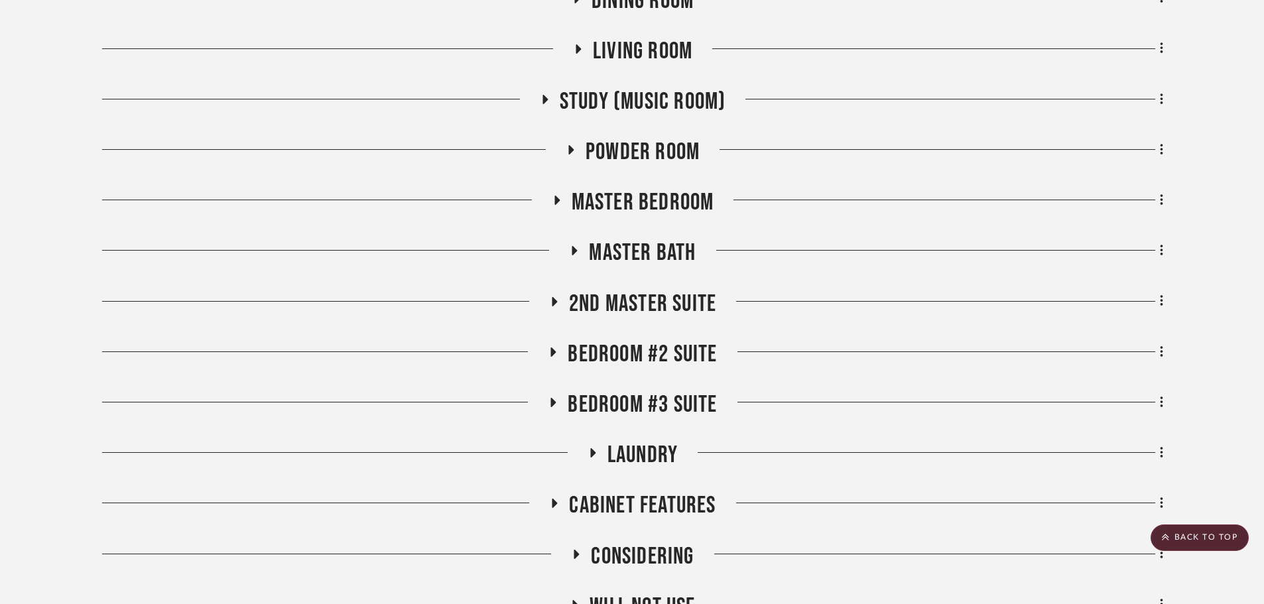
click at [628, 304] on span "2nd Master Suite" at bounding box center [642, 304] width 147 height 29
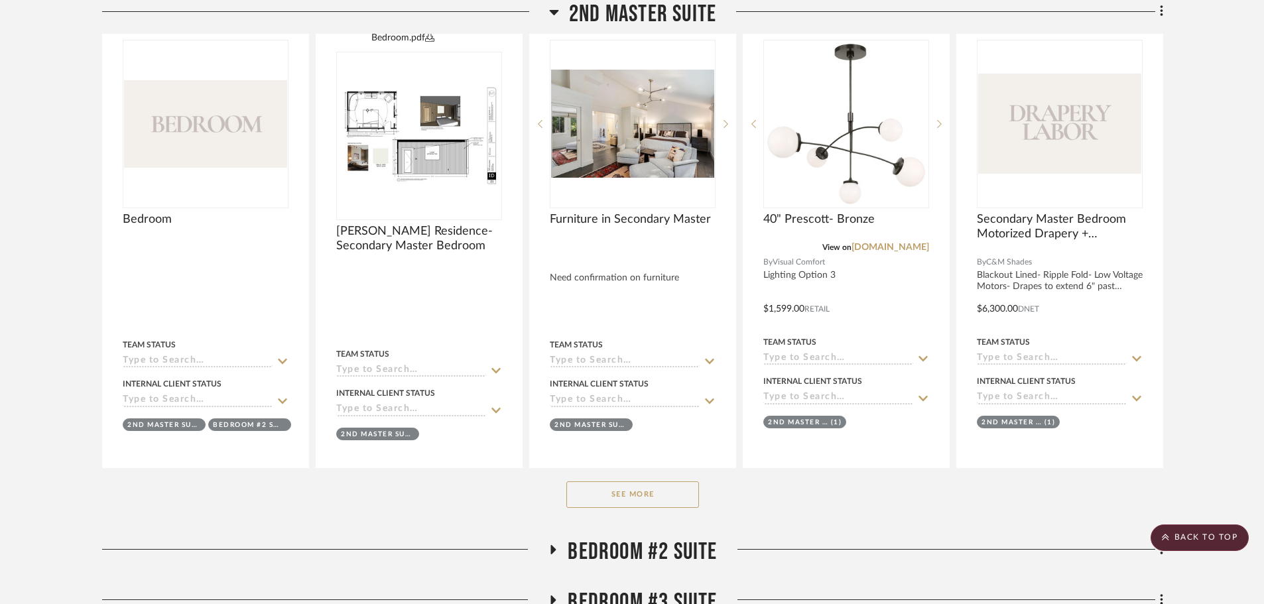
click at [640, 502] on button "See More" at bounding box center [632, 494] width 133 height 27
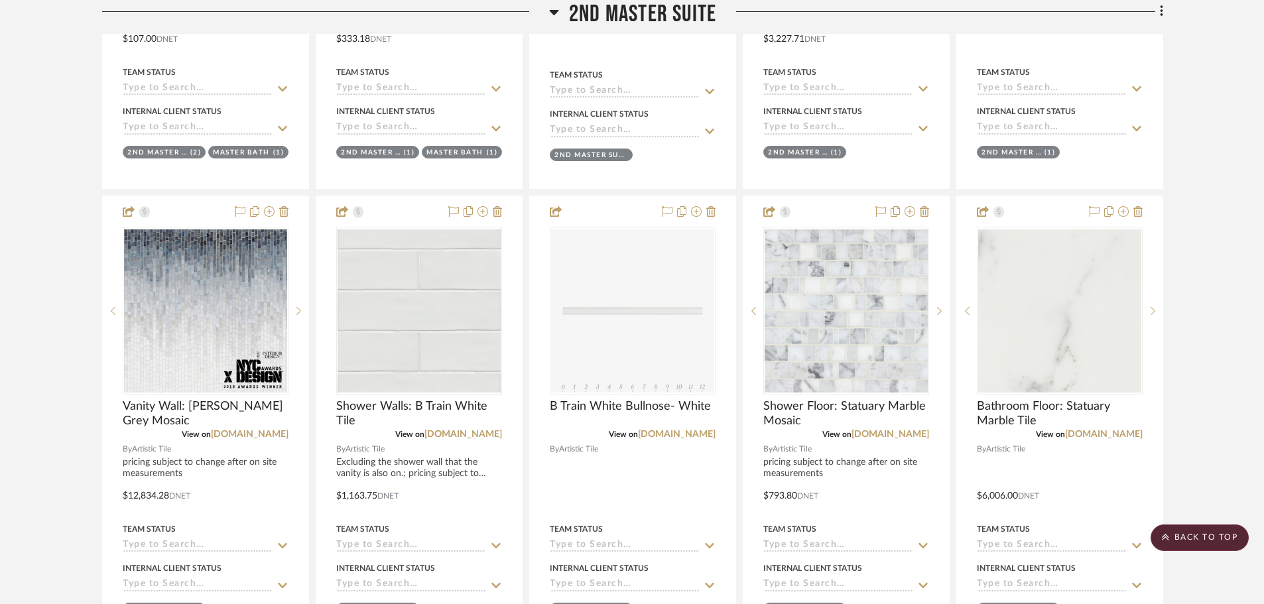
scroll to position [3183, 0]
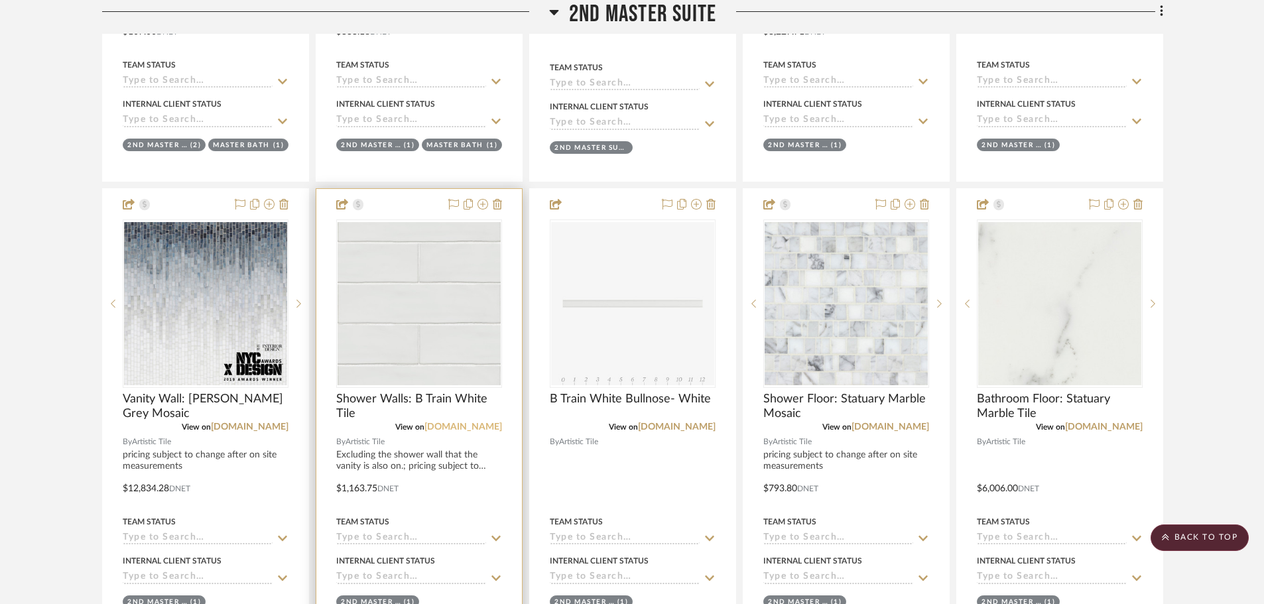
click at [460, 425] on link "artistictile.com" at bounding box center [463, 426] width 78 height 9
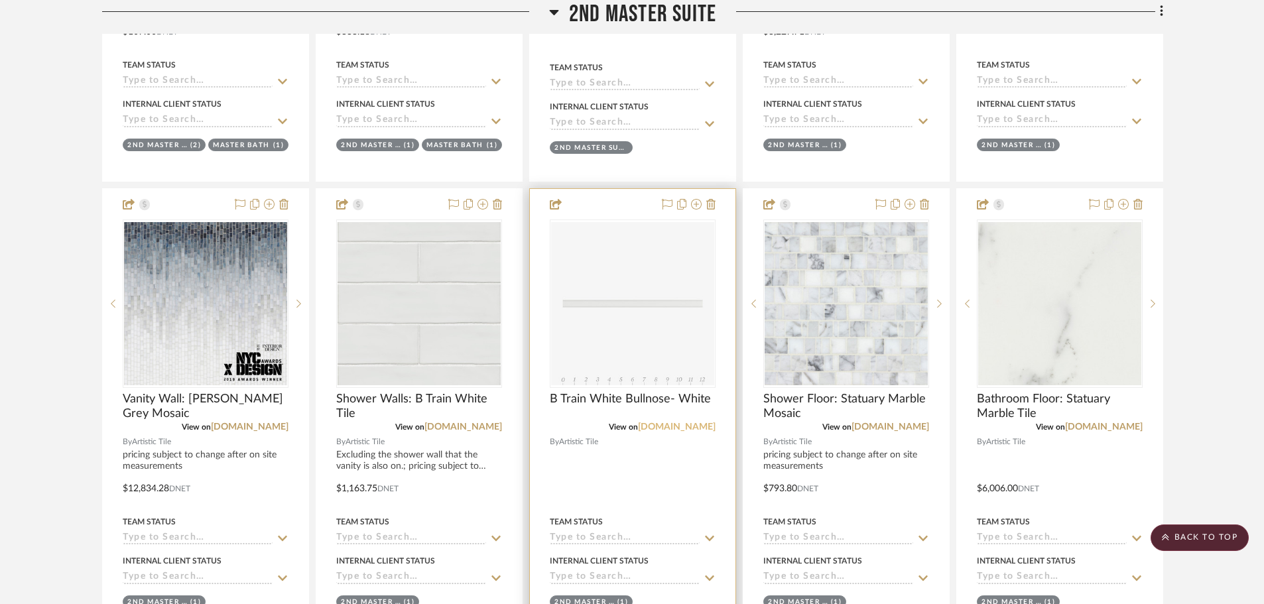
click at [698, 427] on link "artistictile.com" at bounding box center [677, 426] width 78 height 9
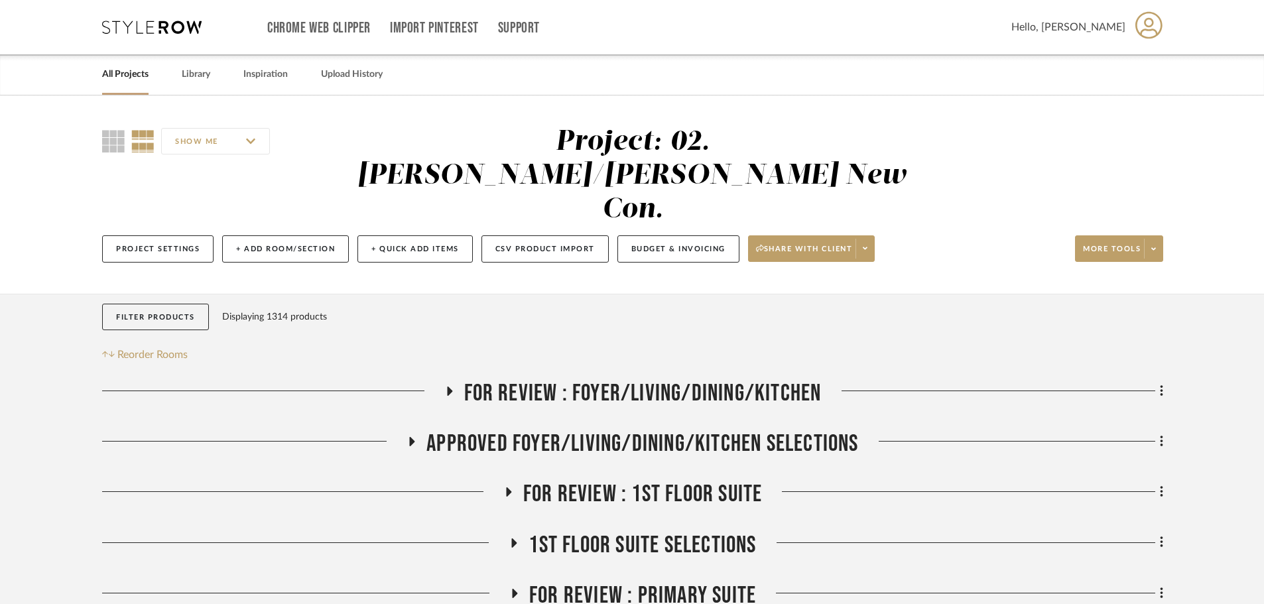
click at [134, 84] on div "All Projects" at bounding box center [125, 74] width 46 height 40
click at [133, 78] on link "All Projects" at bounding box center [125, 75] width 46 height 18
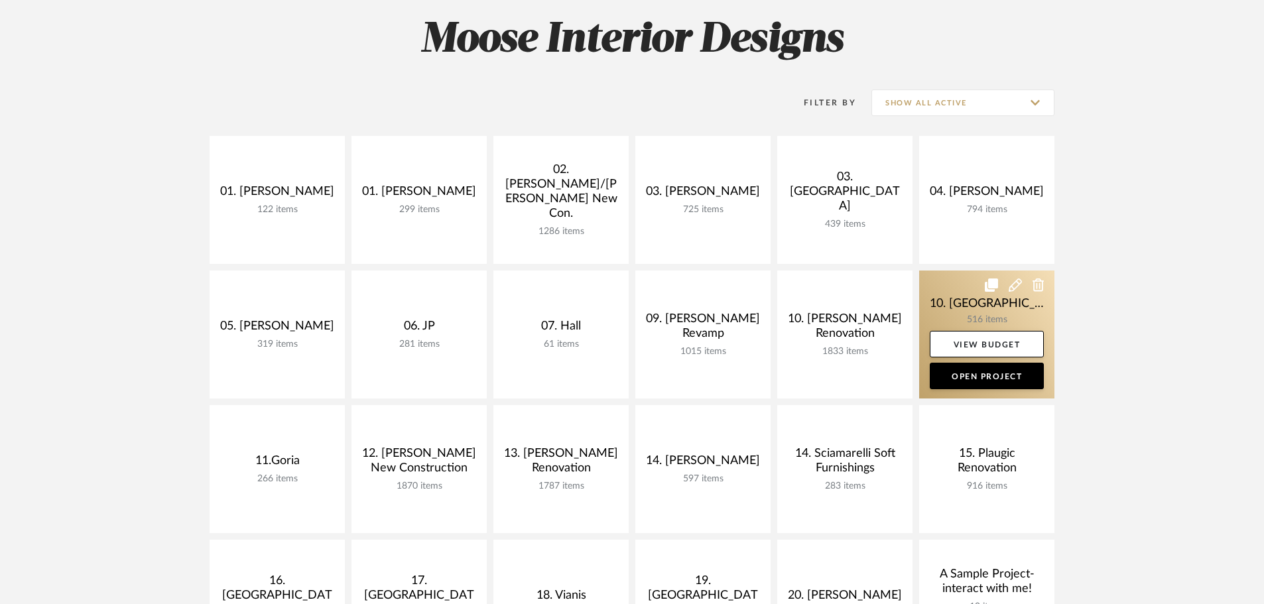
scroll to position [199, 0]
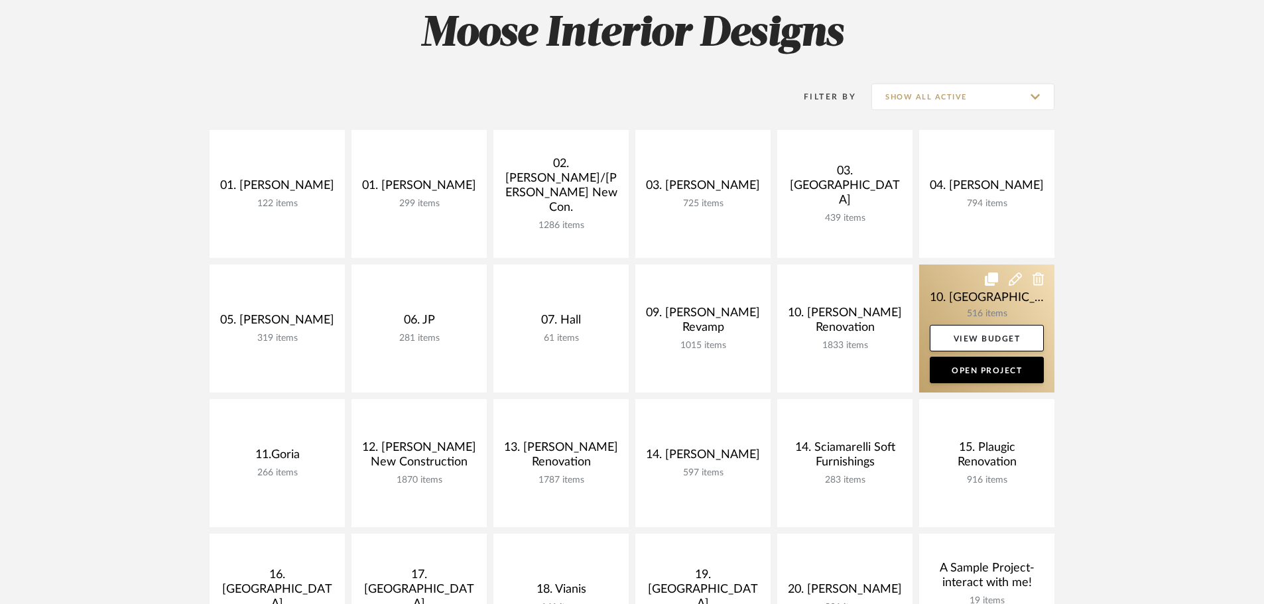
click at [979, 305] on link at bounding box center [986, 329] width 135 height 128
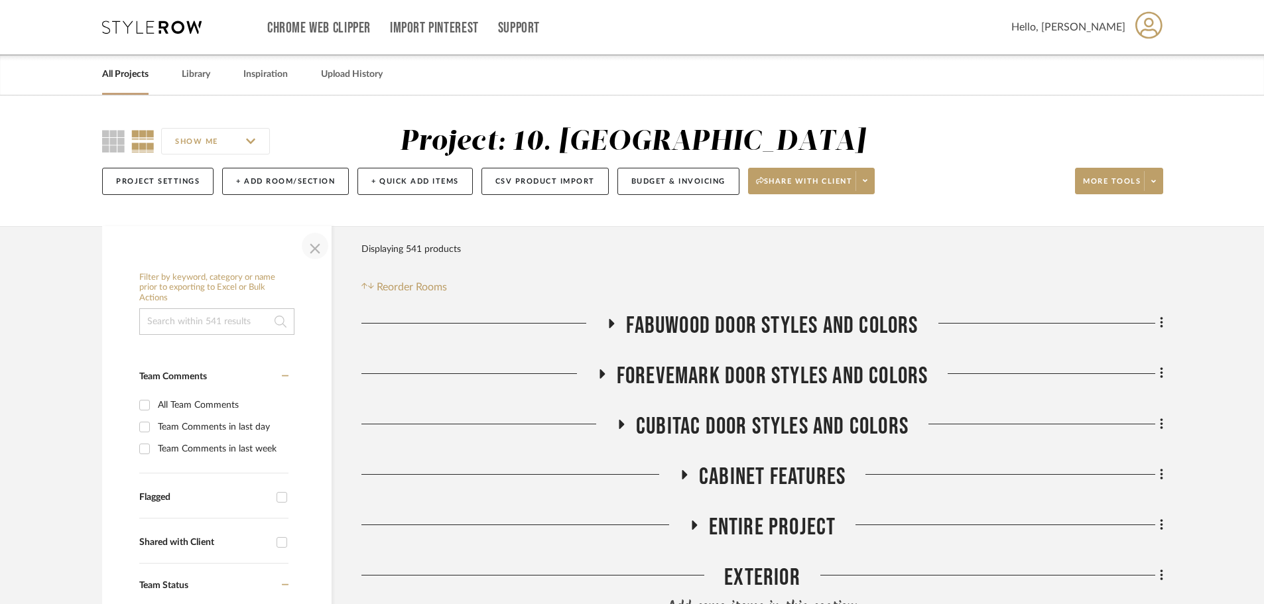
click at [316, 253] on span "button" at bounding box center [315, 246] width 32 height 32
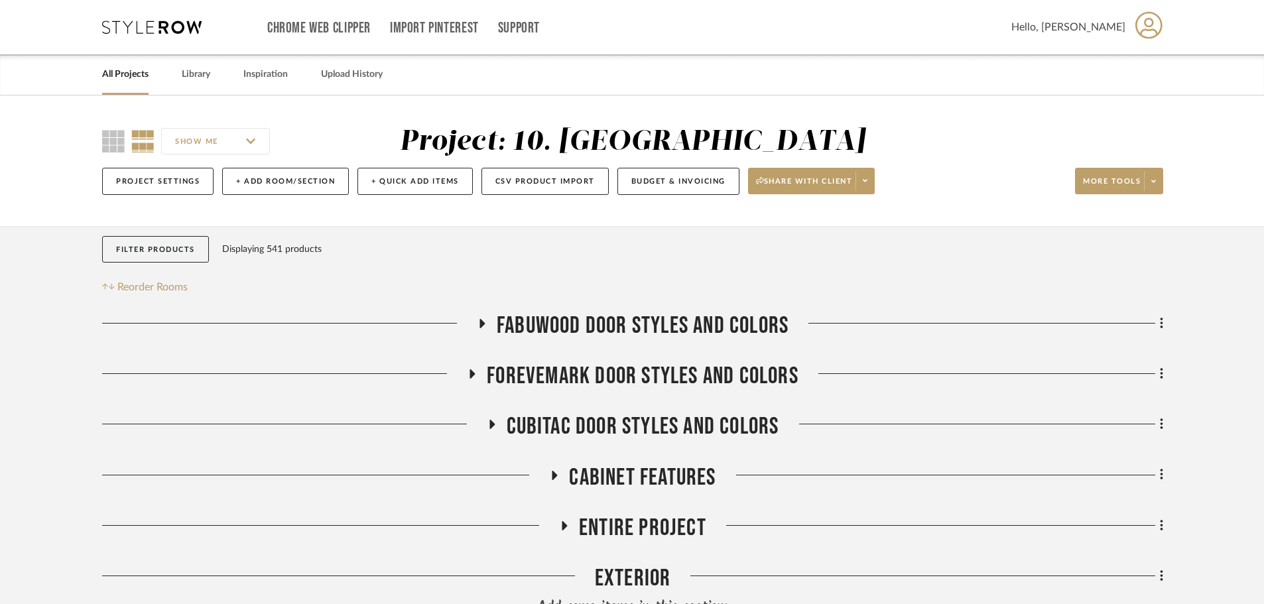
click at [591, 321] on span "FABUWOOD DOOR STYLES AND COLORS" at bounding box center [643, 326] width 292 height 29
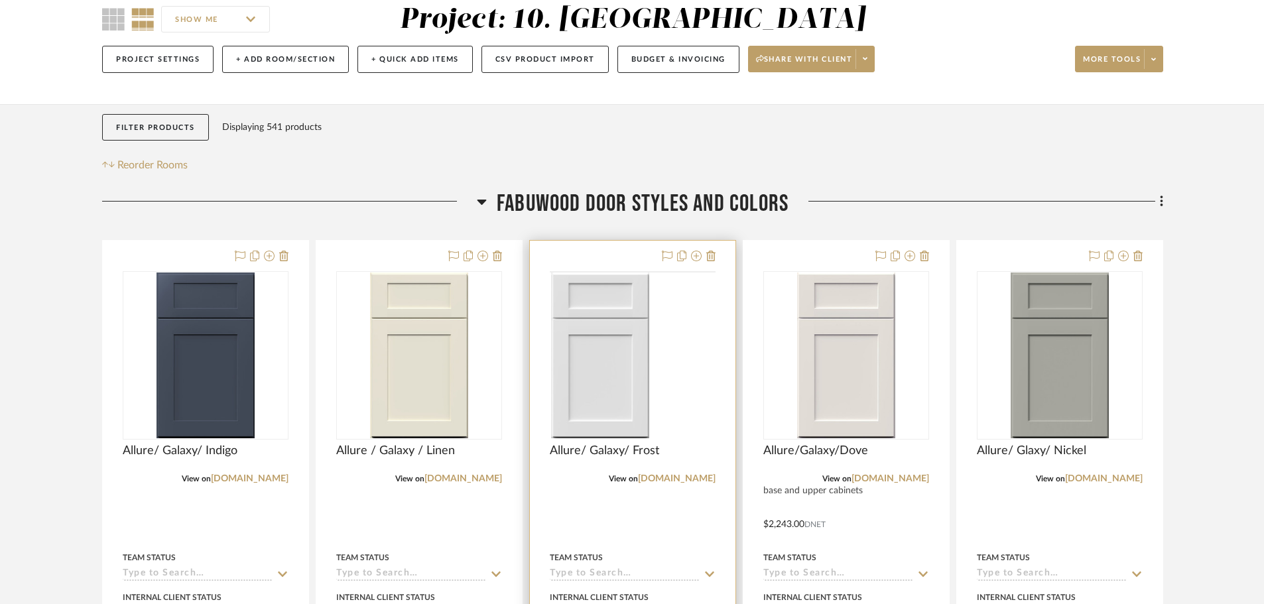
scroll to position [133, 0]
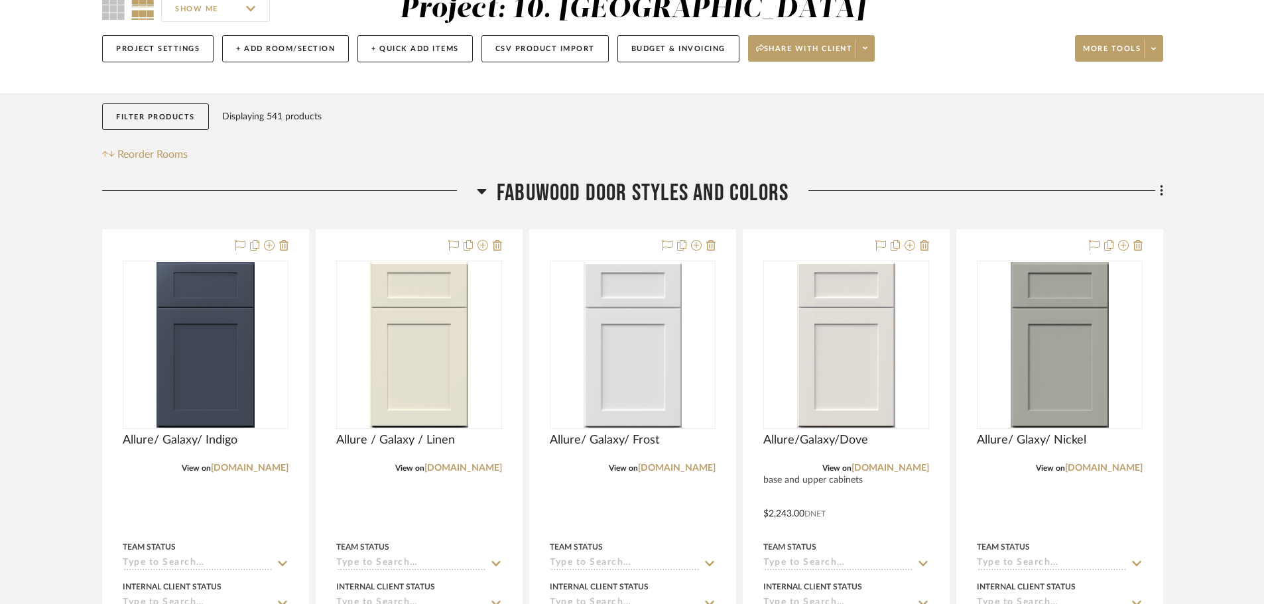
click at [626, 190] on span "FABUWOOD DOOR STYLES AND COLORS" at bounding box center [643, 193] width 292 height 29
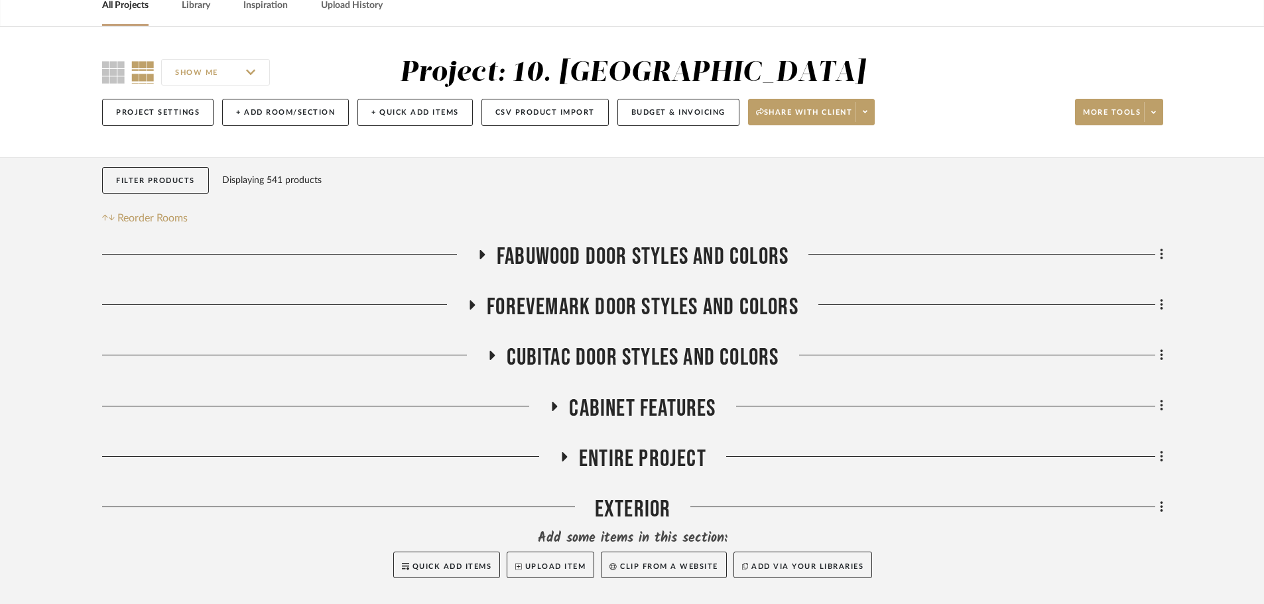
scroll to position [0, 0]
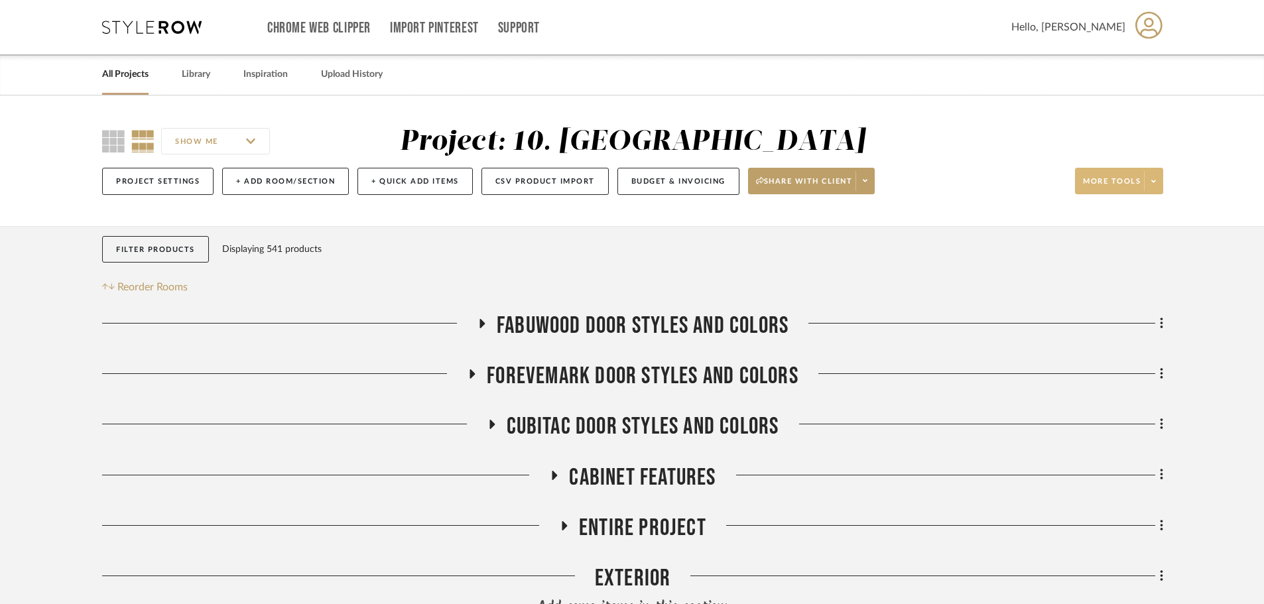
click at [1160, 183] on span at bounding box center [1153, 181] width 19 height 20
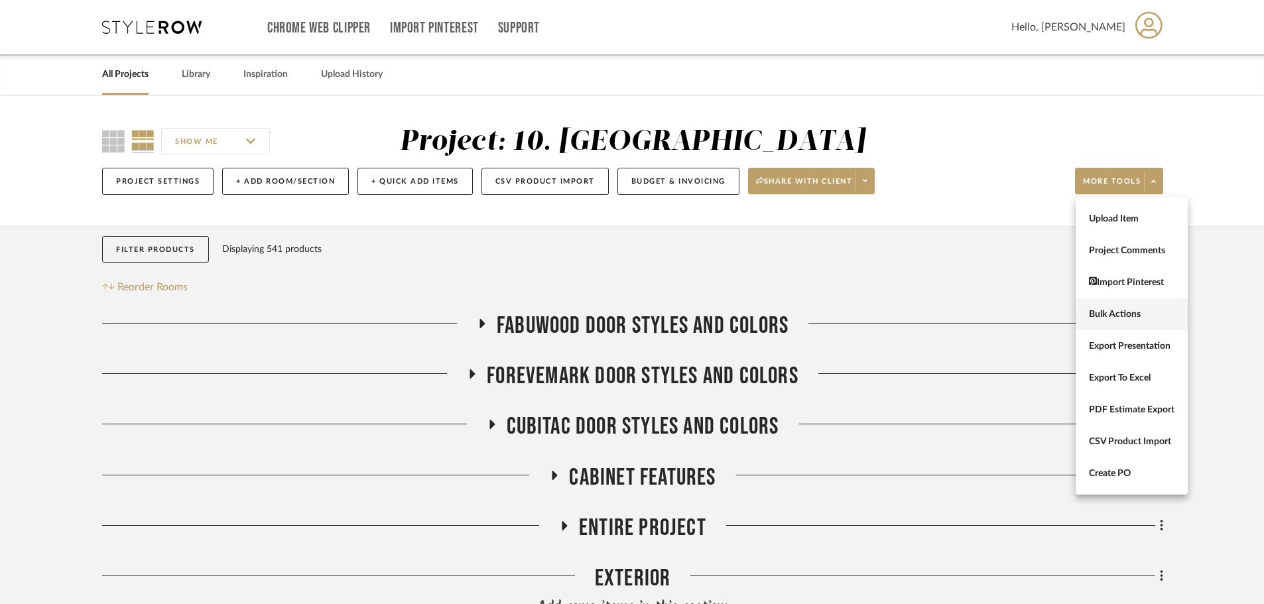
click at [1117, 302] on button "Bulk Actions" at bounding box center [1132, 314] width 112 height 32
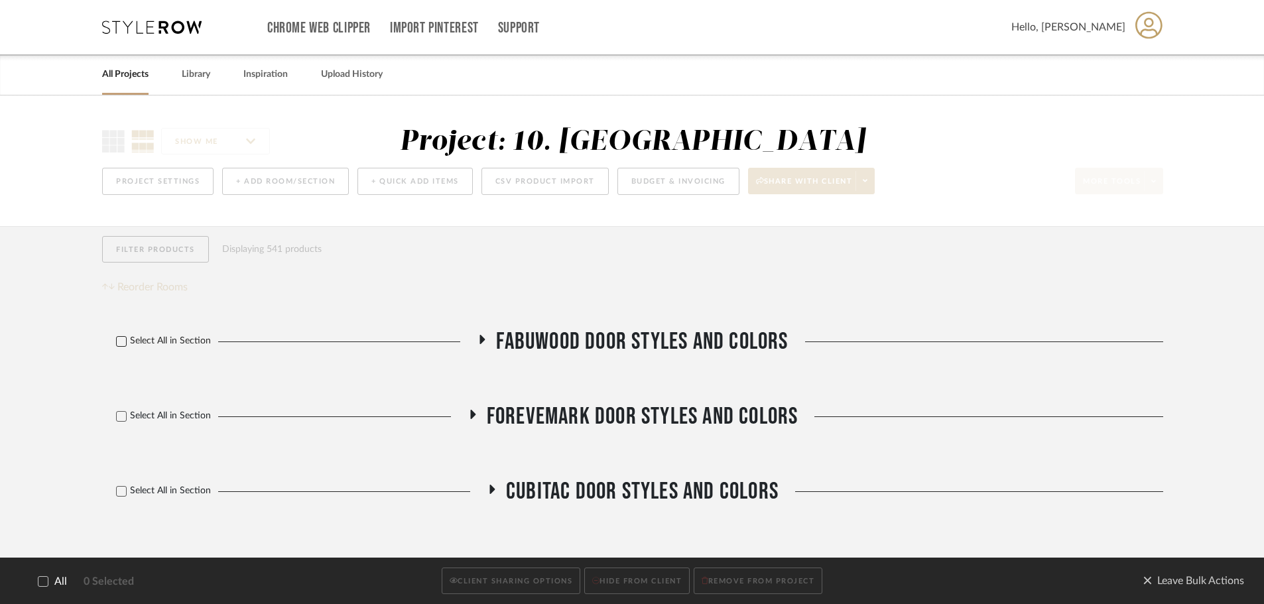
click at [130, 340] on label "Select All in Section" at bounding box center [158, 341] width 113 height 11
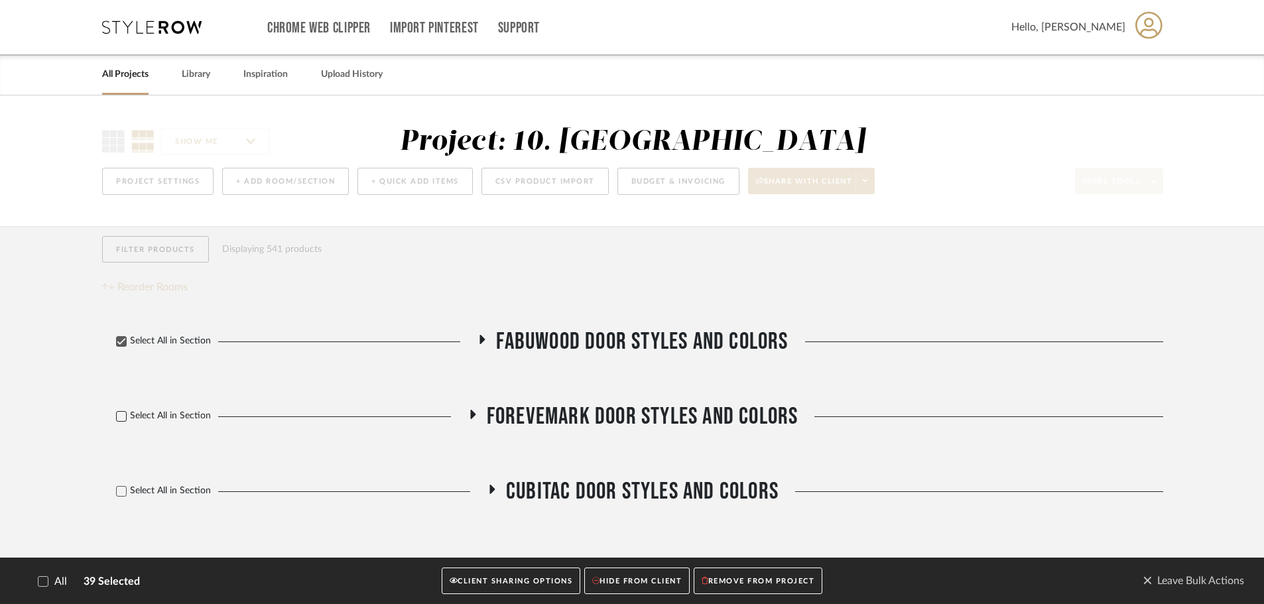
click at [119, 419] on icon at bounding box center [121, 416] width 9 height 9
drag, startPoint x: 124, startPoint y: 492, endPoint x: 150, endPoint y: 490, distance: 25.9
click at [124, 491] on icon at bounding box center [121, 491] width 9 height 9
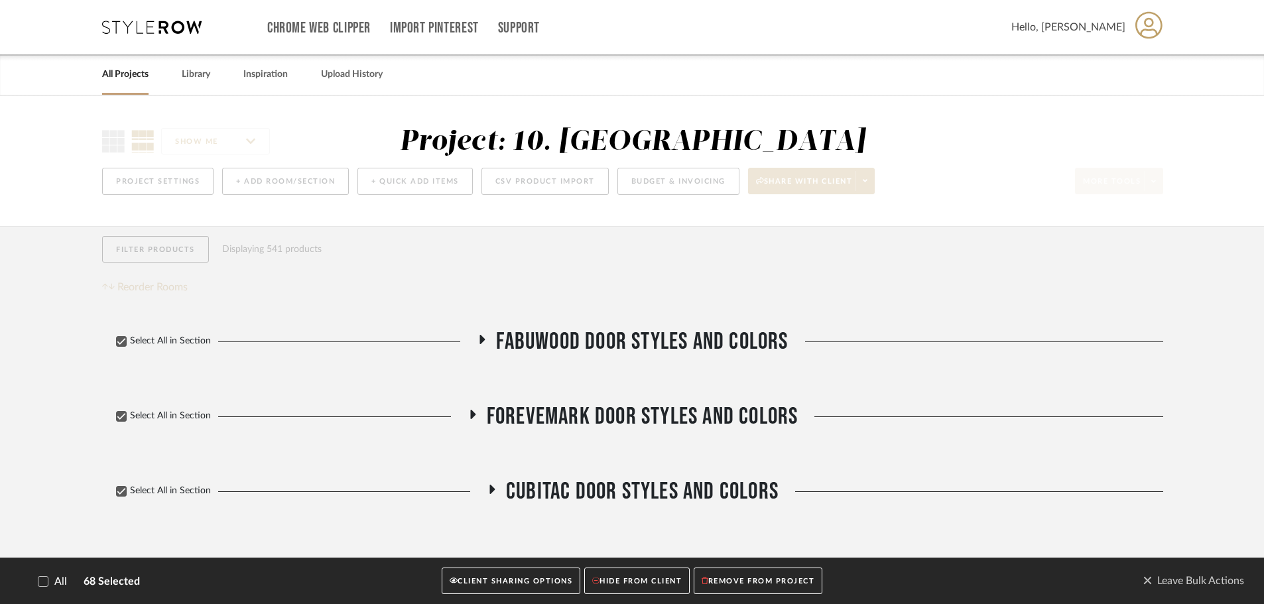
drag, startPoint x: 534, startPoint y: 574, endPoint x: 542, endPoint y: 574, distance: 8.6
click at [534, 574] on button "CLIENT SHARING OPTIONS" at bounding box center [511, 581] width 139 height 27
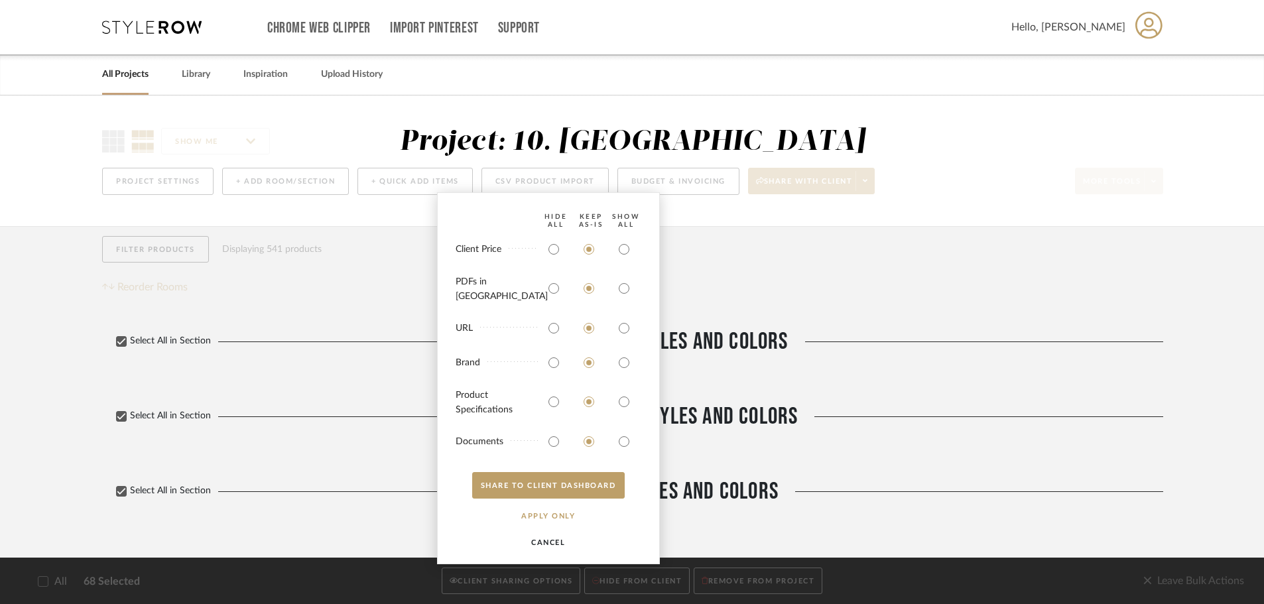
click at [554, 544] on button "CANCEL" at bounding box center [548, 542] width 82 height 27
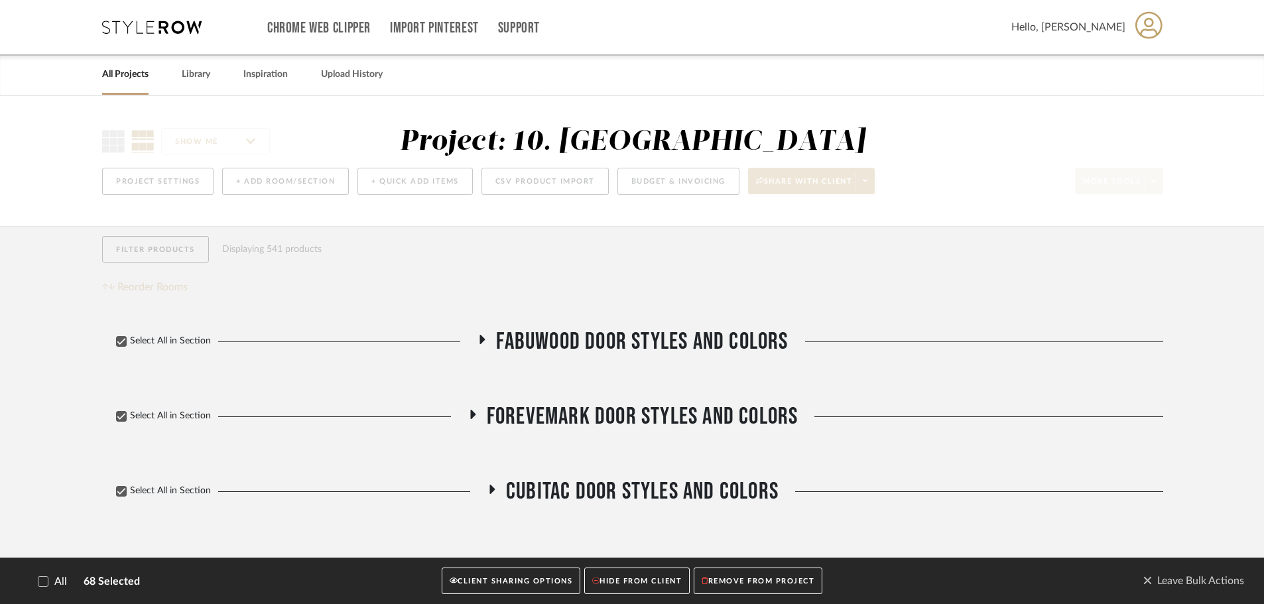
click at [1192, 584] on span "Leave Bulk Actions" at bounding box center [1193, 581] width 101 height 20
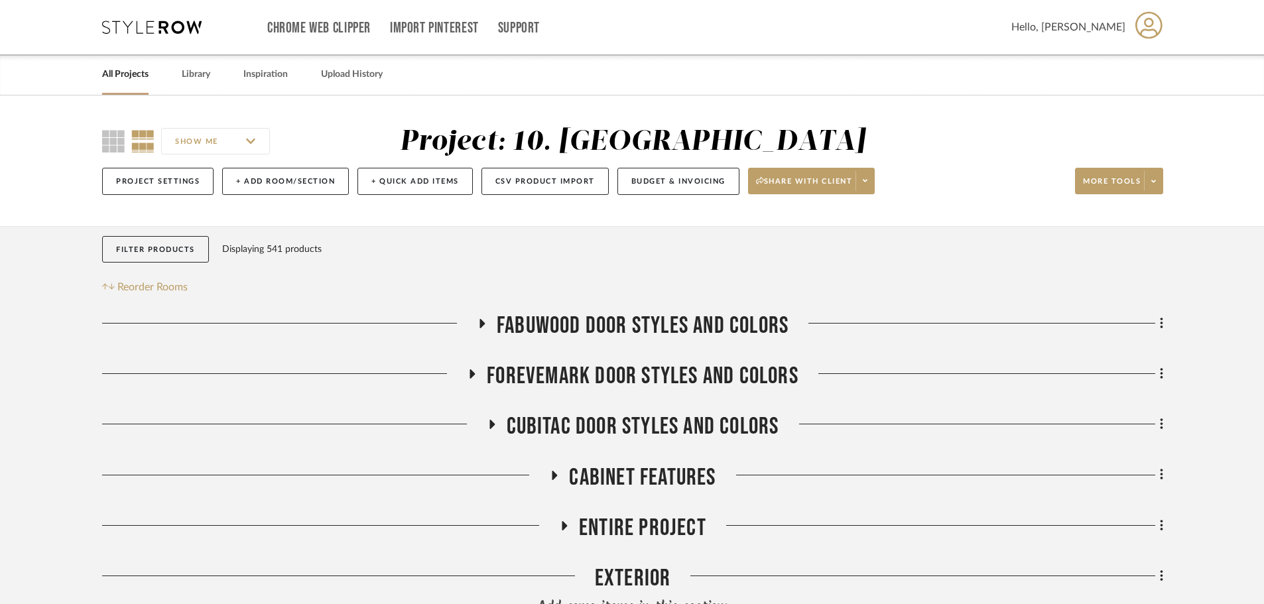
click at [613, 314] on span "FABUWOOD DOOR STYLES AND COLORS" at bounding box center [643, 326] width 292 height 29
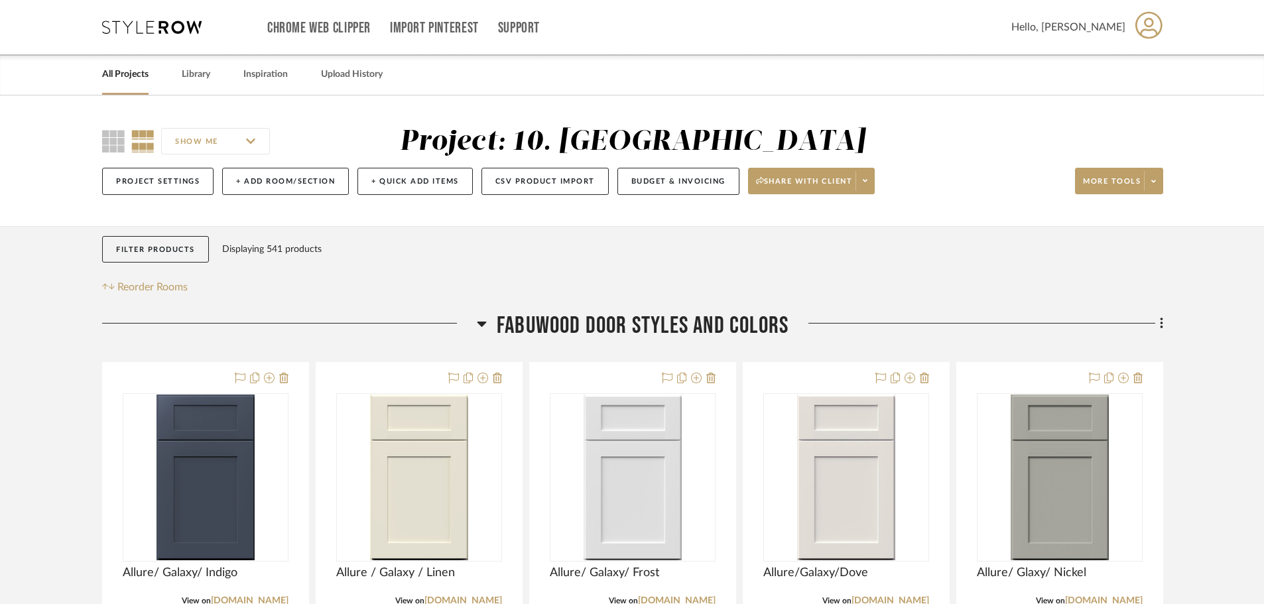
click at [613, 318] on span "FABUWOOD DOOR STYLES AND COLORS" at bounding box center [643, 326] width 292 height 29
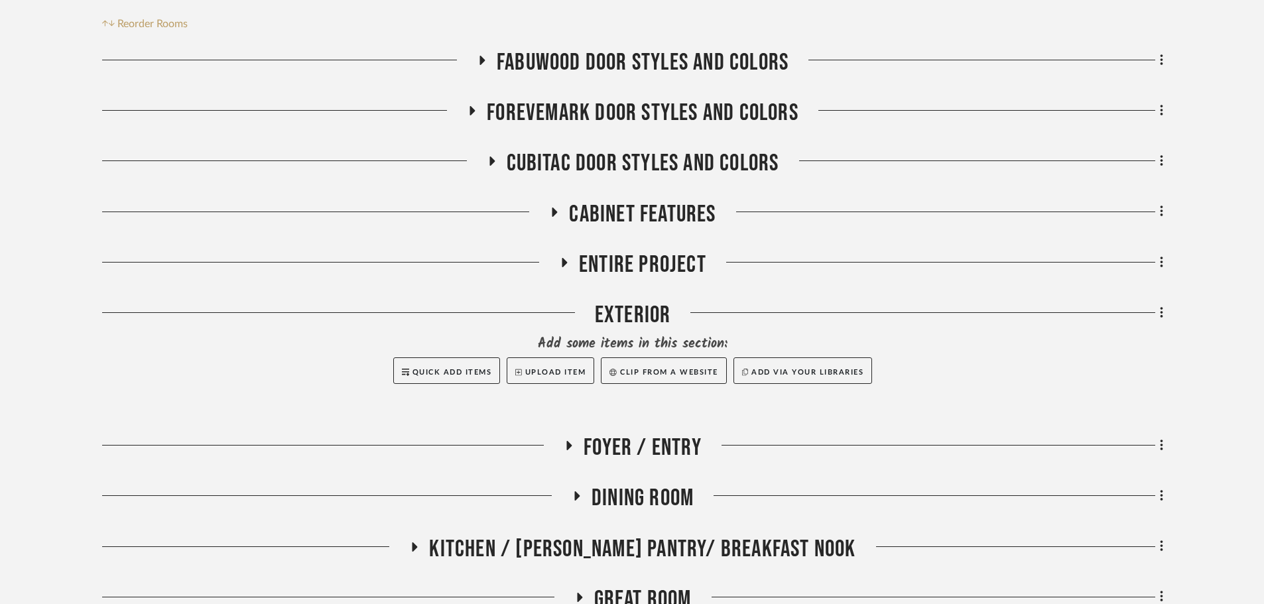
scroll to position [265, 0]
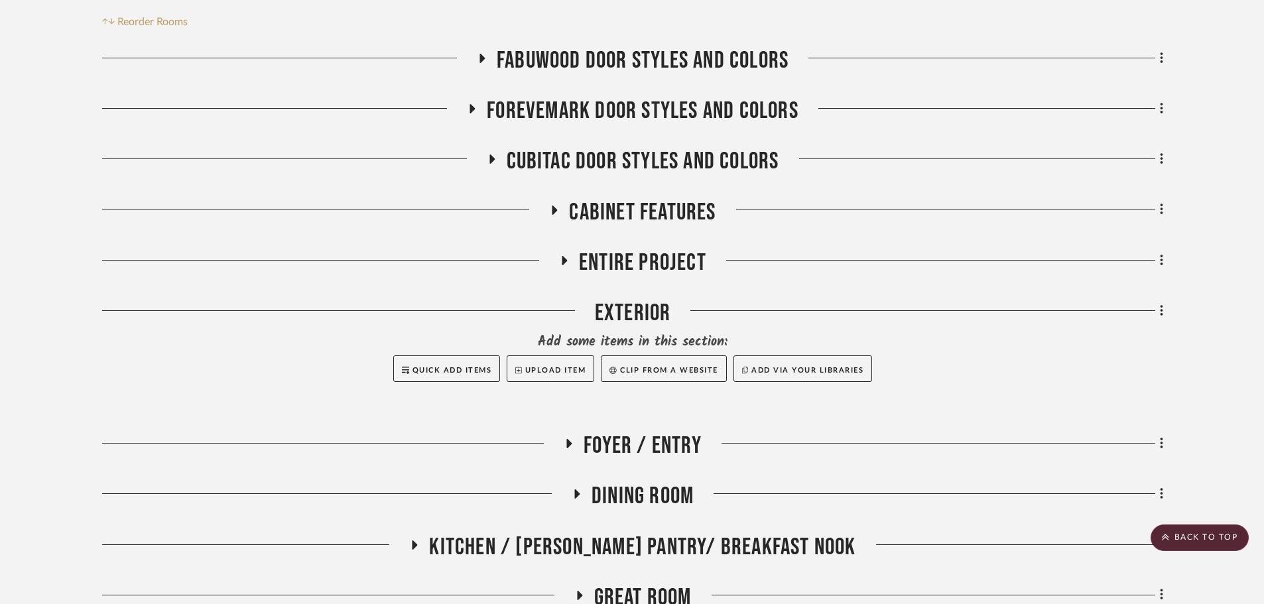
click at [636, 217] on span "Cabinet Features" at bounding box center [642, 212] width 147 height 29
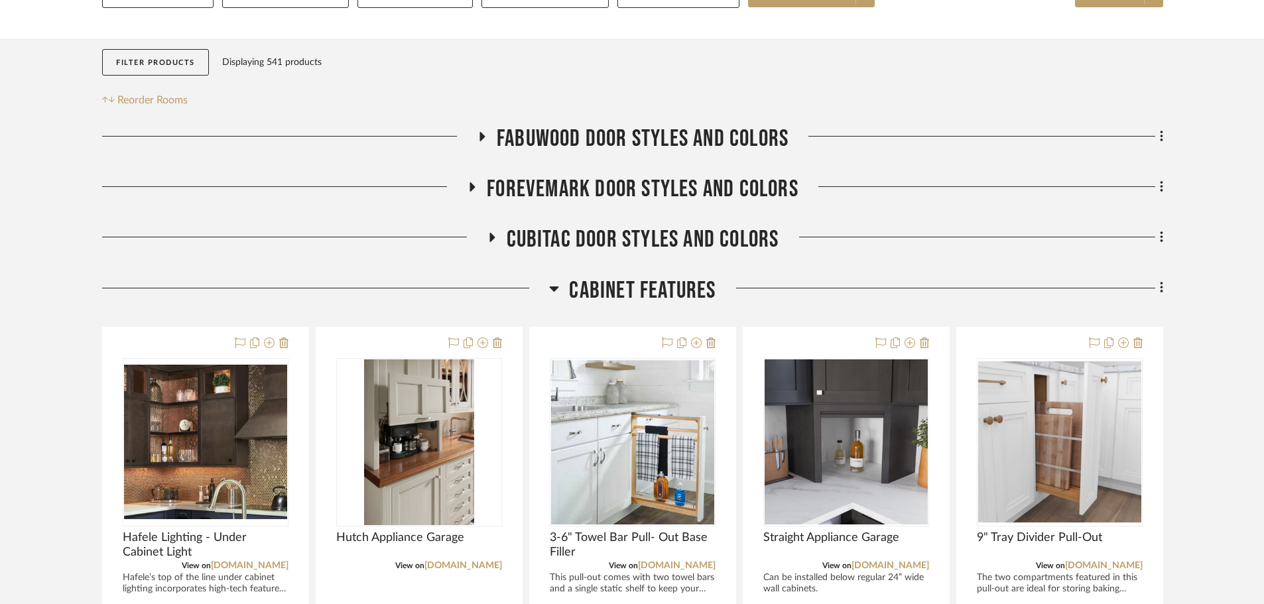
scroll to position [199, 0]
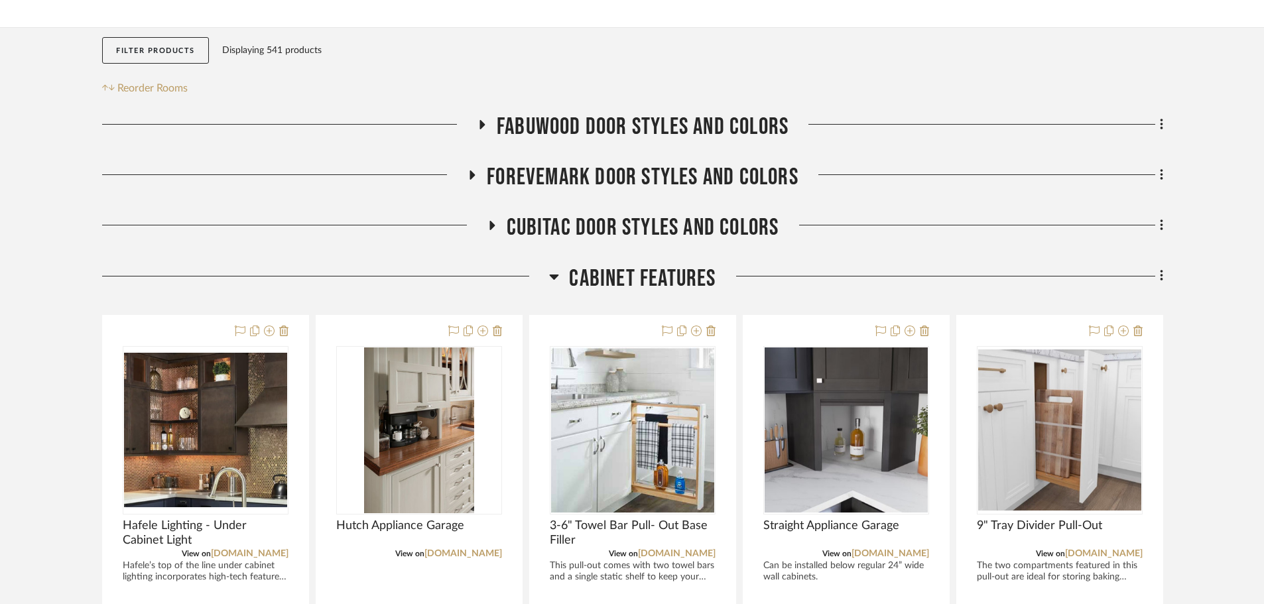
click at [684, 173] on span "FOREVEMARK DOOR STYLES AND COLORS" at bounding box center [643, 177] width 312 height 29
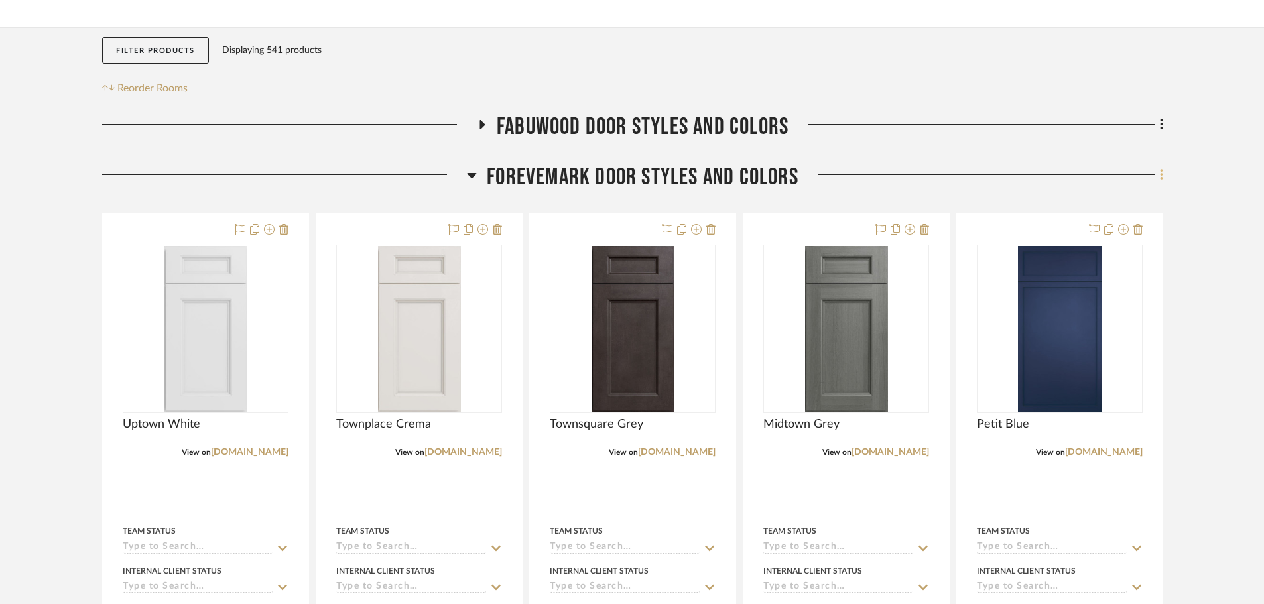
click at [1160, 174] on icon at bounding box center [1162, 175] width 4 height 15
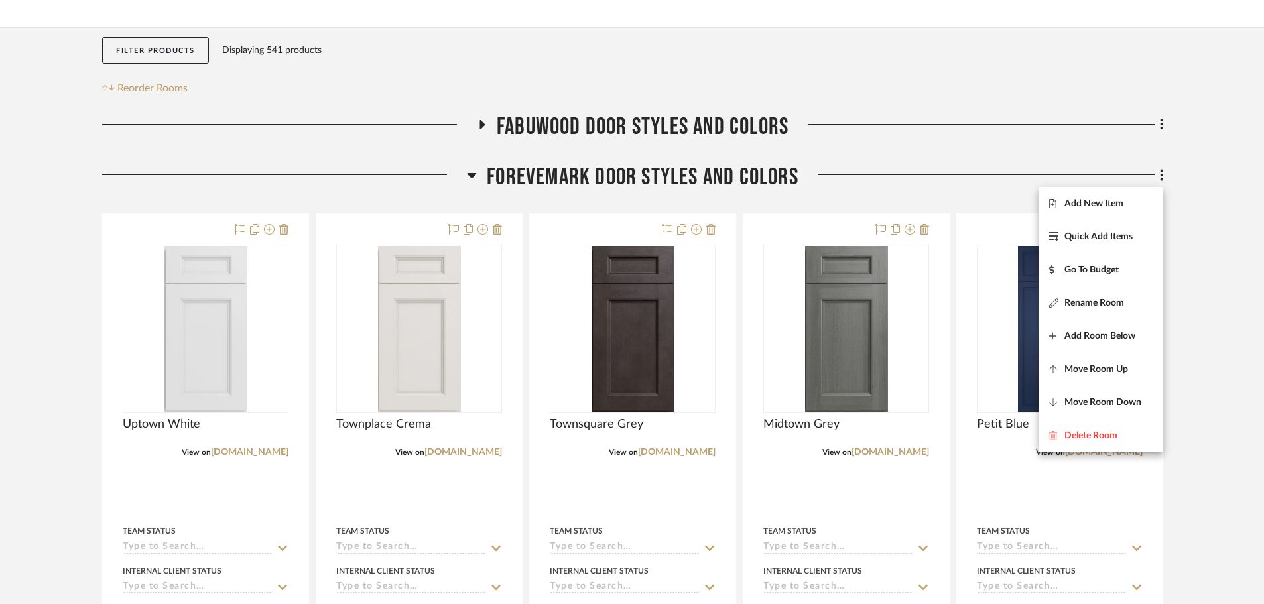
click at [1215, 195] on div at bounding box center [632, 302] width 1264 height 604
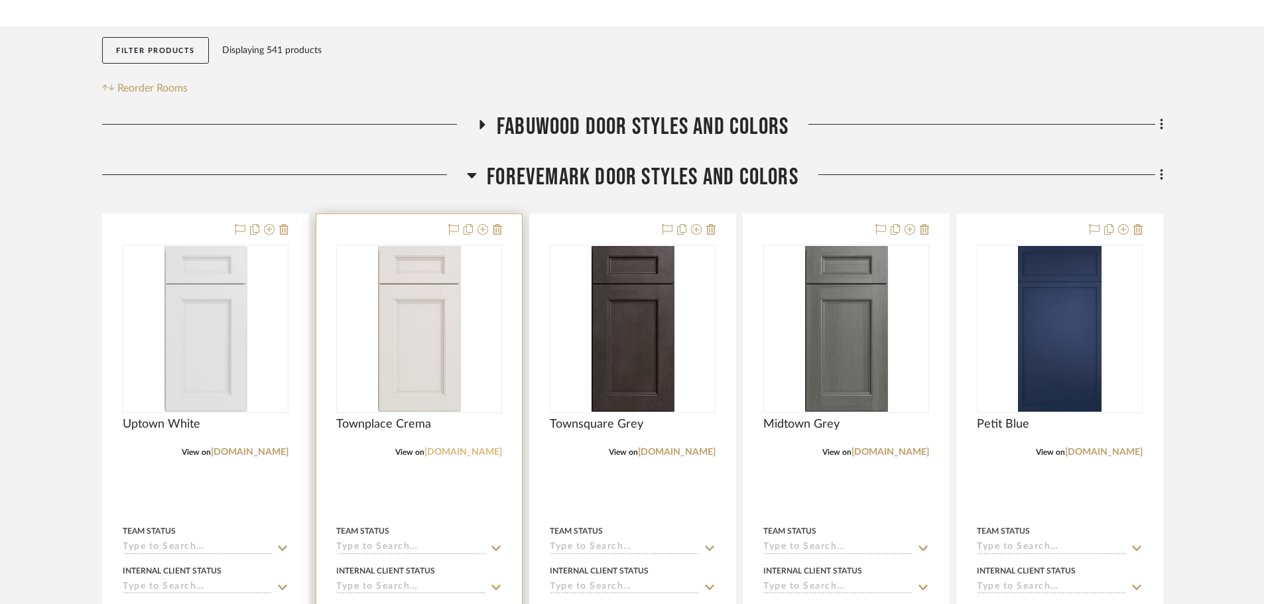
click at [458, 456] on link "[DOMAIN_NAME]" at bounding box center [463, 452] width 78 height 9
click at [536, 176] on span "FOREVEMARK DOOR STYLES AND COLORS" at bounding box center [643, 177] width 312 height 29
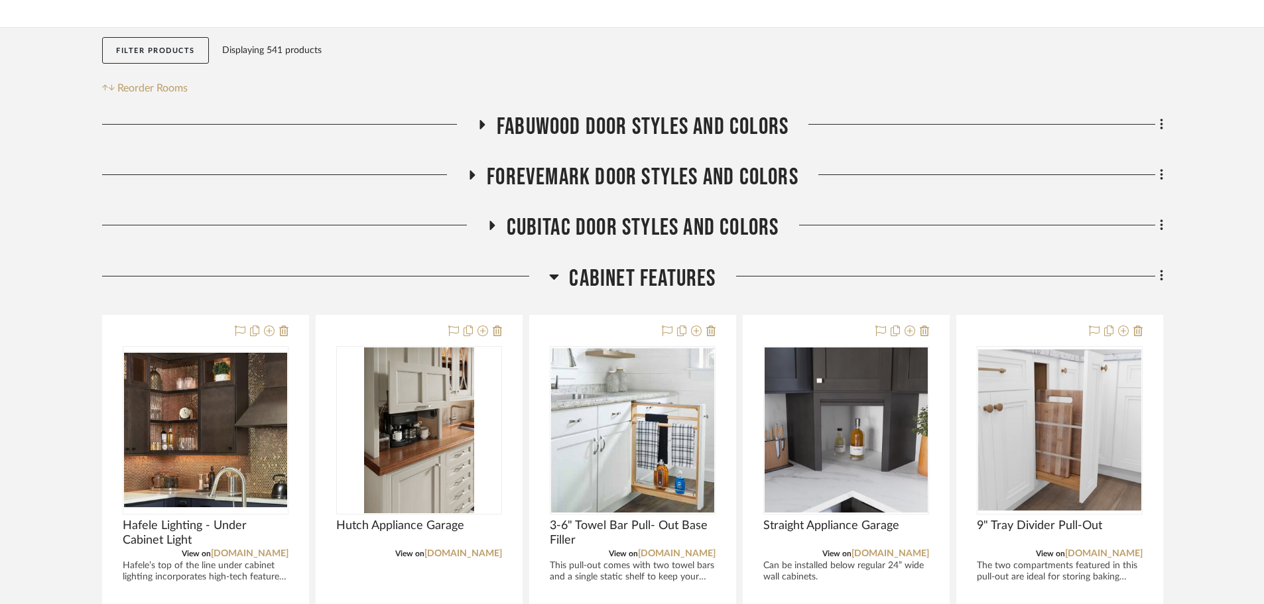
click at [611, 285] on span "Cabinet Features" at bounding box center [642, 279] width 147 height 29
